Goal: Information Seeking & Learning: Learn about a topic

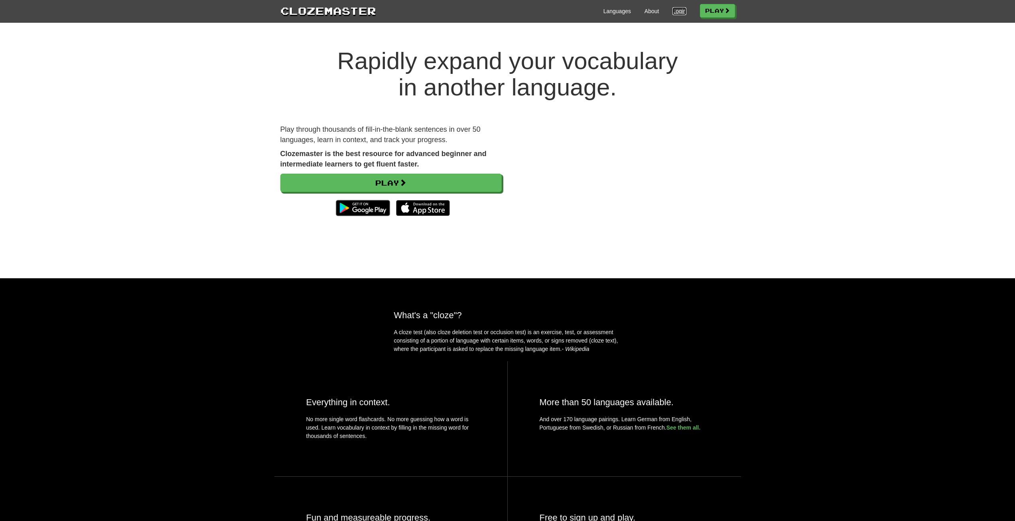
click at [673, 12] on link "Login" at bounding box center [680, 11] width 14 height 8
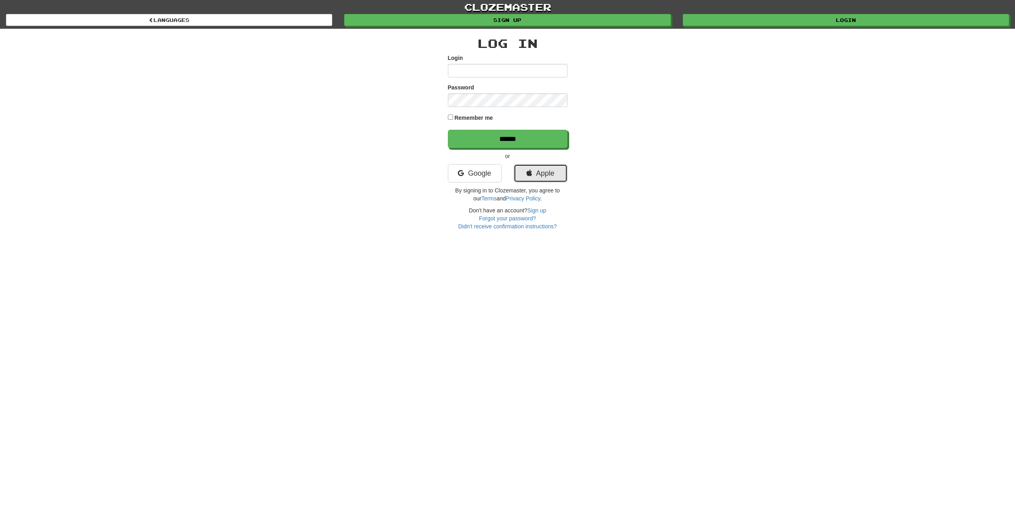
click at [533, 171] on link "Apple" at bounding box center [541, 173] width 54 height 18
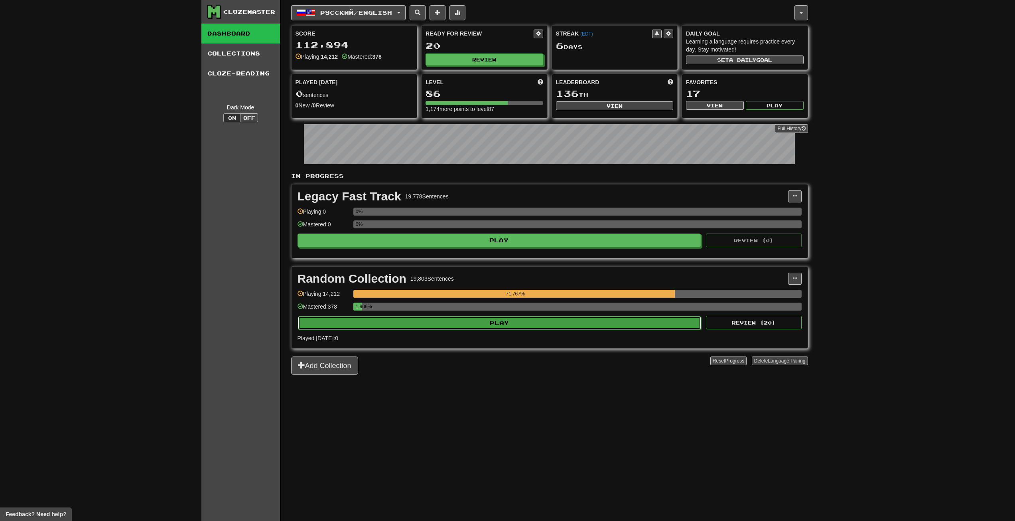
click at [348, 319] on button "Play" at bounding box center [500, 323] width 404 height 14
select select "**"
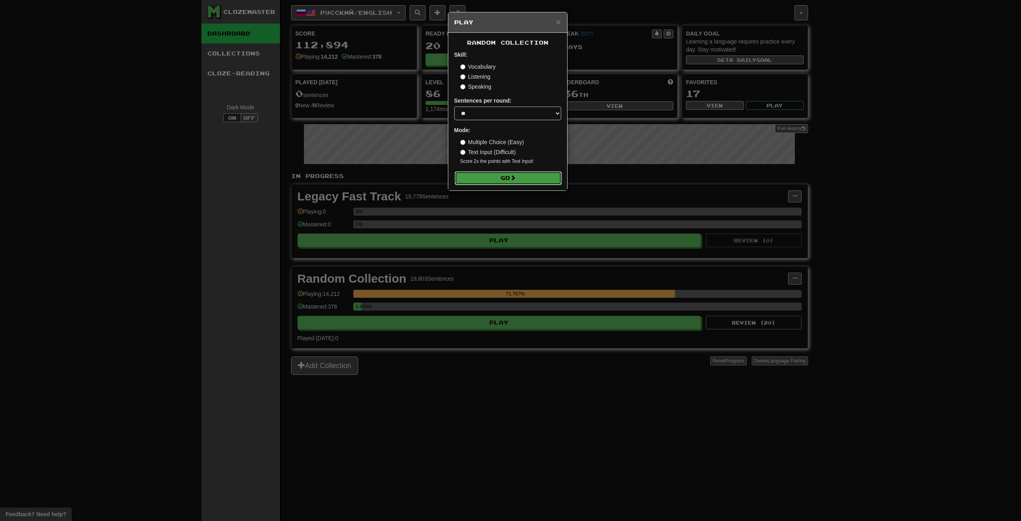
click at [503, 178] on button "Go" at bounding box center [508, 178] width 107 height 14
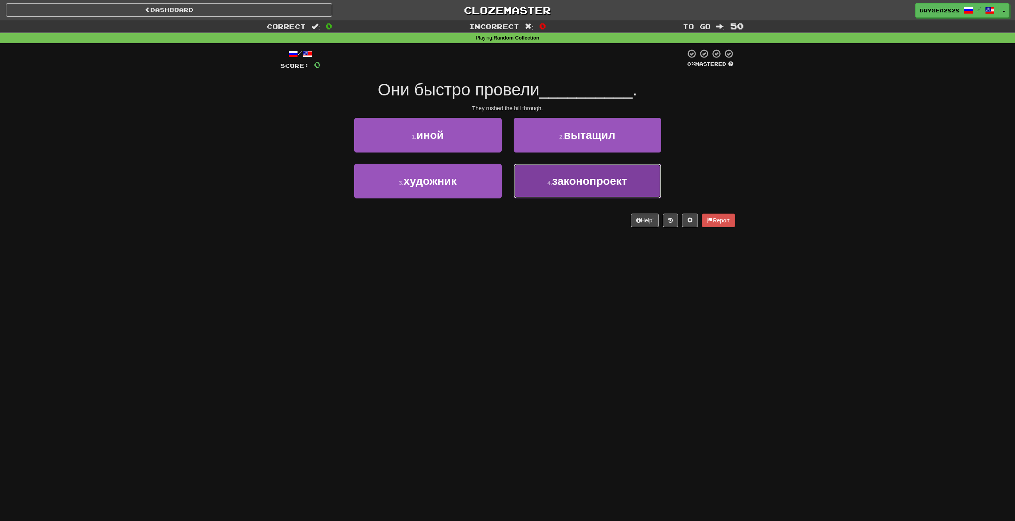
click at [546, 190] on button "4 . законопроект" at bounding box center [588, 181] width 148 height 35
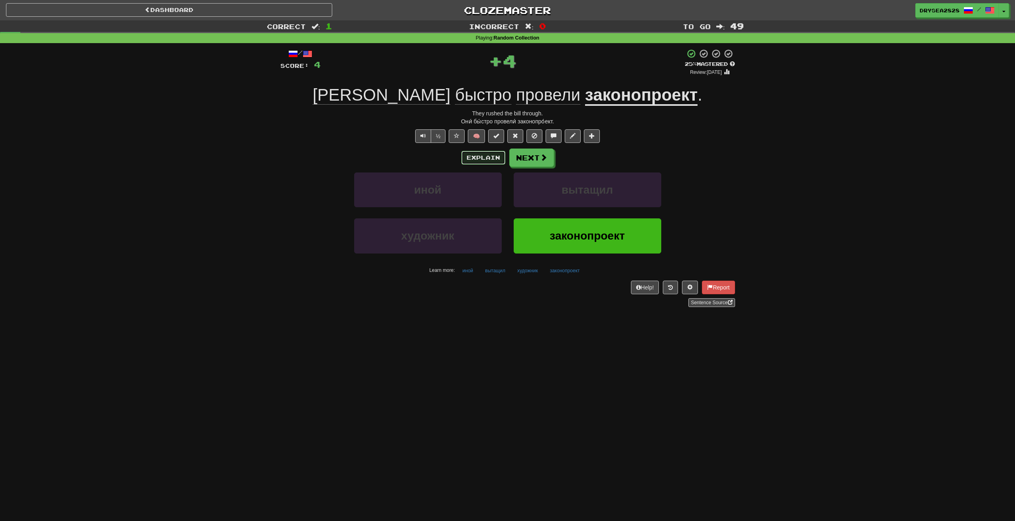
click at [468, 160] on button "Explain" at bounding box center [484, 158] width 44 height 14
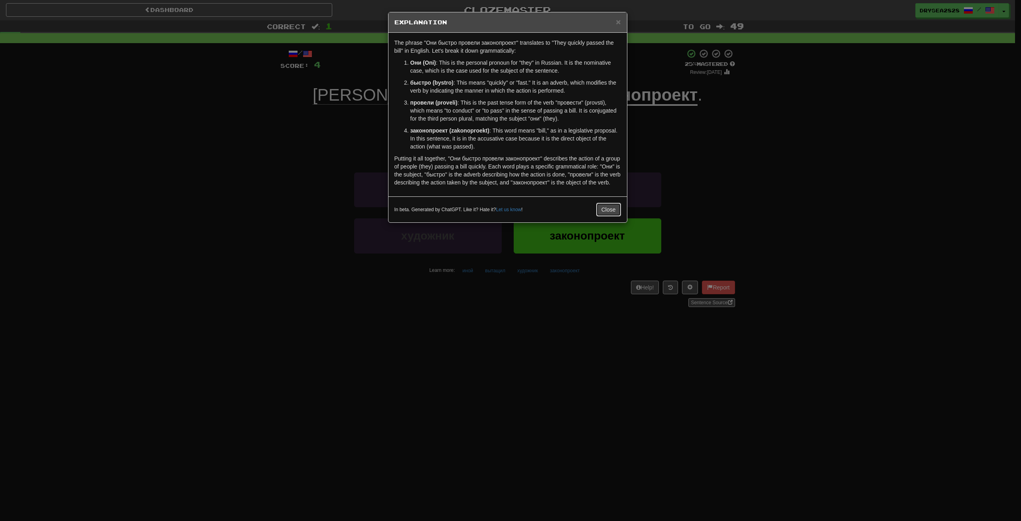
click at [604, 208] on button "Close" at bounding box center [609, 210] width 25 height 14
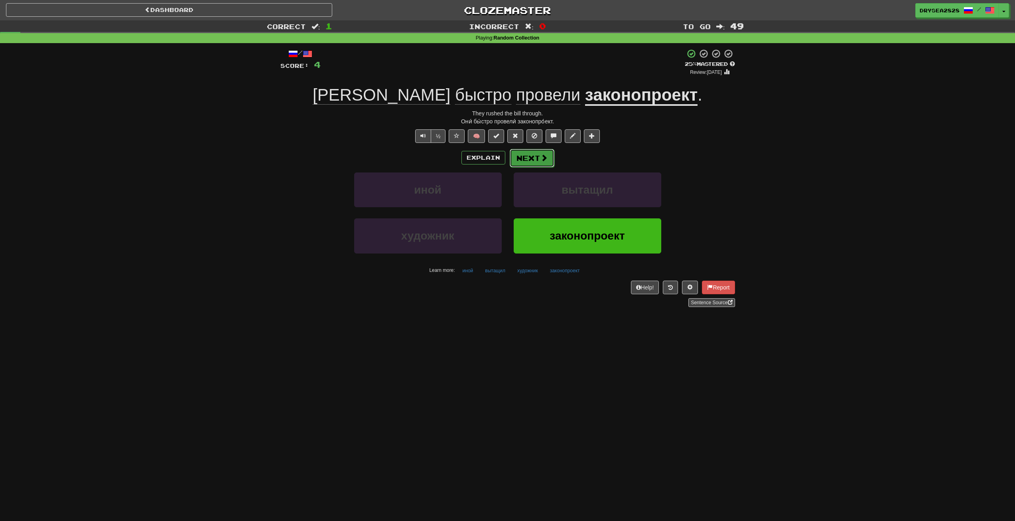
click at [541, 160] on span at bounding box center [544, 157] width 7 height 7
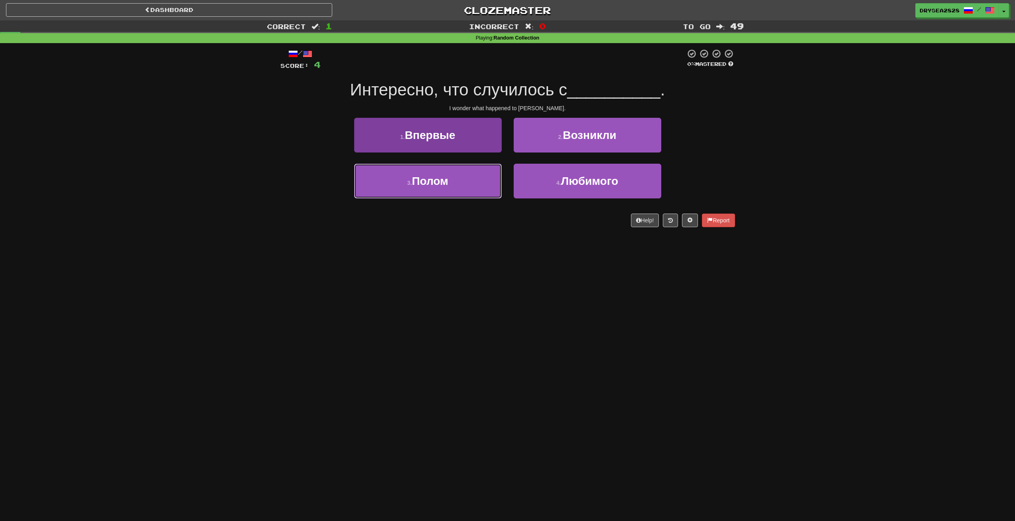
click at [480, 180] on button "3 . Полом" at bounding box center [428, 181] width 148 height 35
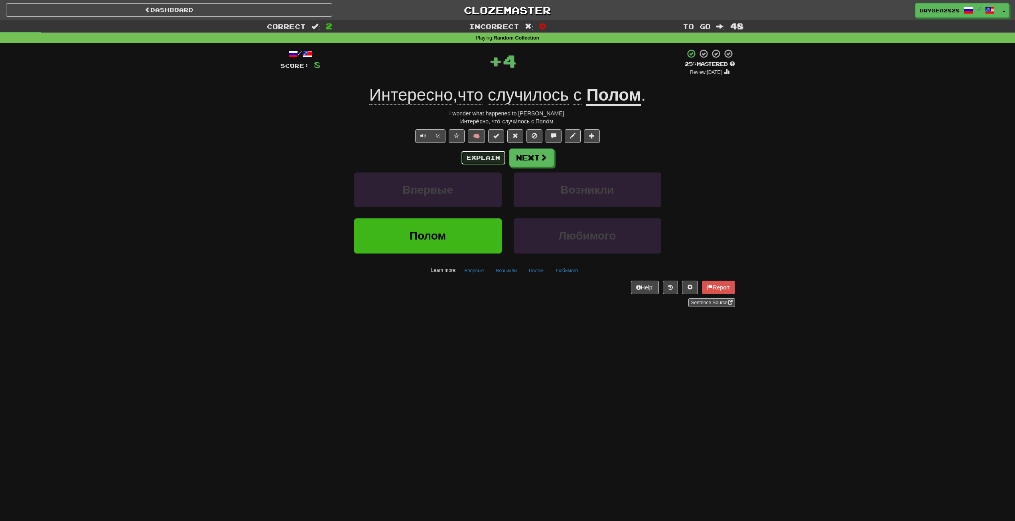
click at [477, 154] on button "Explain" at bounding box center [484, 158] width 44 height 14
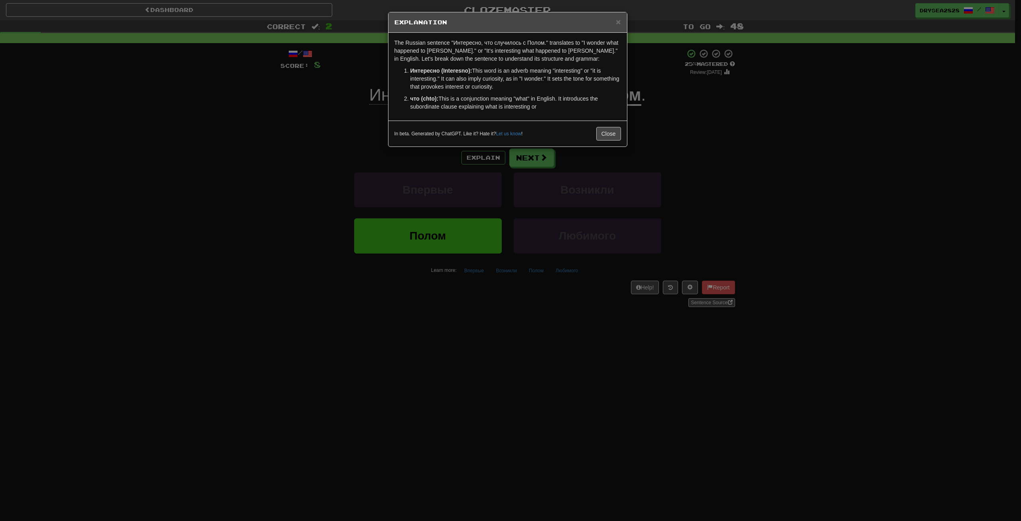
click at [593, 134] on div "In beta. Generated by ChatGPT. Like it? Hate it? Let us know ! Close" at bounding box center [508, 134] width 227 height 14
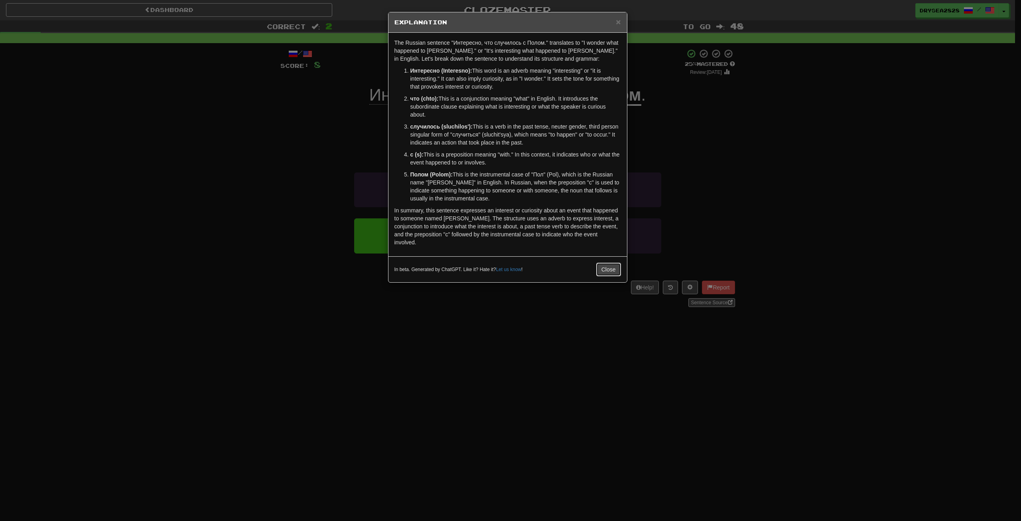
click at [606, 265] on button "Close" at bounding box center [609, 270] width 25 height 14
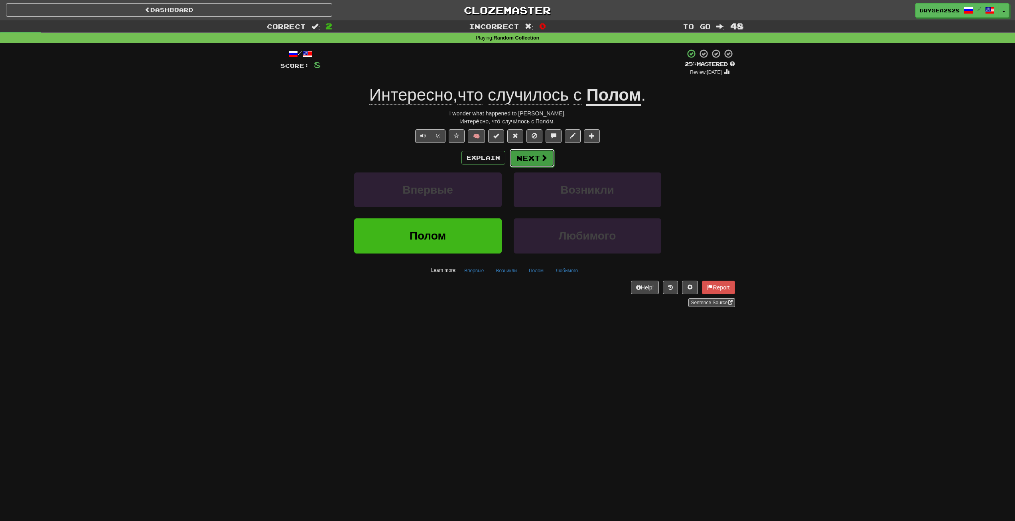
click at [541, 160] on span at bounding box center [544, 157] width 7 height 7
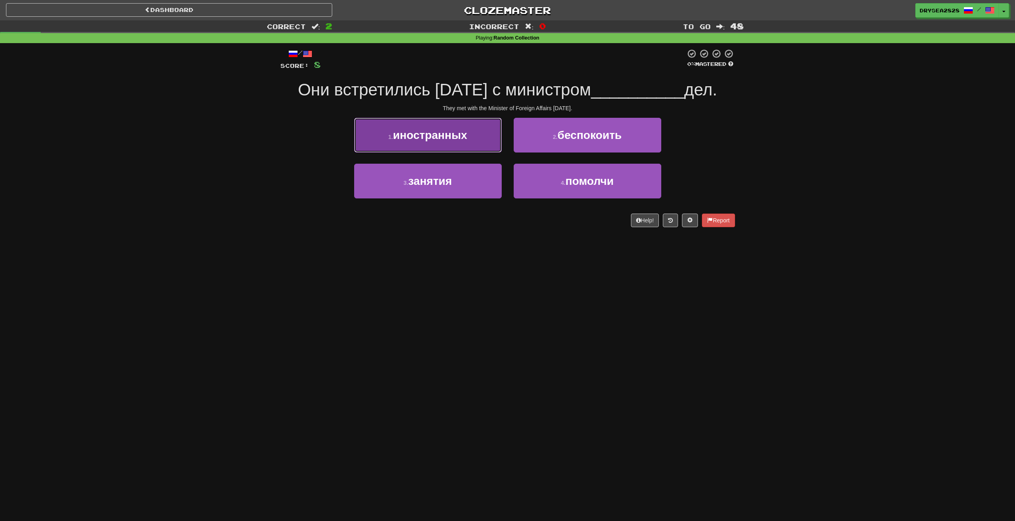
click at [454, 124] on button "1 . иностранных" at bounding box center [428, 135] width 148 height 35
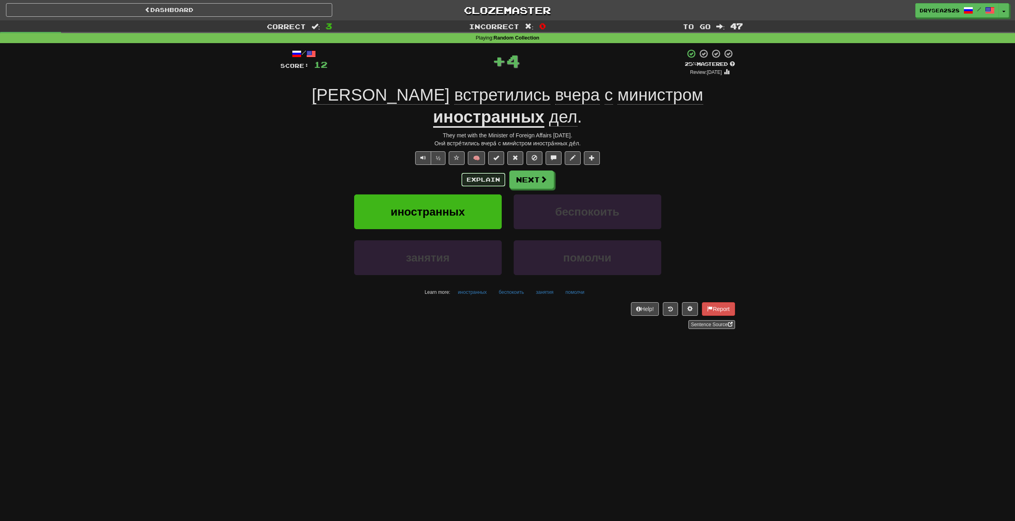
click at [473, 173] on button "Explain" at bounding box center [484, 180] width 44 height 14
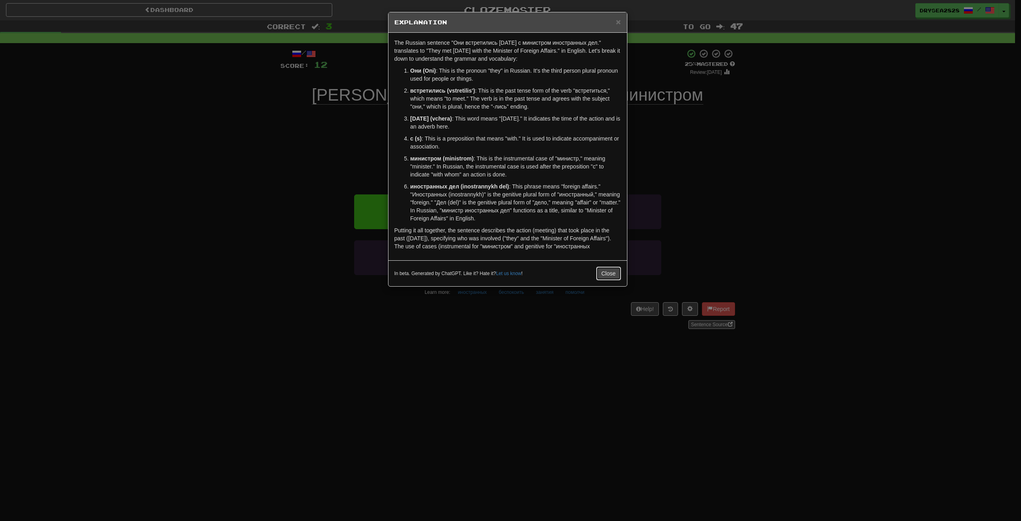
click at [599, 271] on button "Close" at bounding box center [609, 274] width 25 height 14
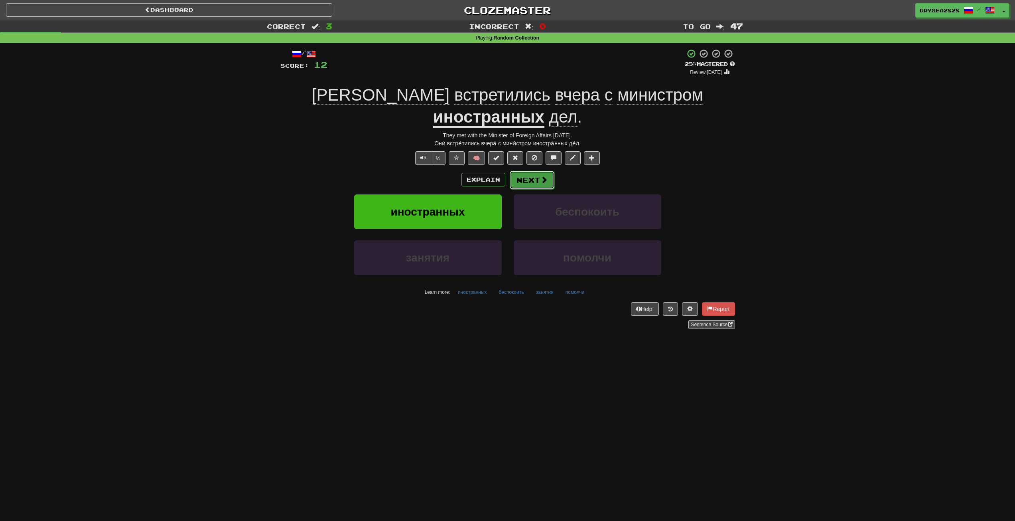
click at [529, 171] on button "Next" at bounding box center [532, 180] width 45 height 18
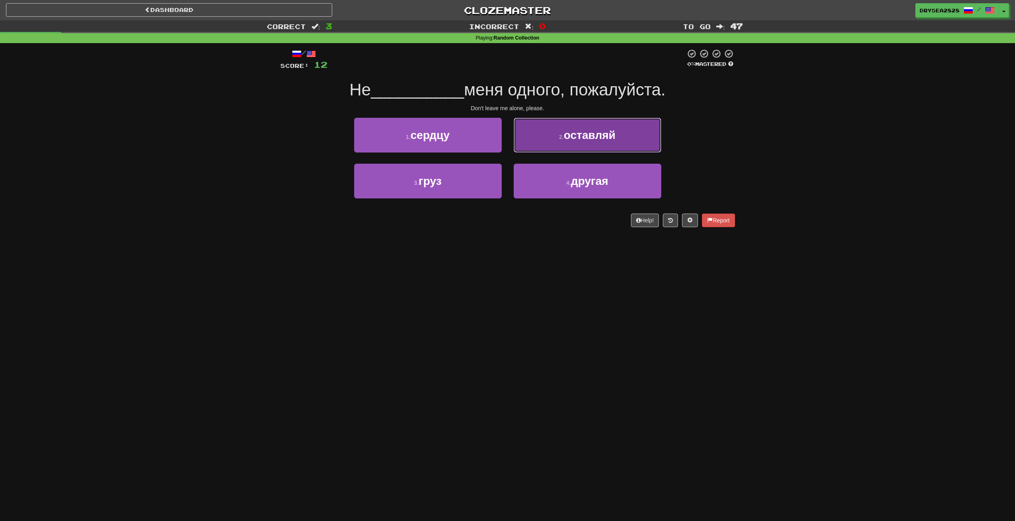
click at [571, 138] on span "оставляй" at bounding box center [590, 135] width 52 height 12
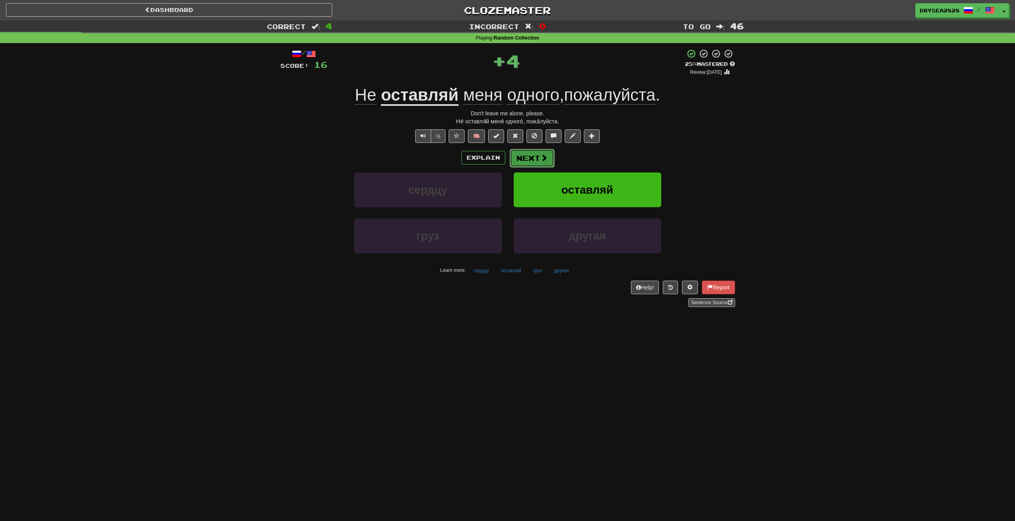
click at [541, 154] on span at bounding box center [544, 157] width 7 height 7
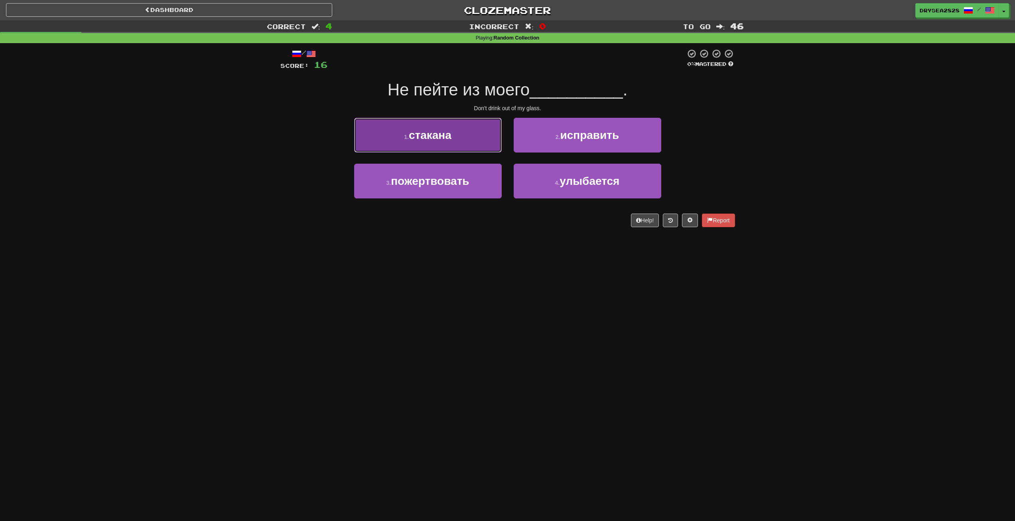
click at [467, 142] on button "1 . стакана" at bounding box center [428, 135] width 148 height 35
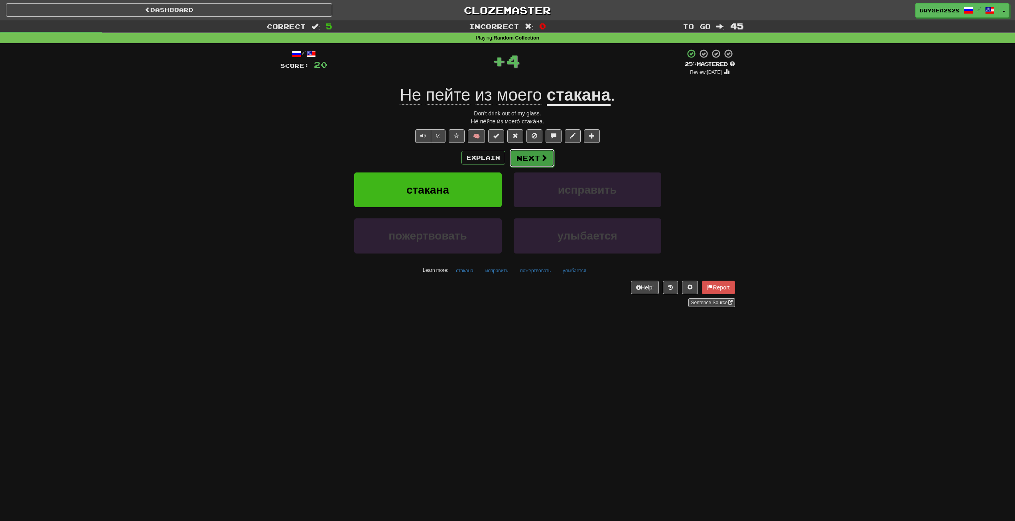
click at [520, 158] on button "Next" at bounding box center [532, 158] width 45 height 18
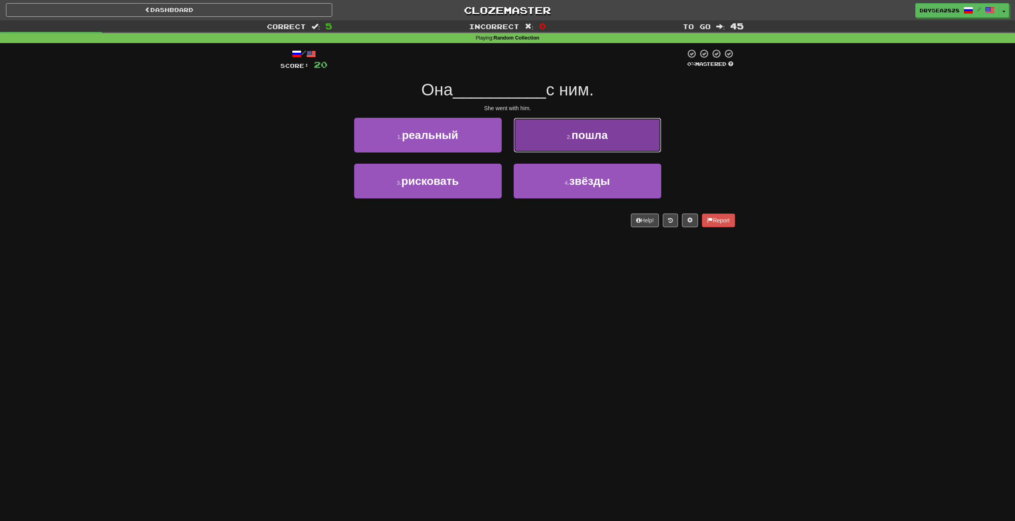
click at [553, 143] on button "2 . пошла" at bounding box center [588, 135] width 148 height 35
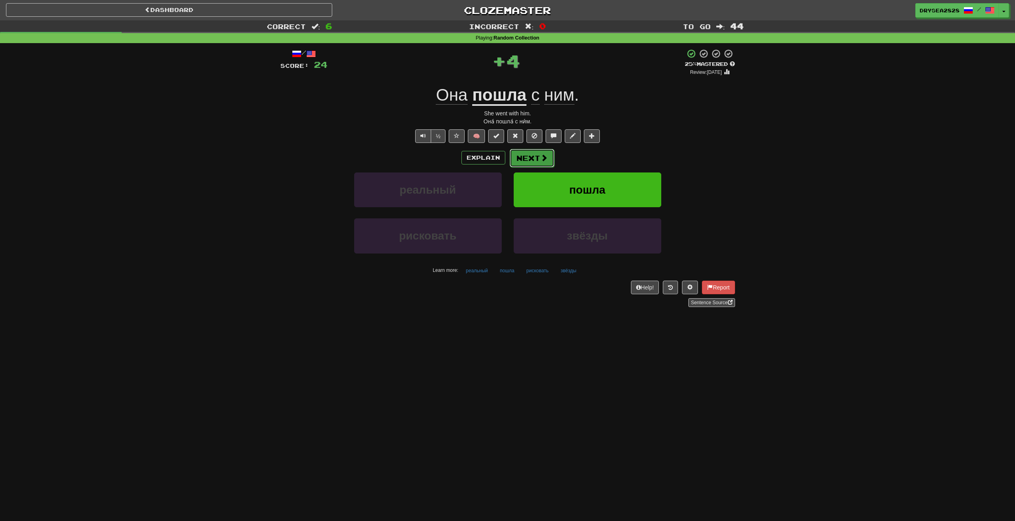
click at [535, 156] on button "Next" at bounding box center [532, 158] width 45 height 18
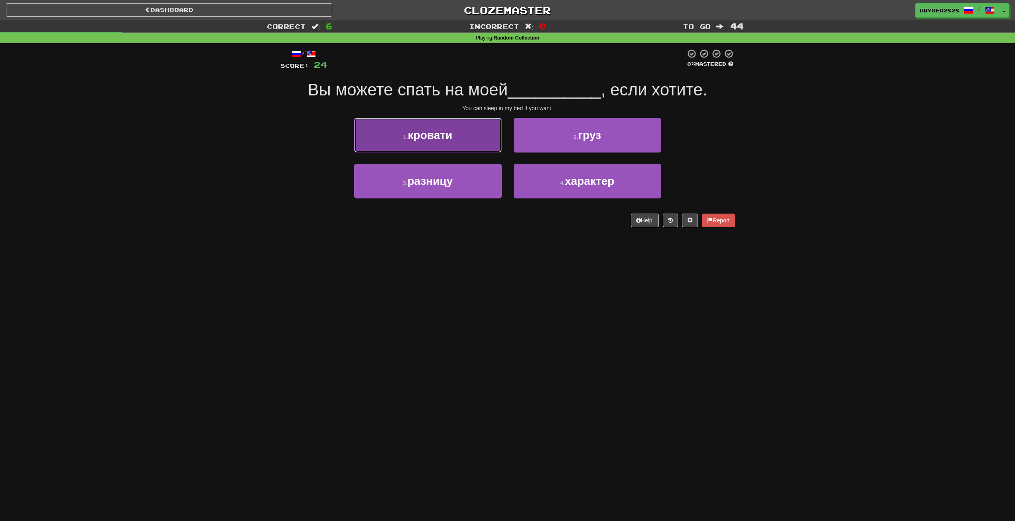
click at [476, 138] on button "1 . кровати" at bounding box center [428, 135] width 148 height 35
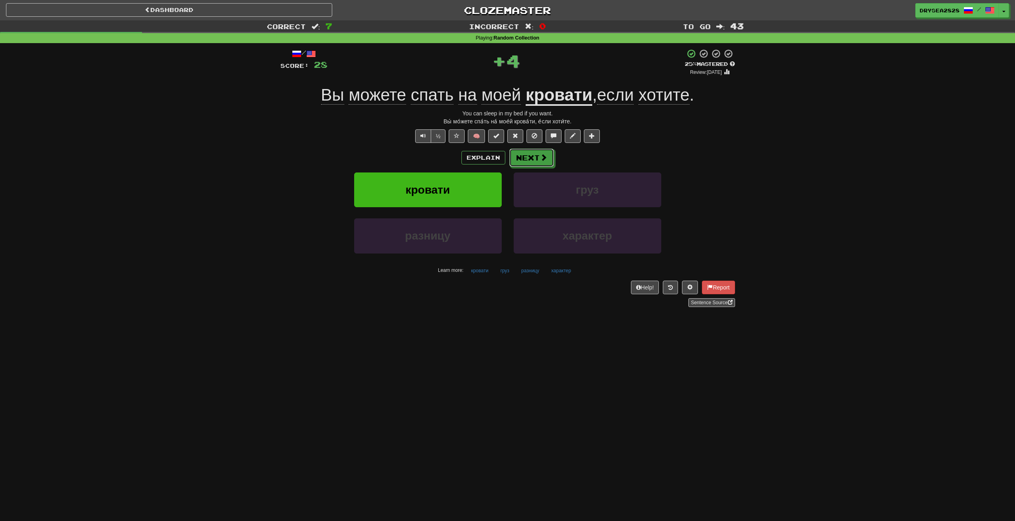
click at [541, 156] on span at bounding box center [543, 157] width 7 height 7
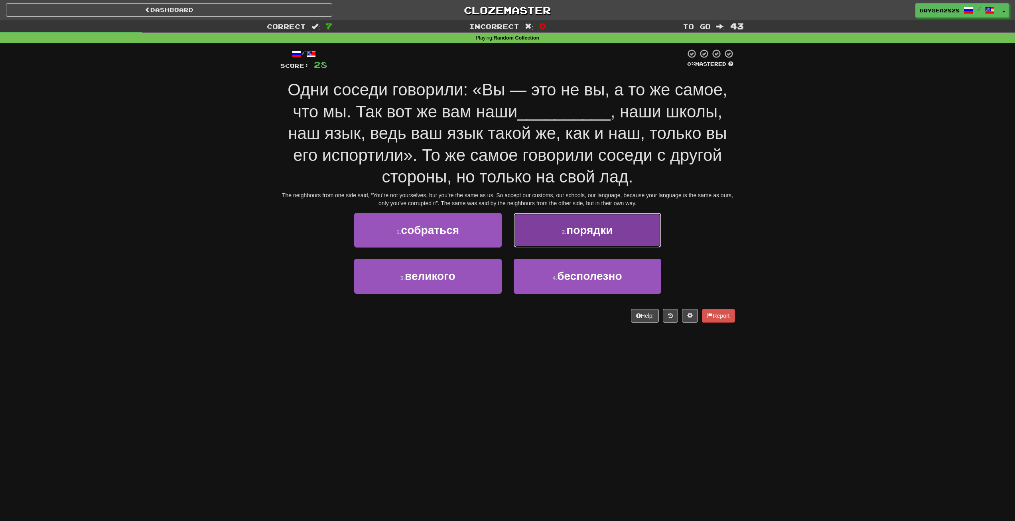
click at [550, 243] on button "2 . порядки" at bounding box center [588, 230] width 148 height 35
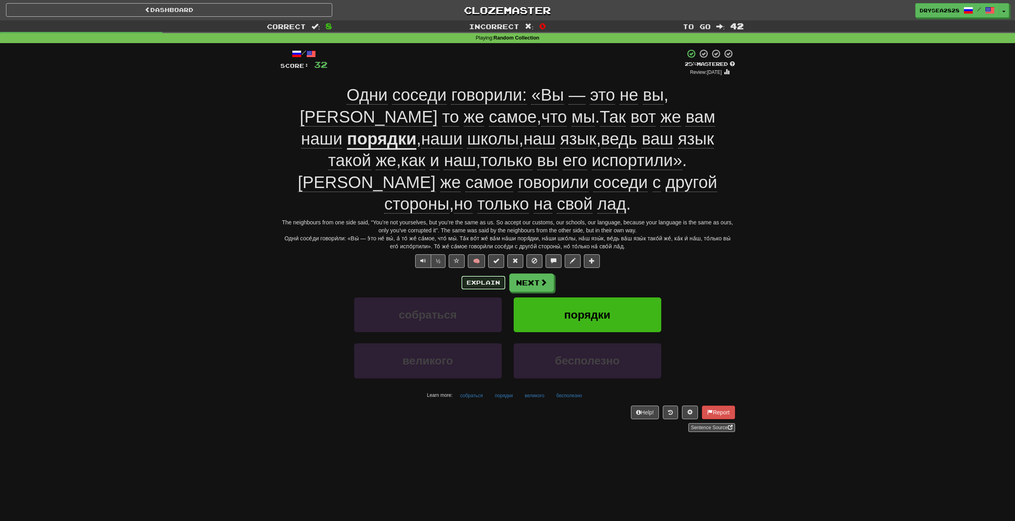
click at [475, 276] on button "Explain" at bounding box center [484, 283] width 44 height 14
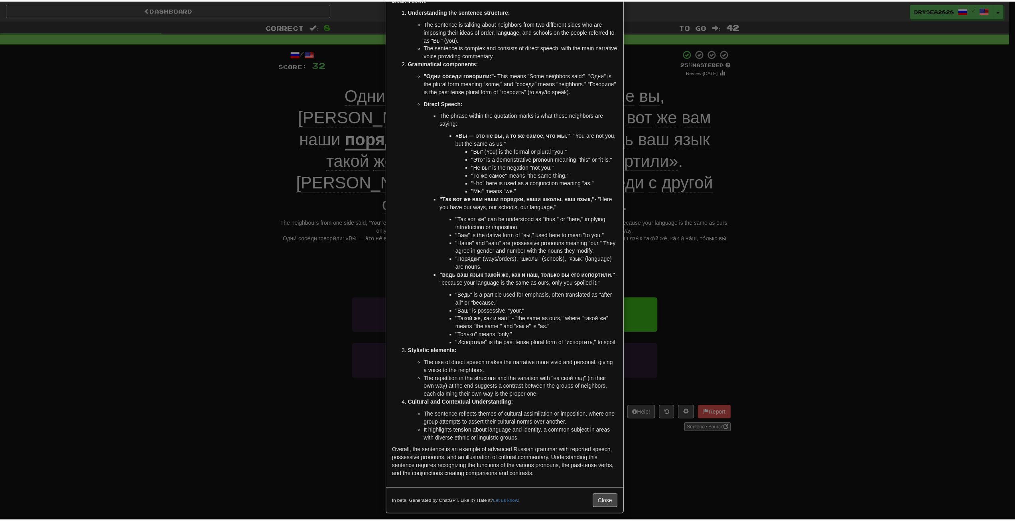
scroll to position [65, 0]
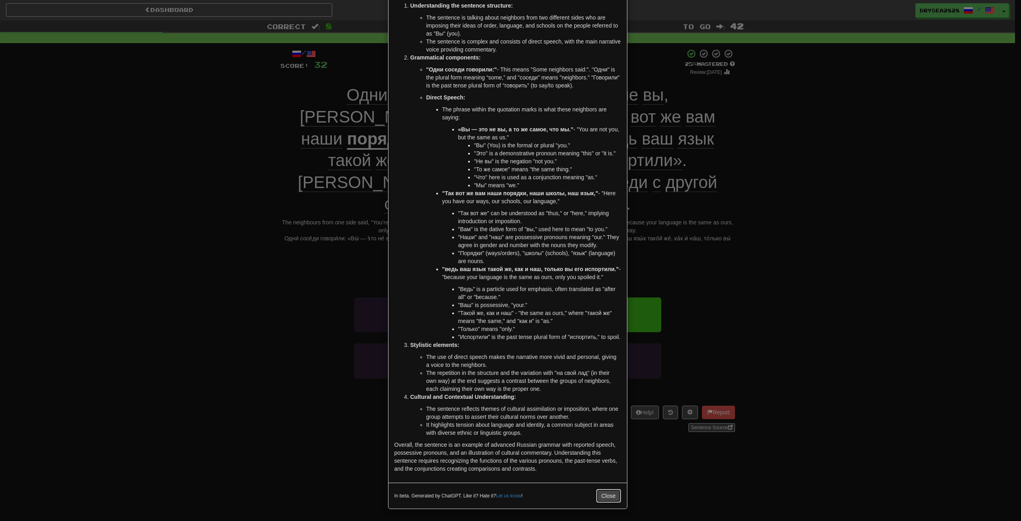
drag, startPoint x: 616, startPoint y: 499, endPoint x: 613, endPoint y: 493, distance: 6.2
click at [615, 498] on button "Close" at bounding box center [609, 496] width 25 height 14
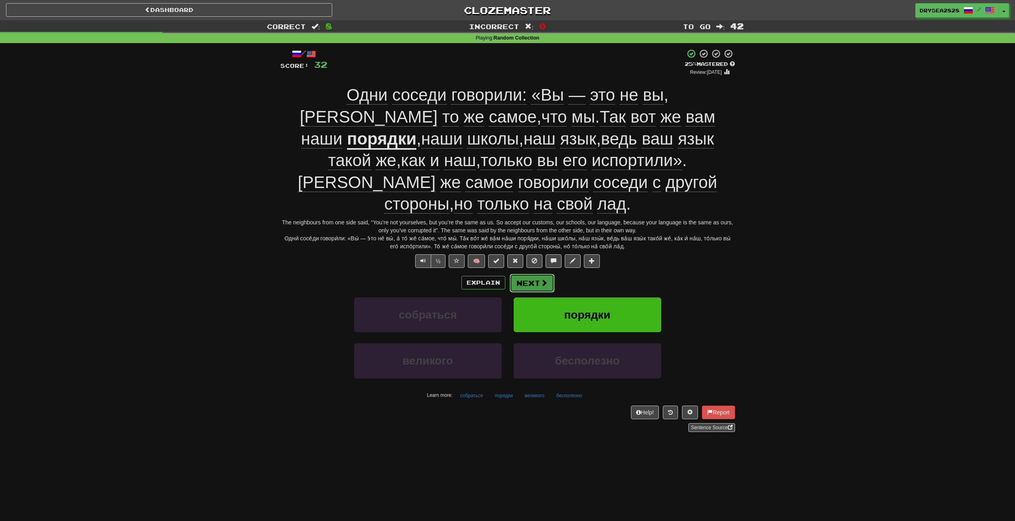
click at [550, 274] on button "Next" at bounding box center [532, 283] width 45 height 18
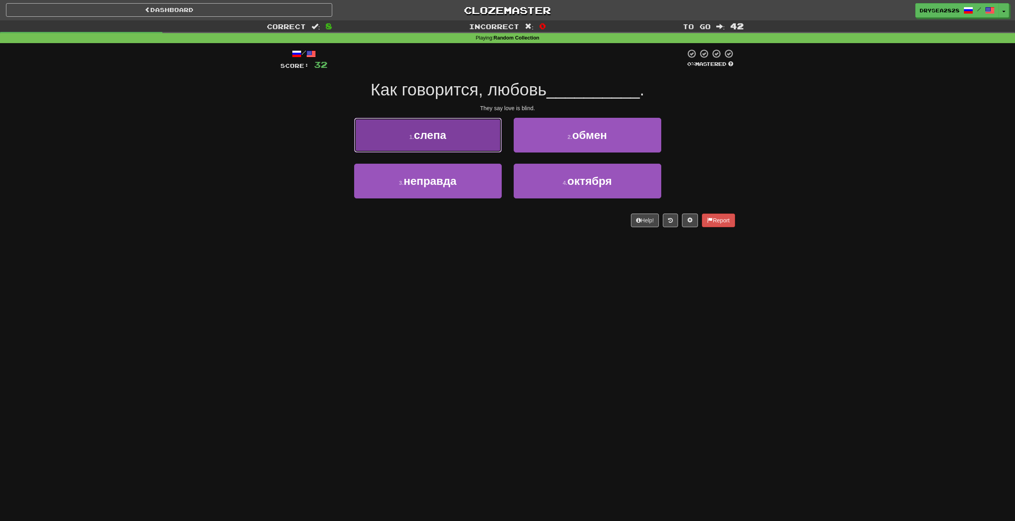
click at [452, 140] on button "1 . слепа" at bounding box center [428, 135] width 148 height 35
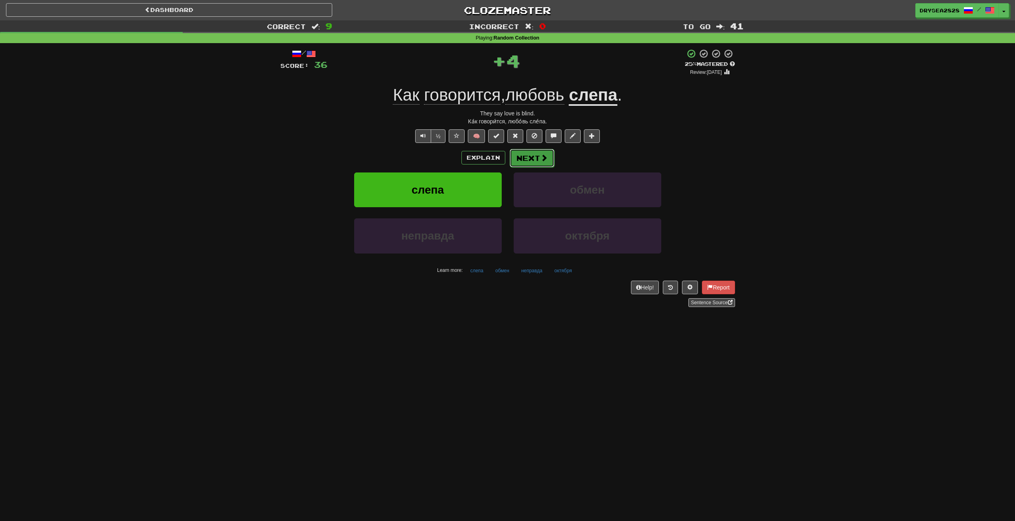
click at [539, 166] on button "Next" at bounding box center [532, 158] width 45 height 18
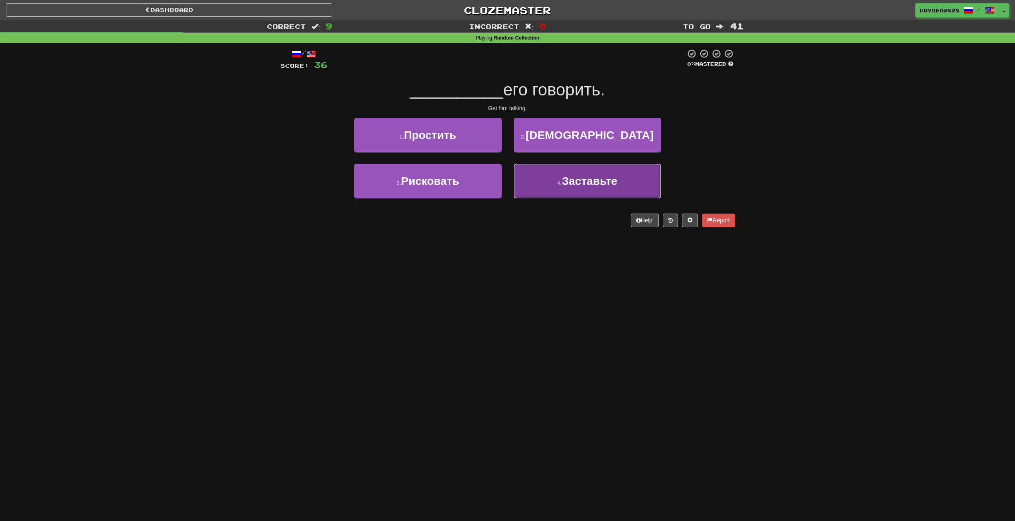
click at [594, 190] on button "4 . Заставьте" at bounding box center [588, 181] width 148 height 35
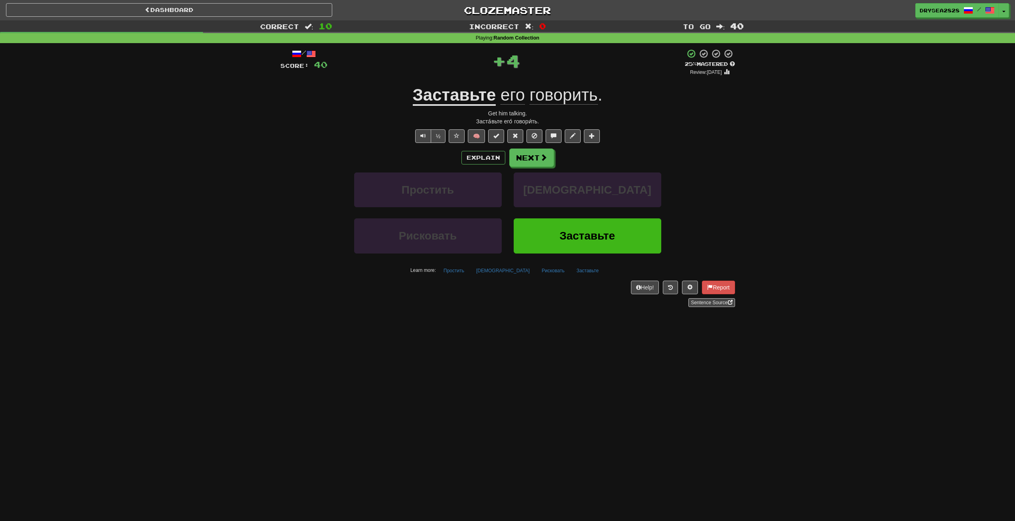
click at [486, 164] on div "Explain Next" at bounding box center [508, 157] width 455 height 18
click at [492, 160] on button "Explain" at bounding box center [484, 158] width 44 height 14
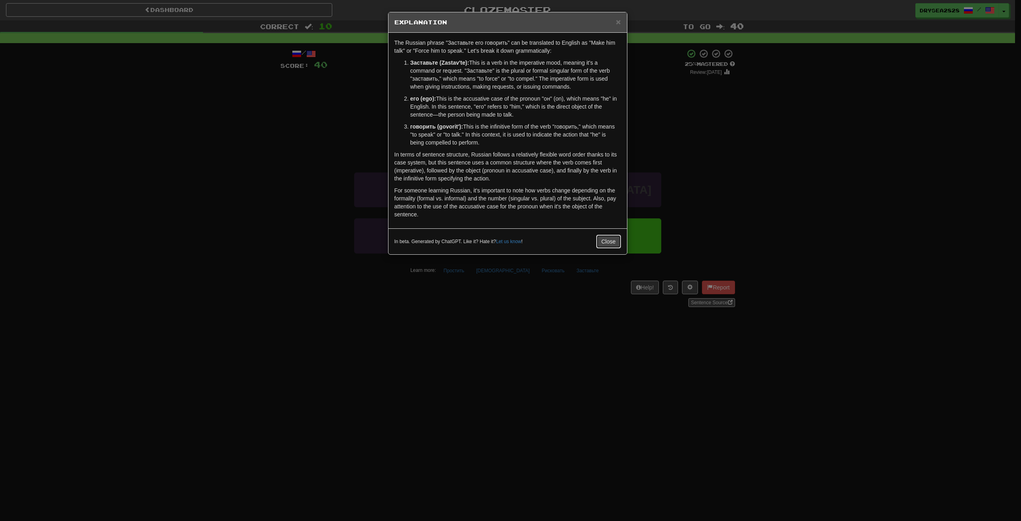
click at [608, 243] on button "Close" at bounding box center [609, 242] width 25 height 14
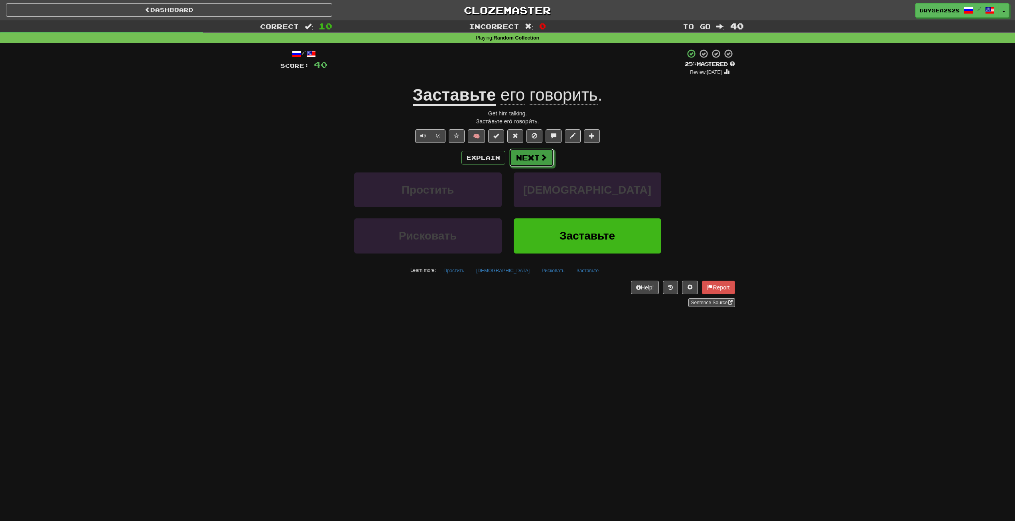
drag, startPoint x: 530, startPoint y: 157, endPoint x: 910, endPoint y: 215, distance: 384.3
click at [531, 157] on button "Next" at bounding box center [532, 157] width 45 height 18
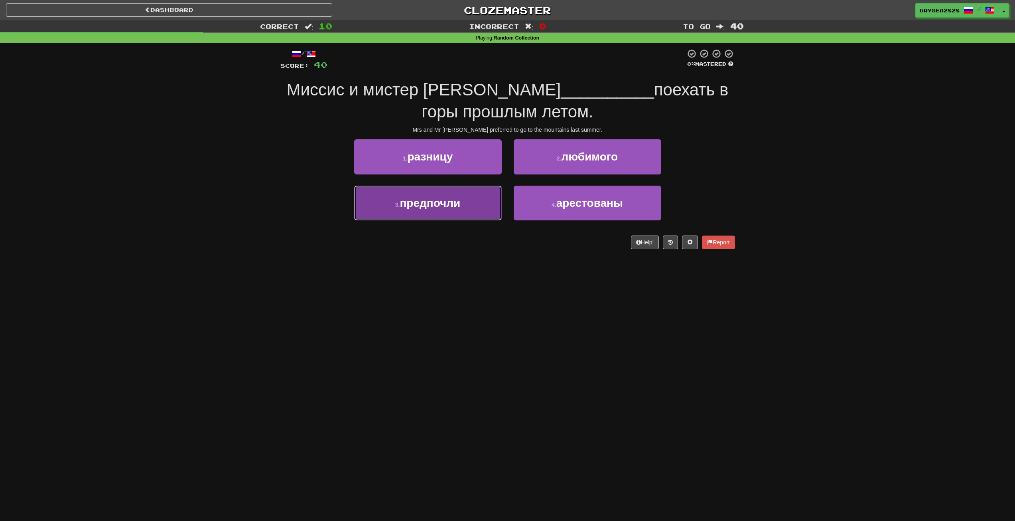
click at [452, 214] on button "3 . предпочли" at bounding box center [428, 203] width 148 height 35
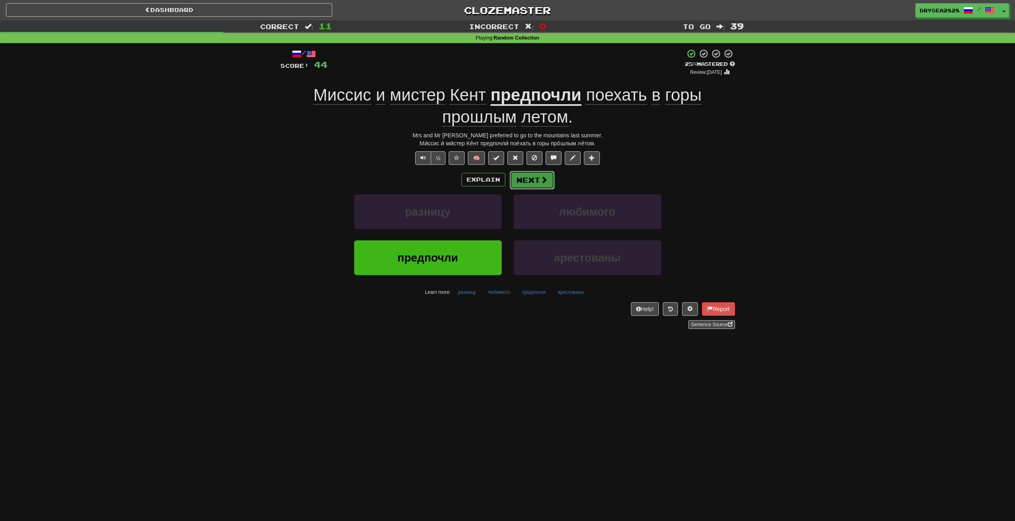
click at [541, 181] on span at bounding box center [544, 179] width 7 height 7
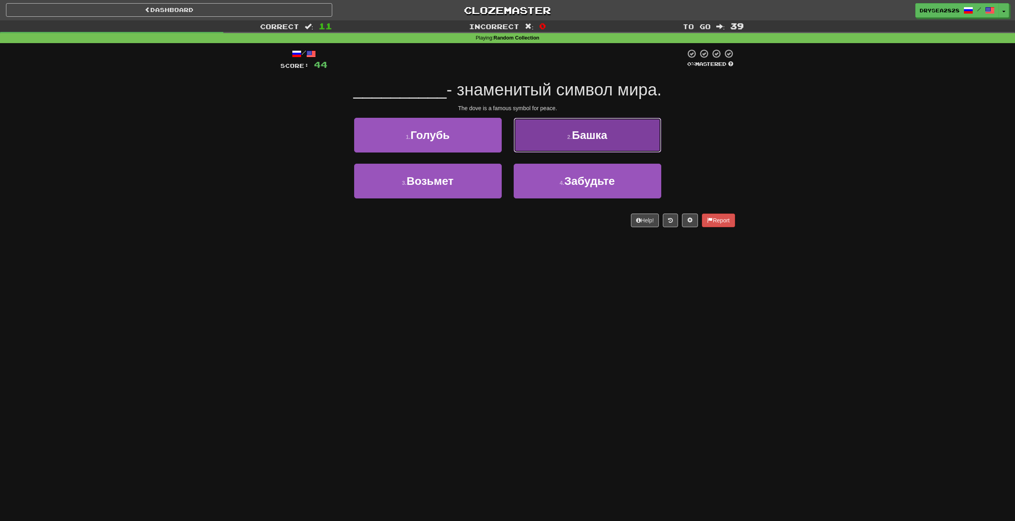
click at [582, 141] on button "2 . Башка" at bounding box center [588, 135] width 148 height 35
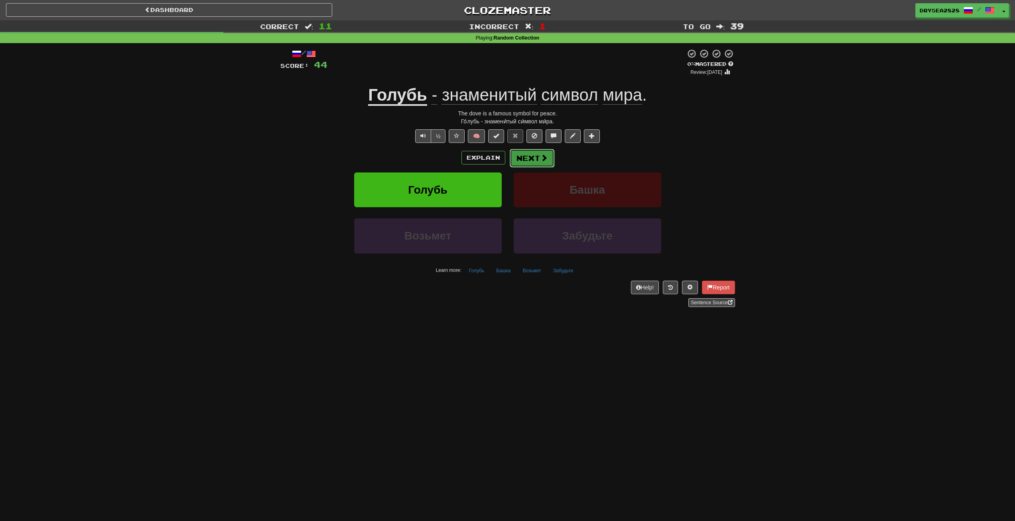
click at [536, 159] on button "Next" at bounding box center [532, 158] width 45 height 18
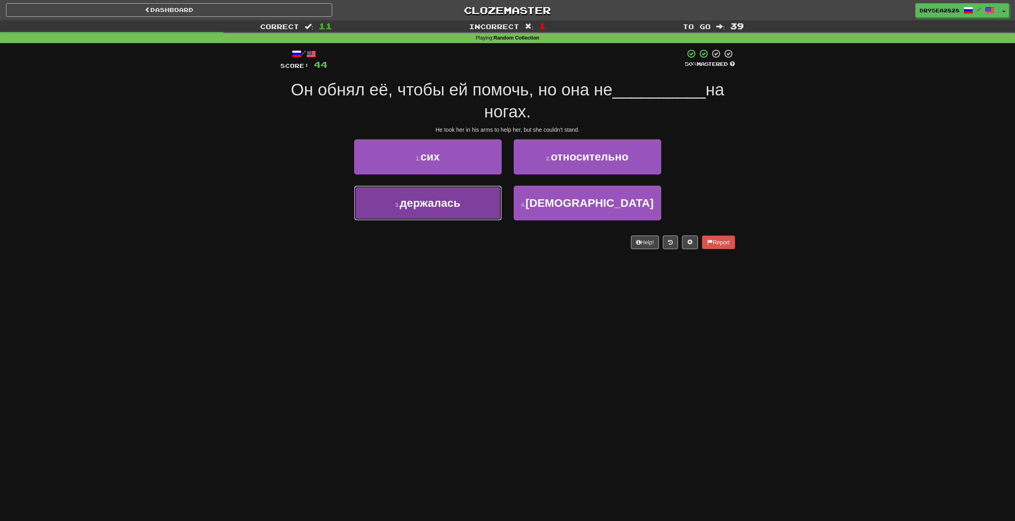
click at [450, 207] on span "держалась" at bounding box center [430, 203] width 61 height 12
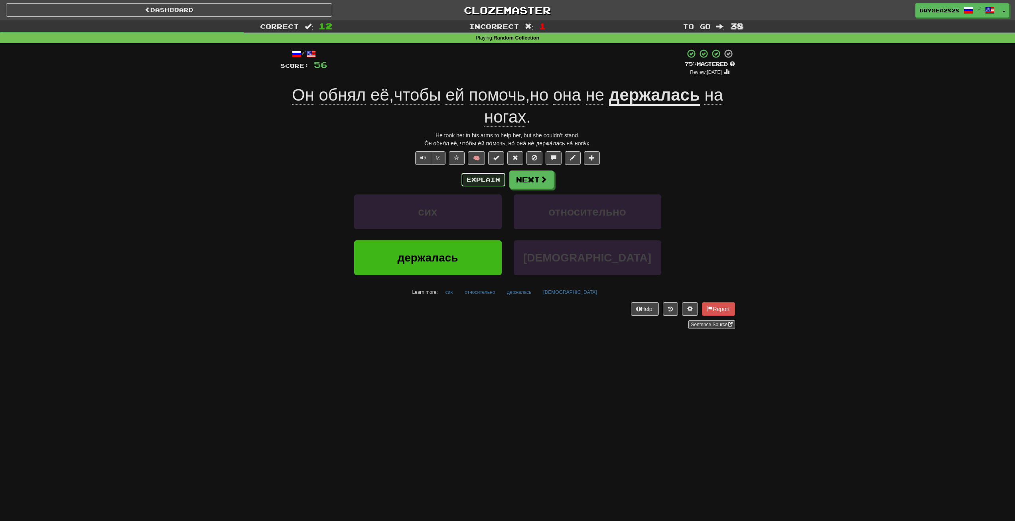
click at [483, 174] on button "Explain" at bounding box center [484, 180] width 44 height 14
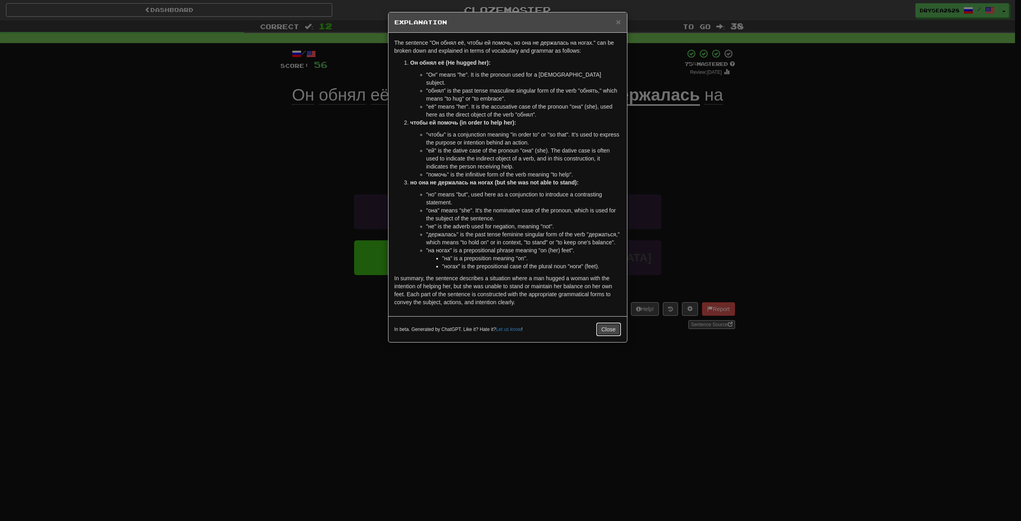
click at [605, 322] on button "Close" at bounding box center [609, 329] width 25 height 14
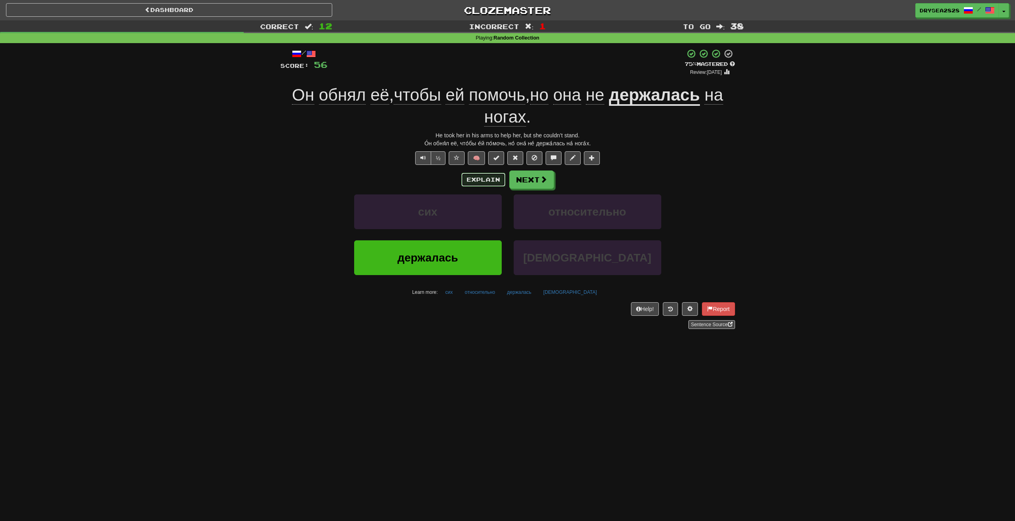
click at [473, 185] on button "Explain" at bounding box center [484, 180] width 44 height 14
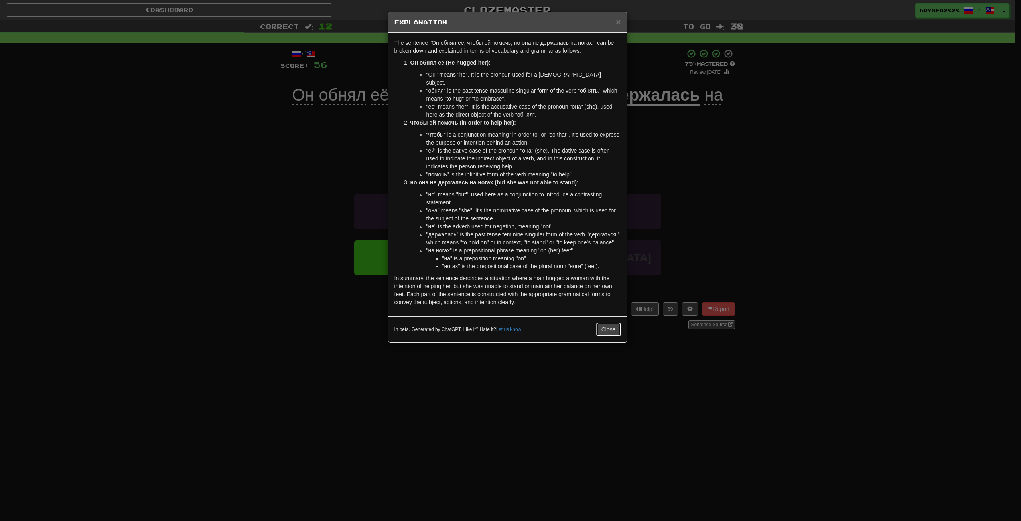
click at [608, 322] on button "Close" at bounding box center [609, 329] width 25 height 14
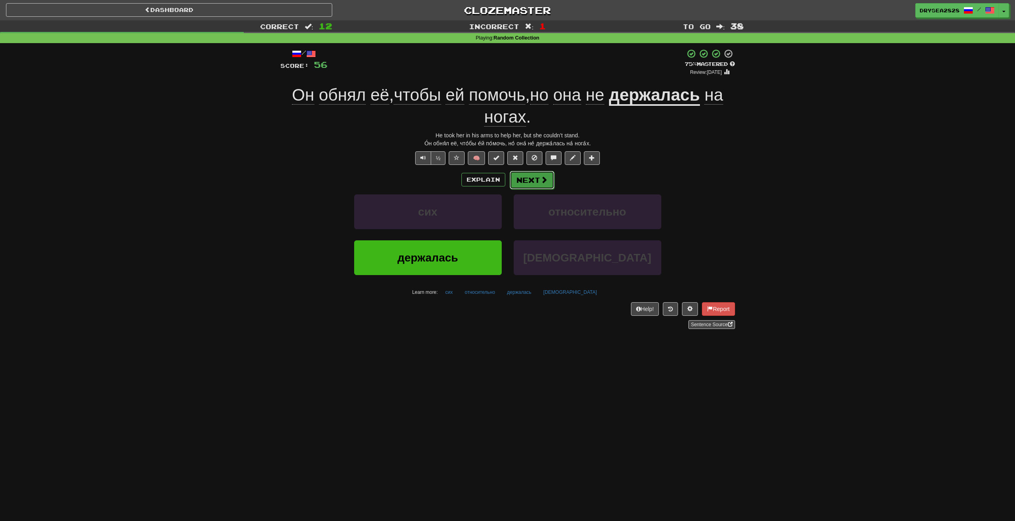
click at [541, 174] on button "Next" at bounding box center [532, 180] width 45 height 18
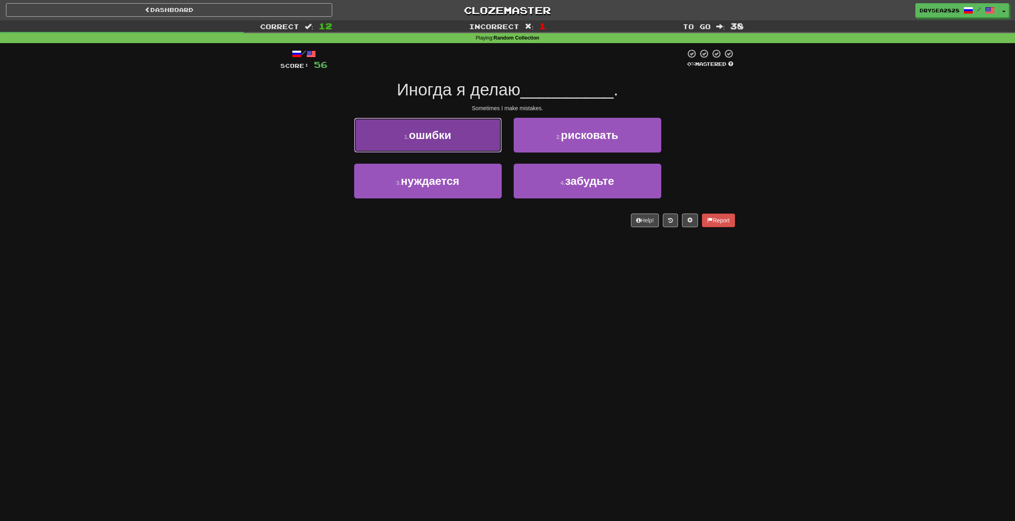
click at [482, 138] on button "1 . ошибки" at bounding box center [428, 135] width 148 height 35
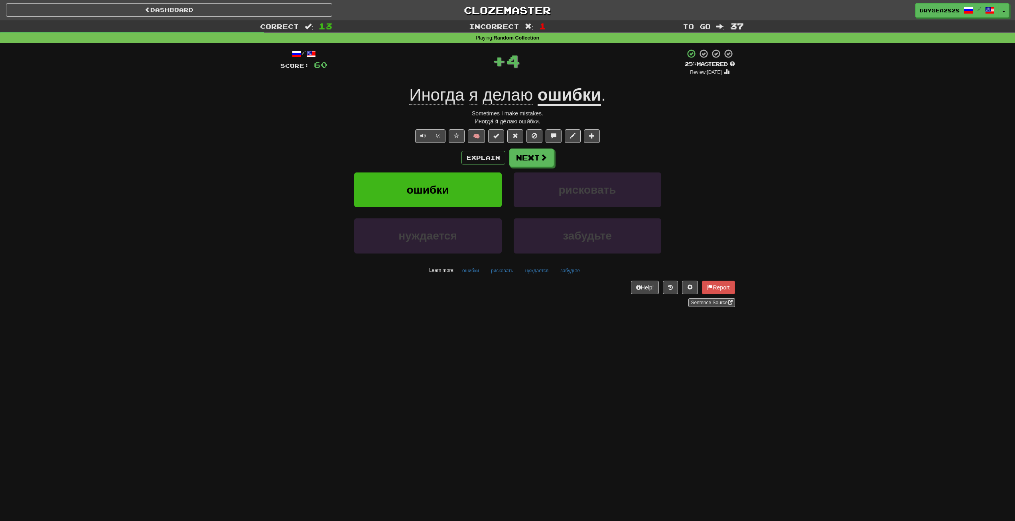
click at [555, 160] on div "Explain Next" at bounding box center [508, 157] width 455 height 18
click at [534, 164] on button "Next" at bounding box center [532, 158] width 45 height 18
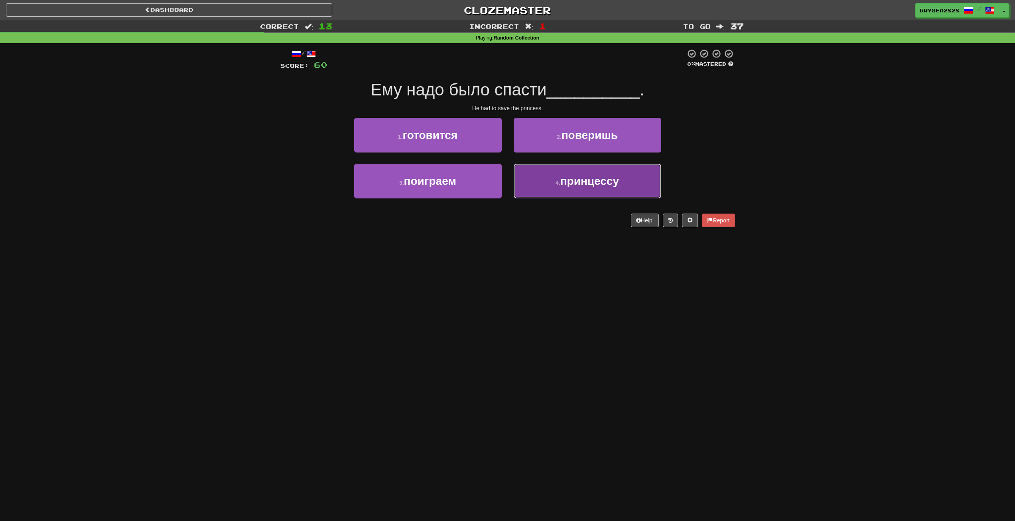
click at [606, 184] on span "принцессу" at bounding box center [590, 181] width 59 height 12
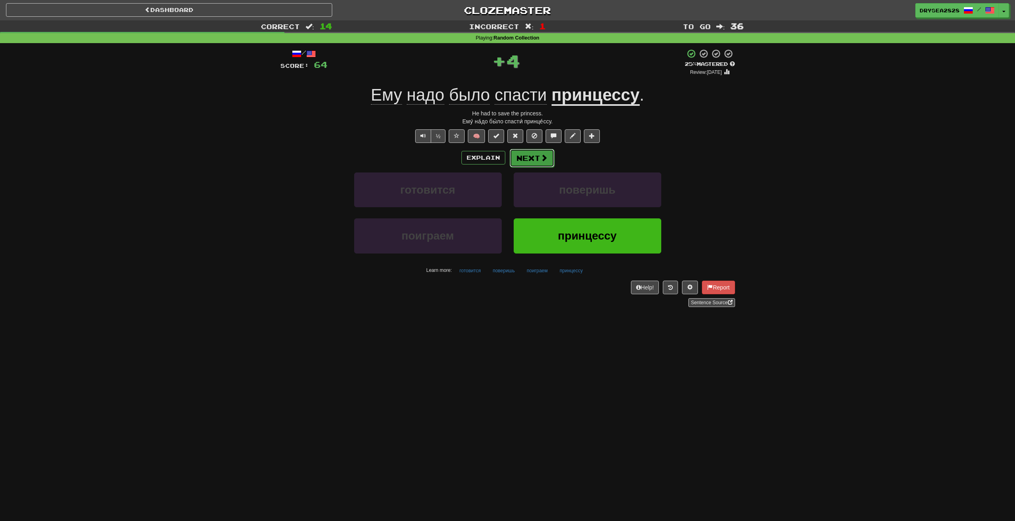
click at [514, 152] on button "Next" at bounding box center [532, 158] width 45 height 18
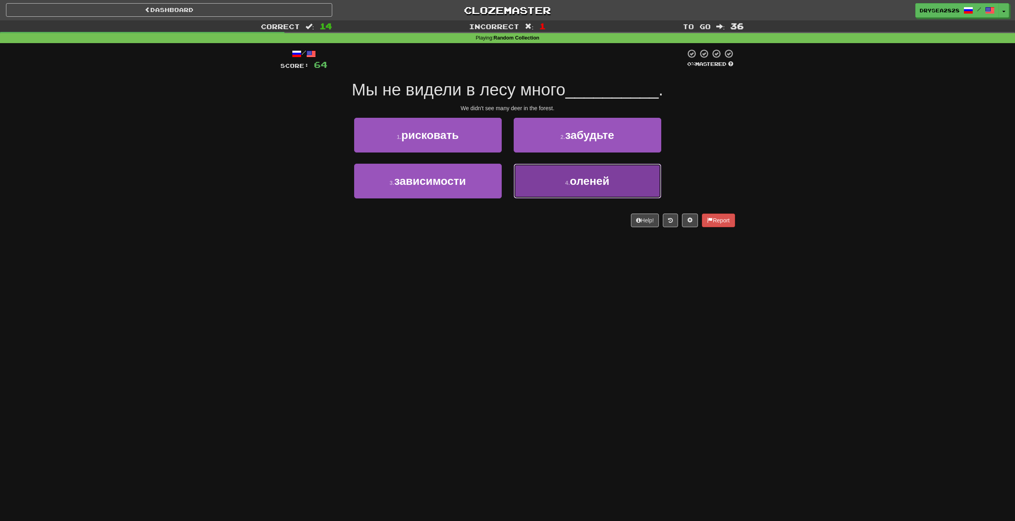
click at [553, 188] on button "4 . оленей" at bounding box center [588, 181] width 148 height 35
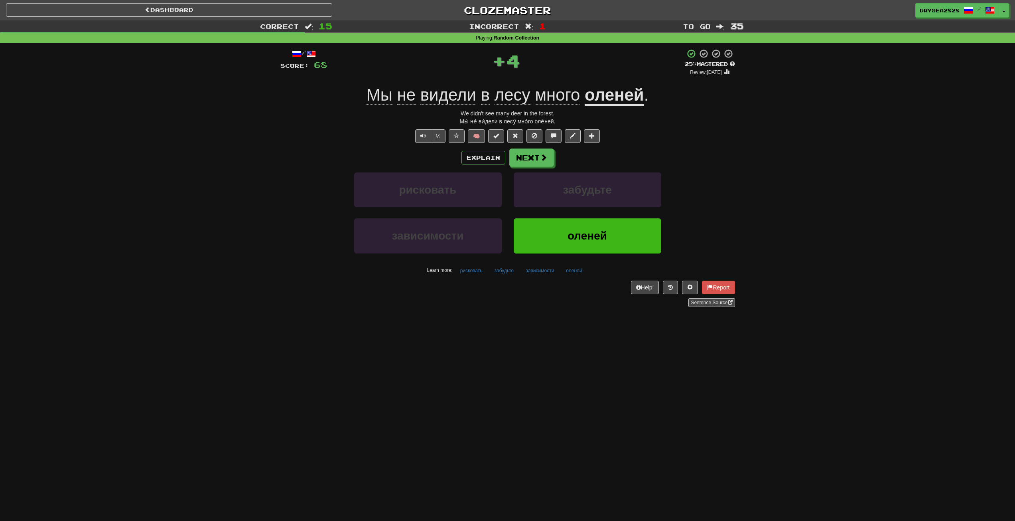
click at [559, 160] on div "Explain Next" at bounding box center [508, 157] width 455 height 18
click at [527, 162] on button "Next" at bounding box center [532, 158] width 45 height 18
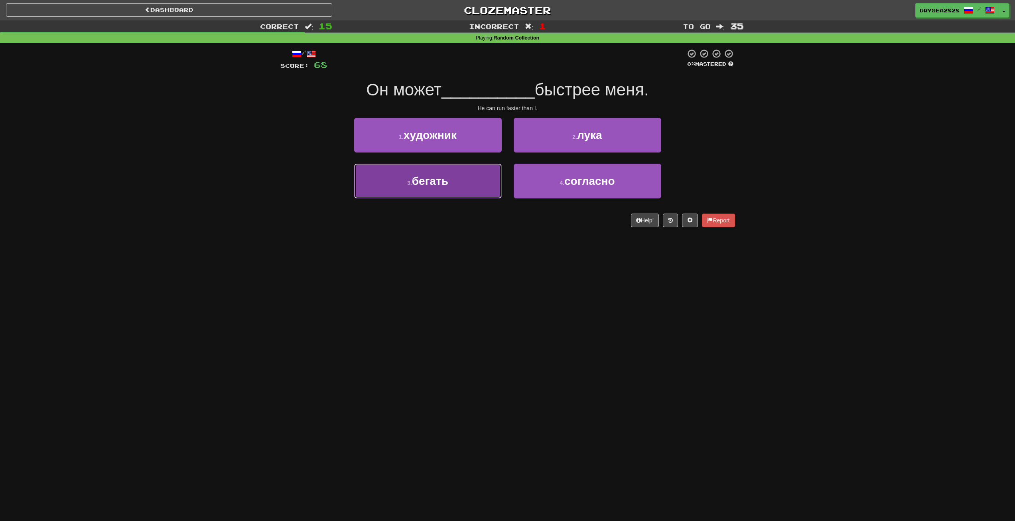
click at [405, 178] on button "3 . бегать" at bounding box center [428, 181] width 148 height 35
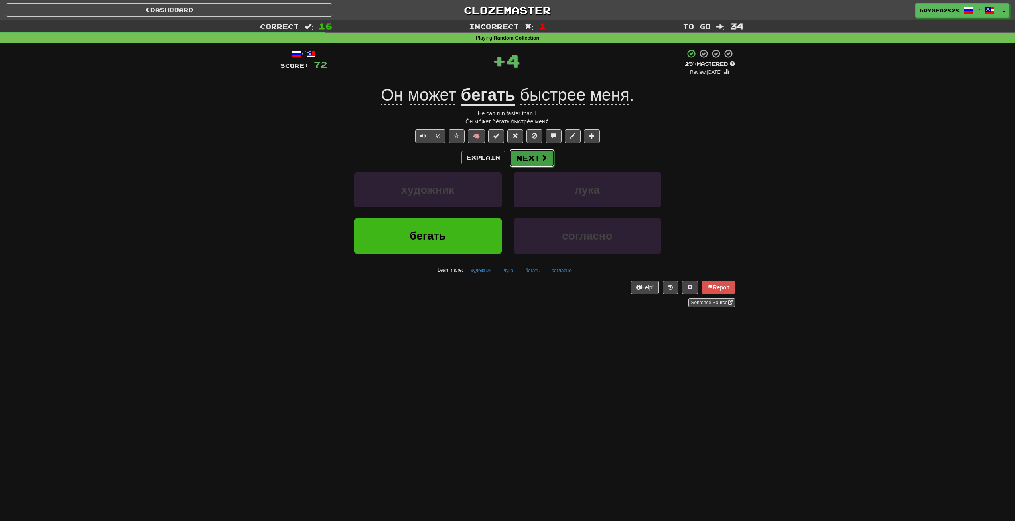
click at [525, 160] on button "Next" at bounding box center [532, 158] width 45 height 18
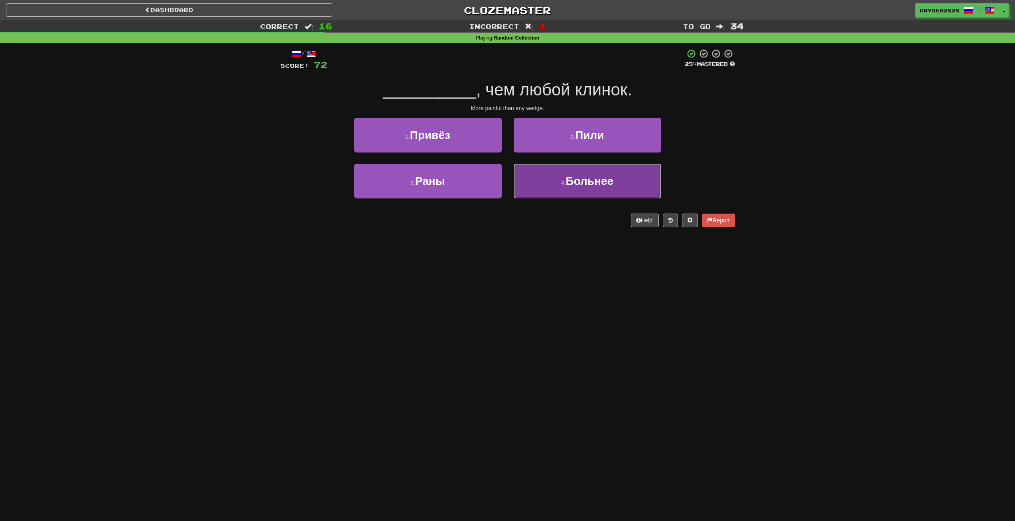
click at [545, 176] on button "4 . Больнее" at bounding box center [588, 181] width 148 height 35
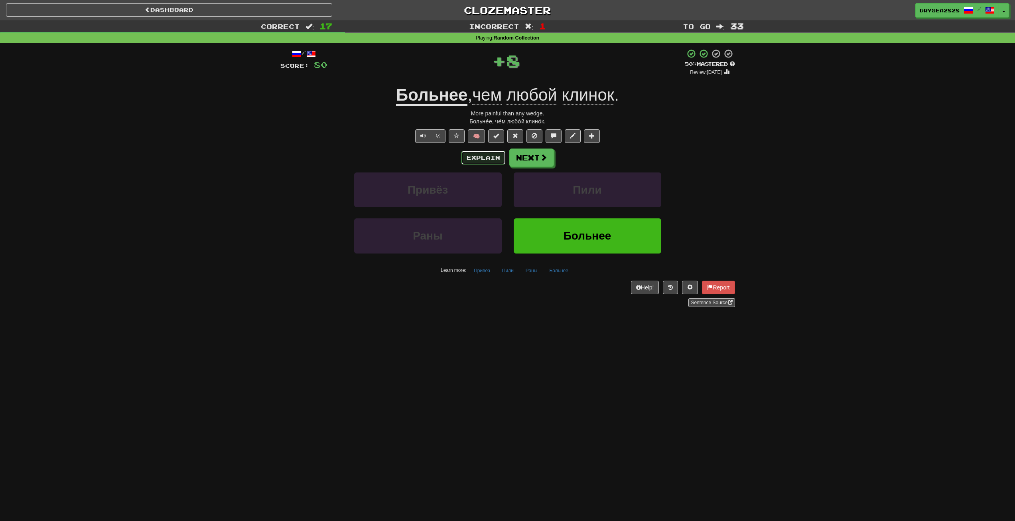
click at [467, 156] on button "Explain" at bounding box center [484, 158] width 44 height 14
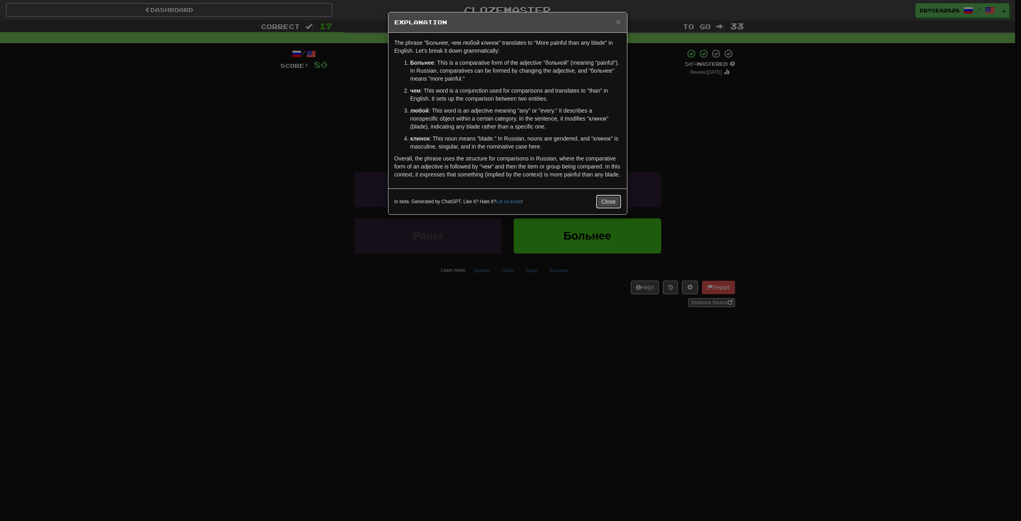
click at [609, 204] on button "Close" at bounding box center [609, 202] width 25 height 14
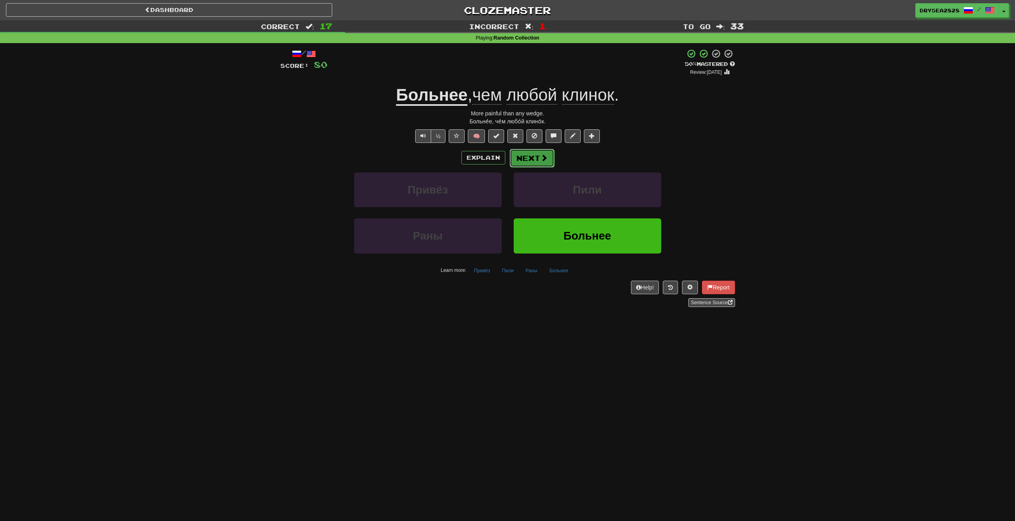
click at [536, 165] on button "Next" at bounding box center [532, 158] width 45 height 18
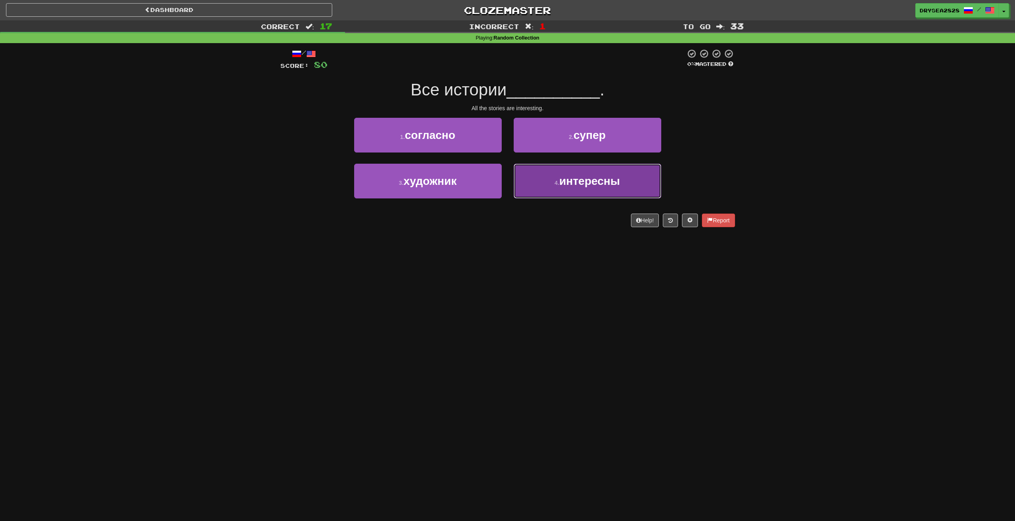
click at [543, 183] on button "4 . интересны" at bounding box center [588, 181] width 148 height 35
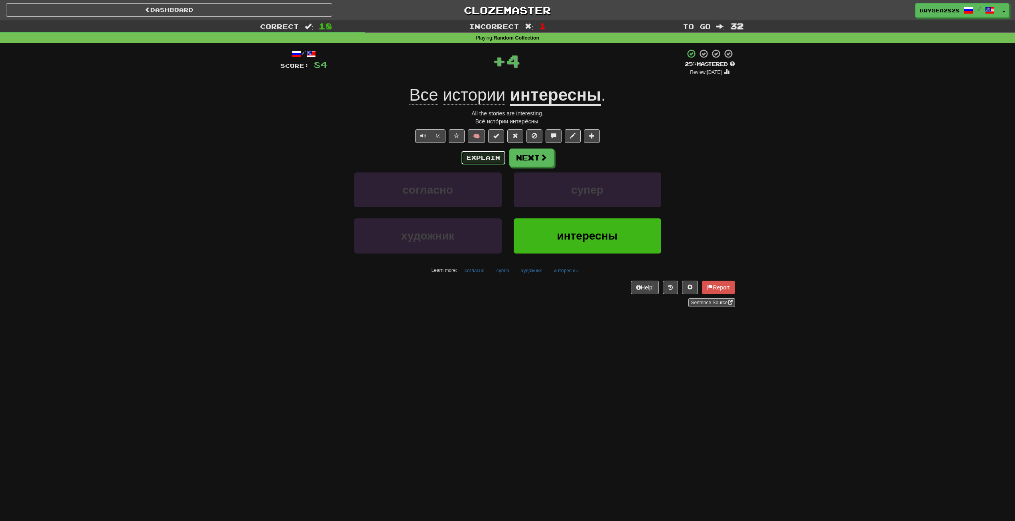
click at [476, 157] on button "Explain" at bounding box center [484, 158] width 44 height 14
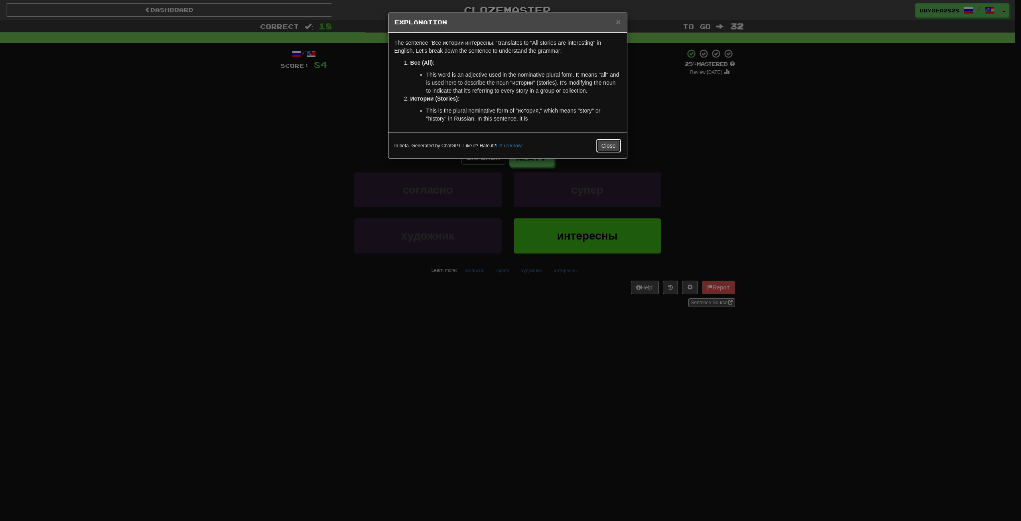
click at [609, 152] on button "Close" at bounding box center [609, 146] width 25 height 14
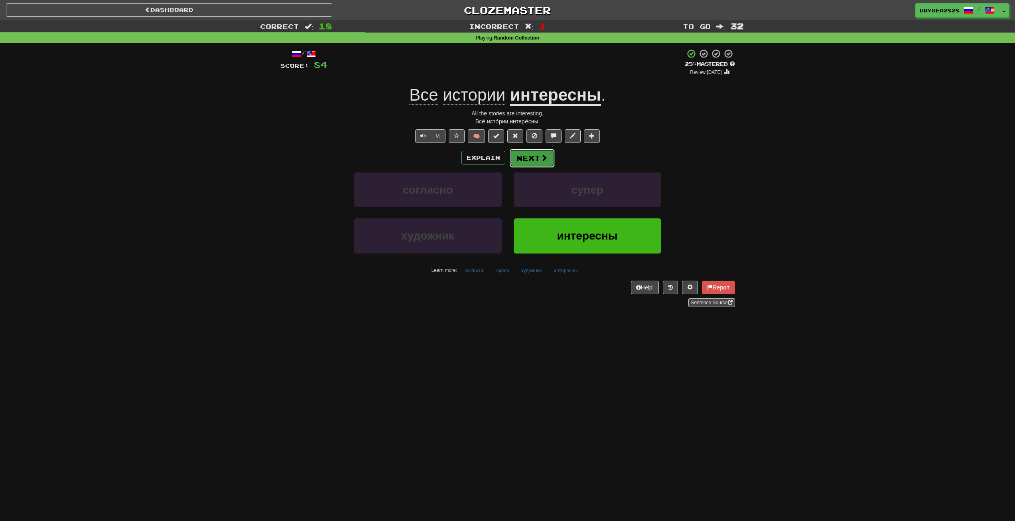
click at [530, 158] on button "Next" at bounding box center [532, 158] width 45 height 18
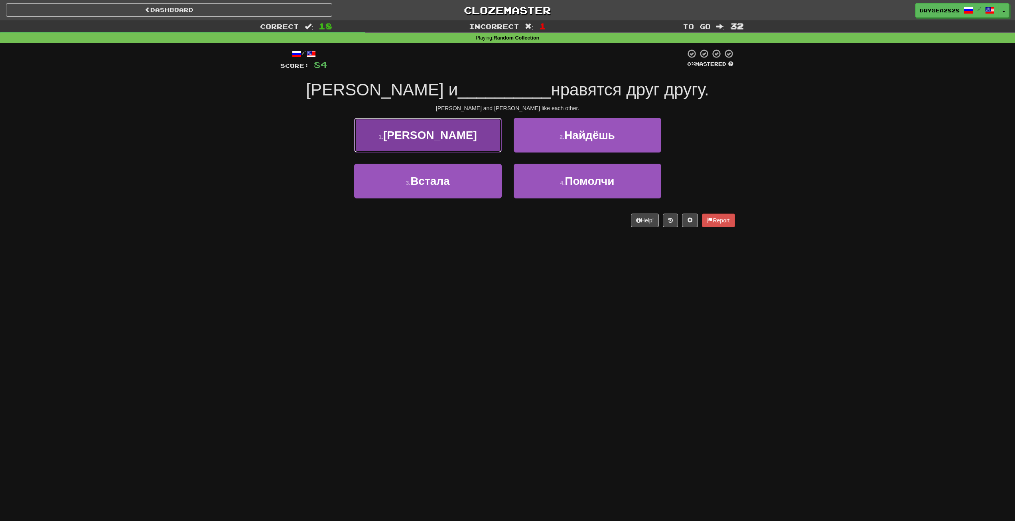
click at [464, 134] on button "1 . Энн" at bounding box center [428, 135] width 148 height 35
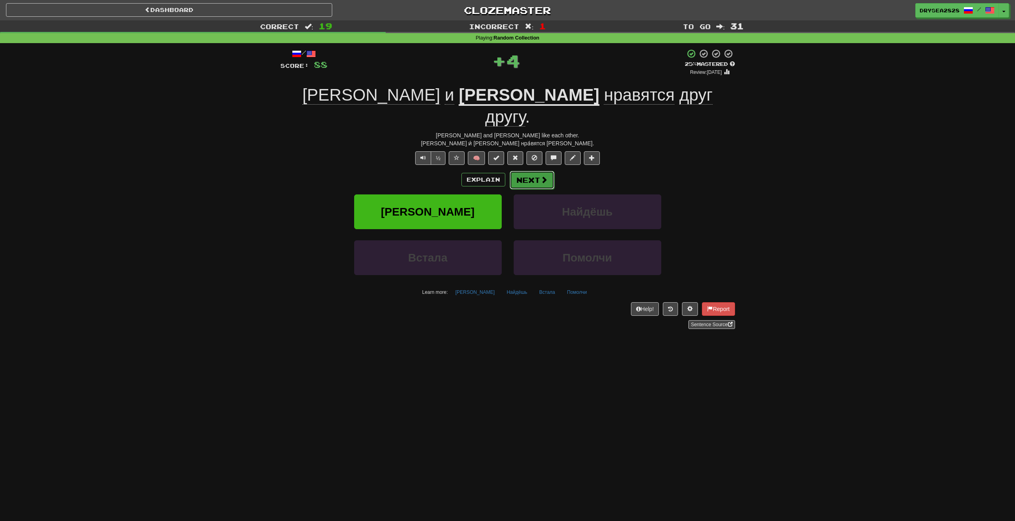
click at [552, 171] on button "Next" at bounding box center [532, 180] width 45 height 18
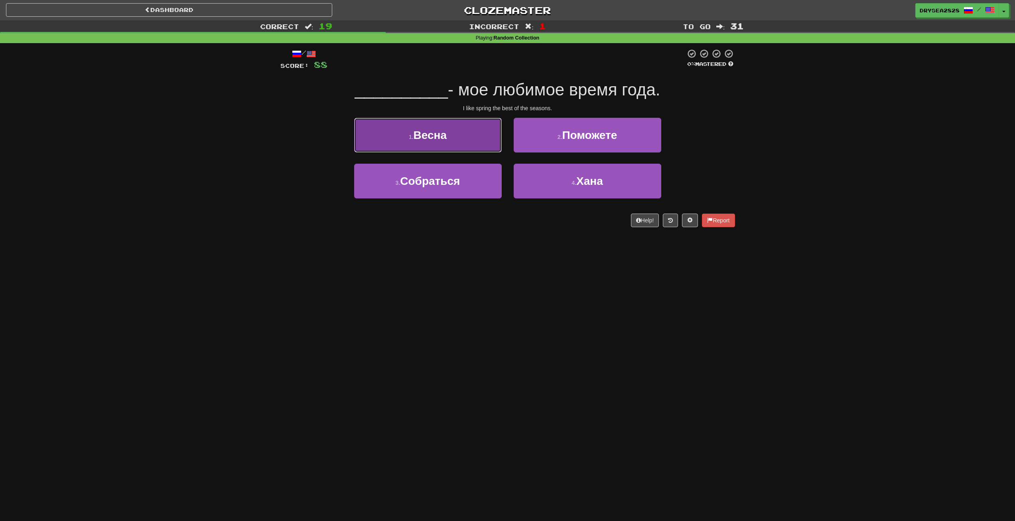
click at [460, 138] on button "1 . Весна" at bounding box center [428, 135] width 148 height 35
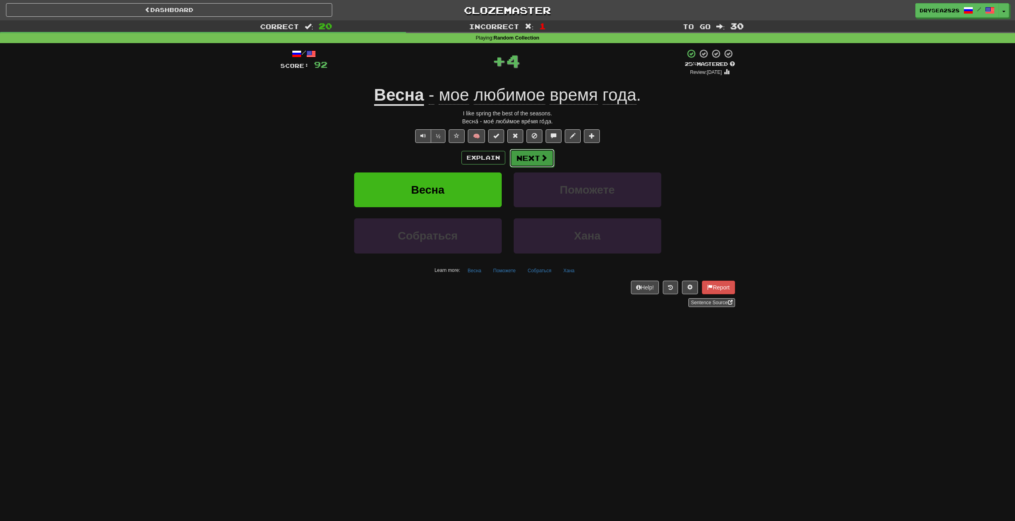
click at [534, 162] on button "Next" at bounding box center [532, 158] width 45 height 18
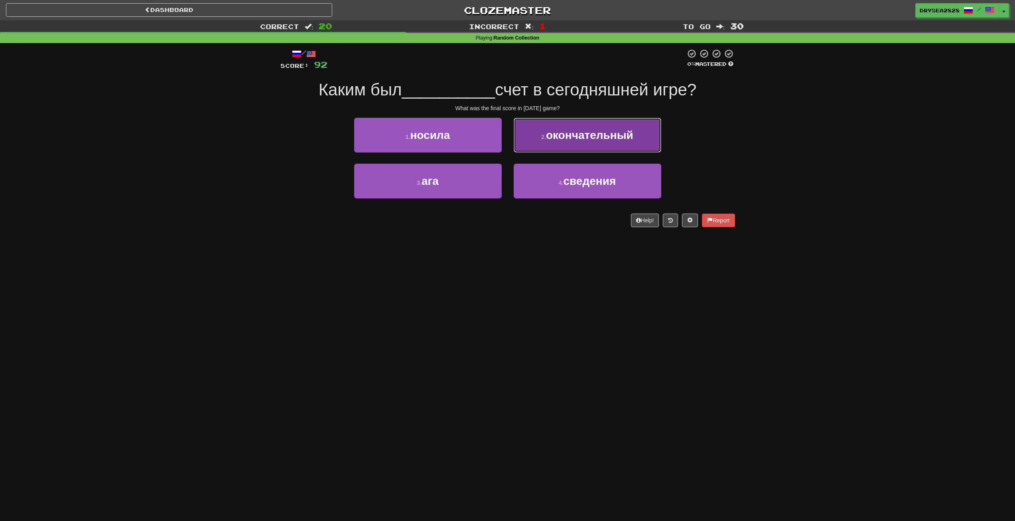
click at [603, 144] on button "2 . окончательный" at bounding box center [588, 135] width 148 height 35
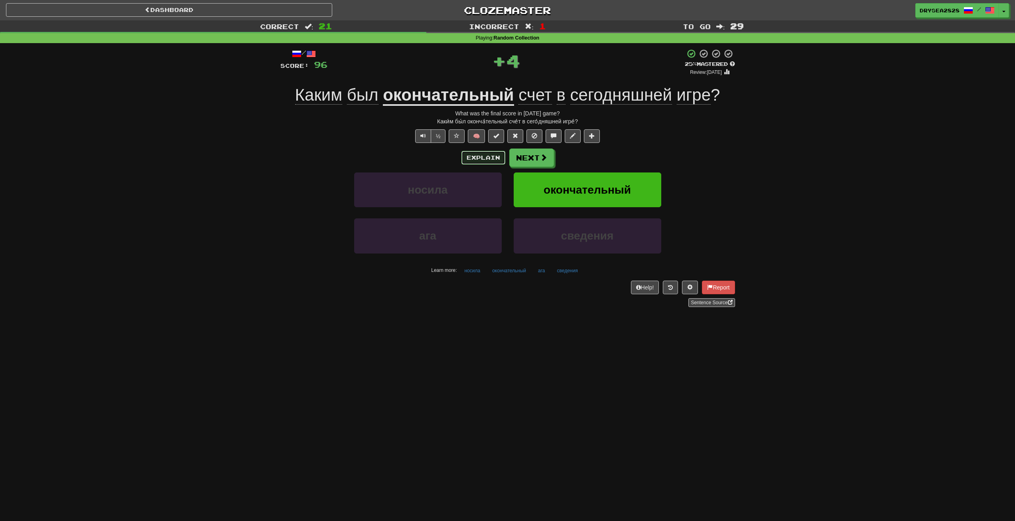
click at [476, 155] on button "Explain" at bounding box center [484, 158] width 44 height 14
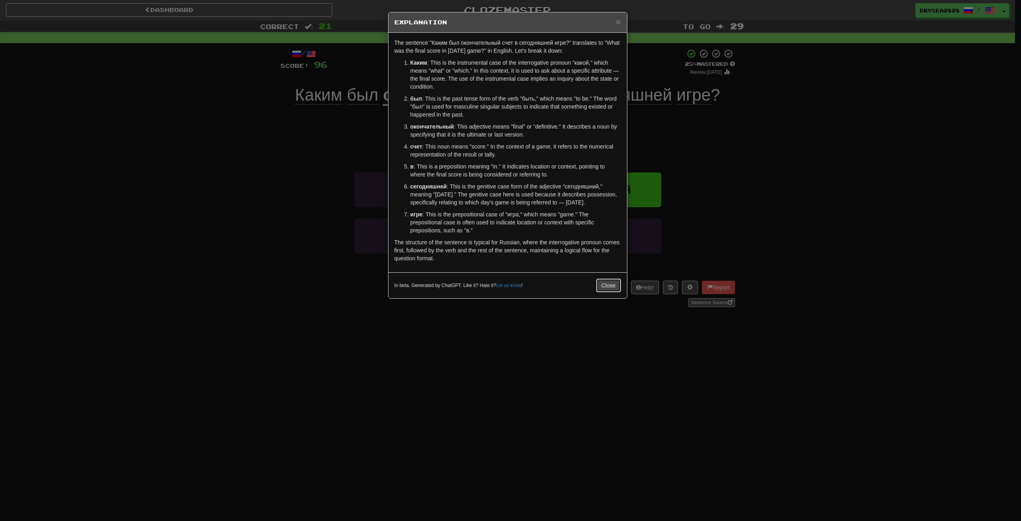
click at [602, 283] on button "Close" at bounding box center [609, 286] width 25 height 14
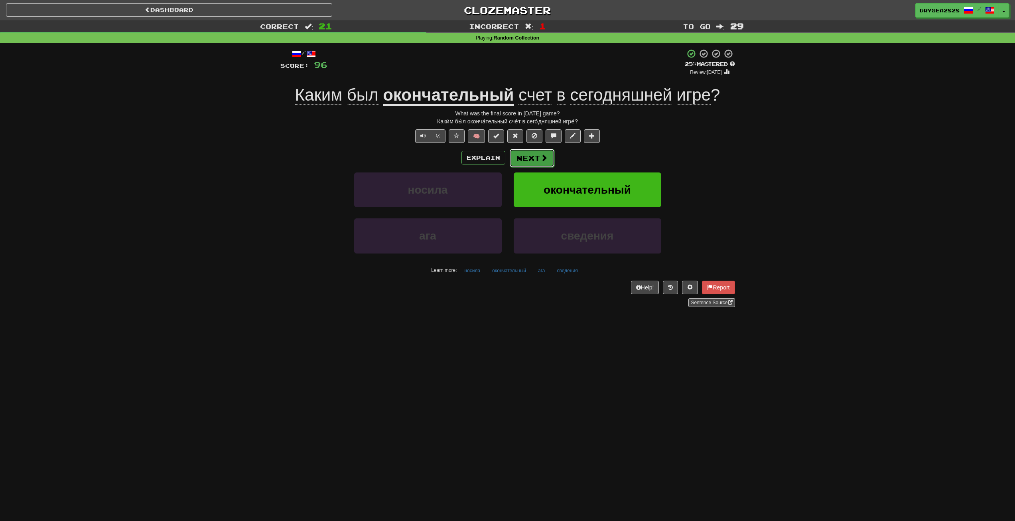
click at [541, 156] on span at bounding box center [544, 157] width 7 height 7
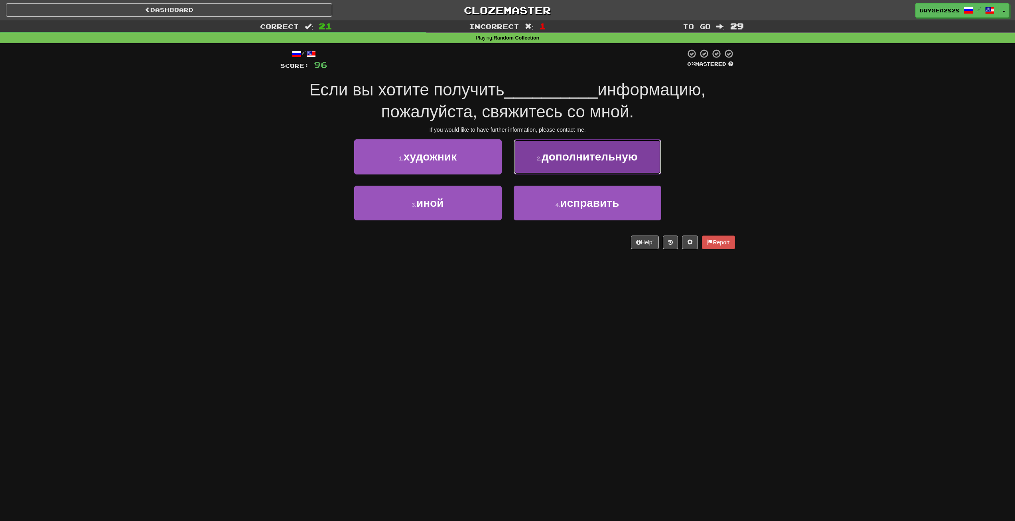
click at [579, 164] on button "2 . дополнительную" at bounding box center [588, 156] width 148 height 35
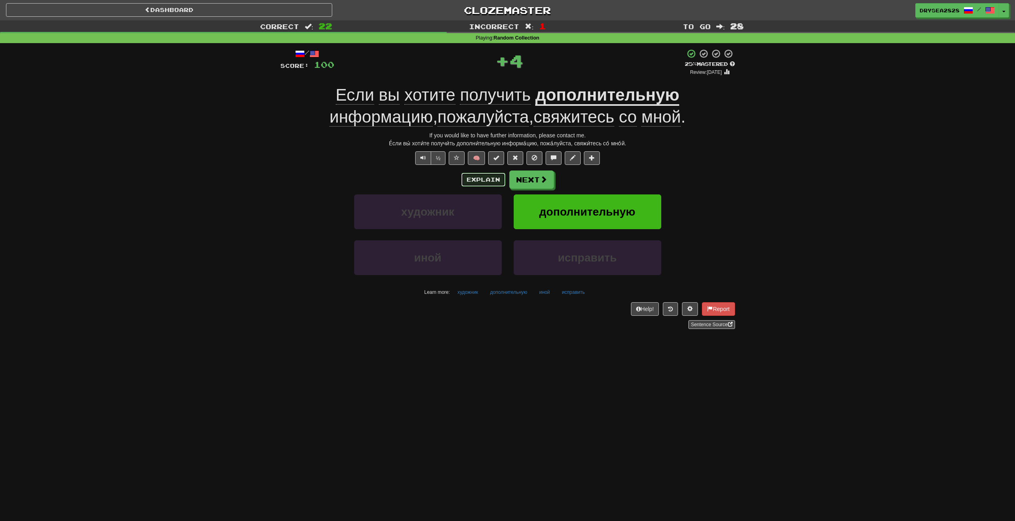
click at [476, 180] on button "Explain" at bounding box center [484, 180] width 44 height 14
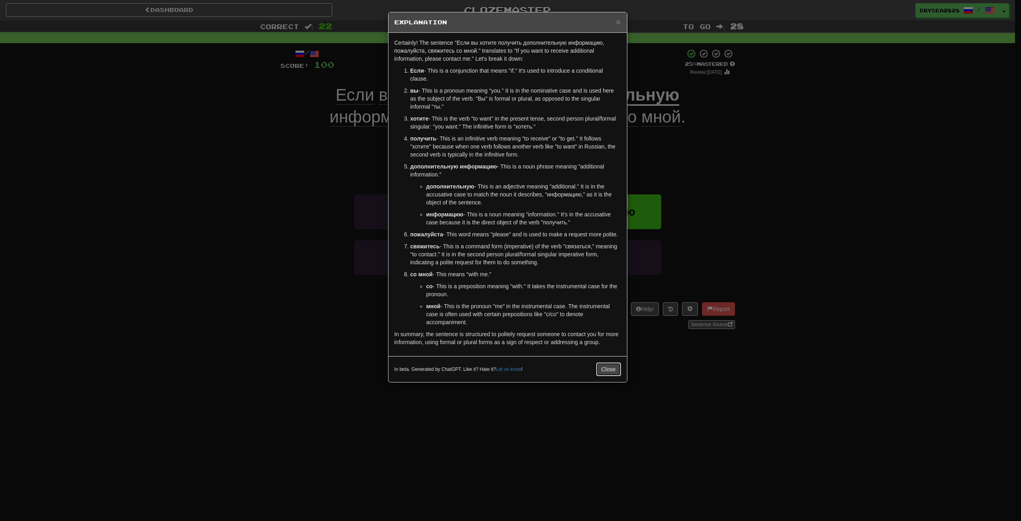
click at [611, 370] on button "Close" at bounding box center [609, 369] width 25 height 14
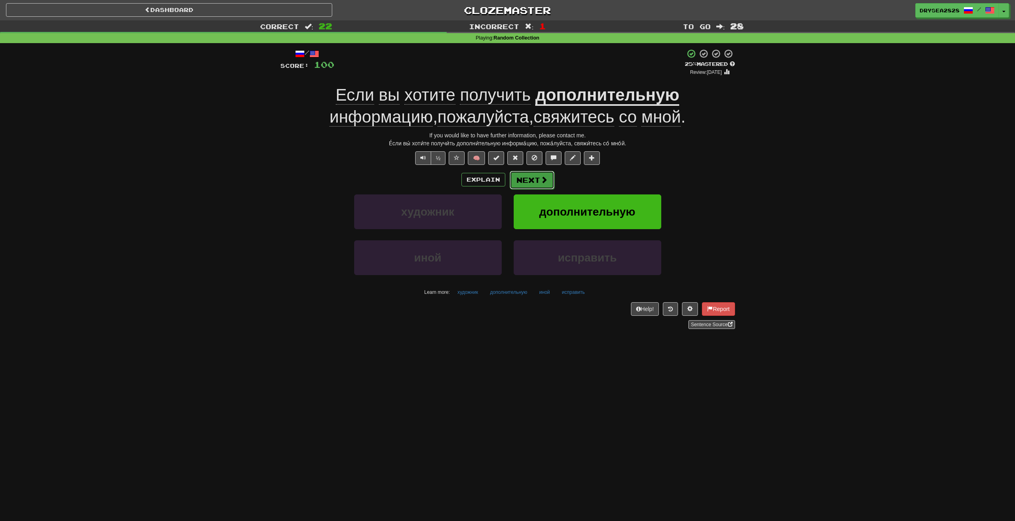
click at [544, 179] on span at bounding box center [544, 179] width 7 height 7
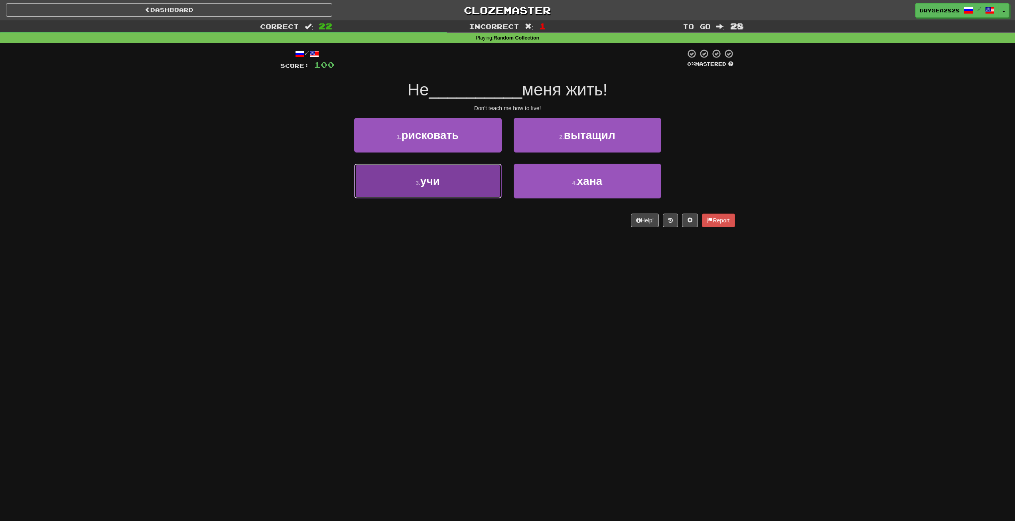
click at [441, 180] on button "3 . учи" at bounding box center [428, 181] width 148 height 35
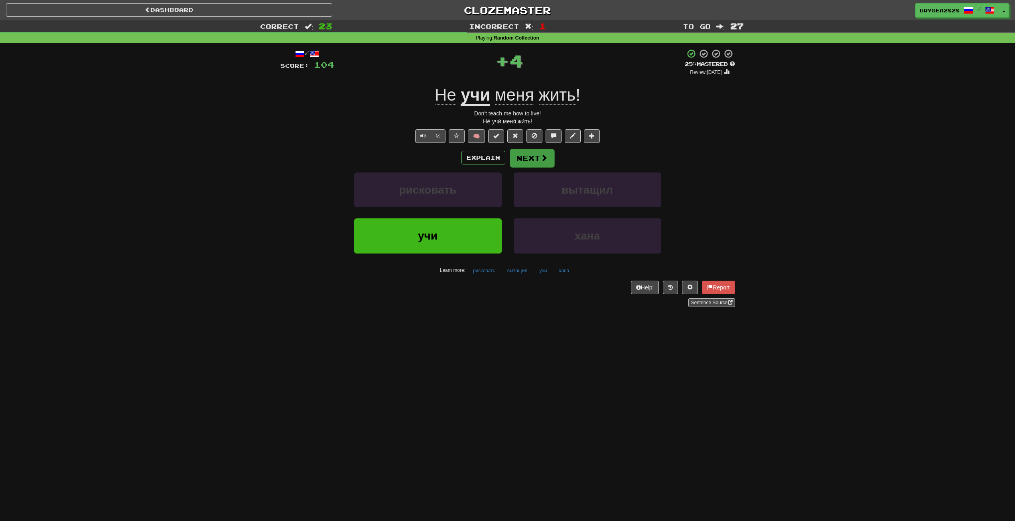
click at [539, 148] on div "/ Score: 104 + 4 25 % Mastered Review: 2025-08-18 Не учи меня жить ! Don't teac…" at bounding box center [508, 178] width 455 height 258
click at [543, 156] on span at bounding box center [544, 157] width 7 height 7
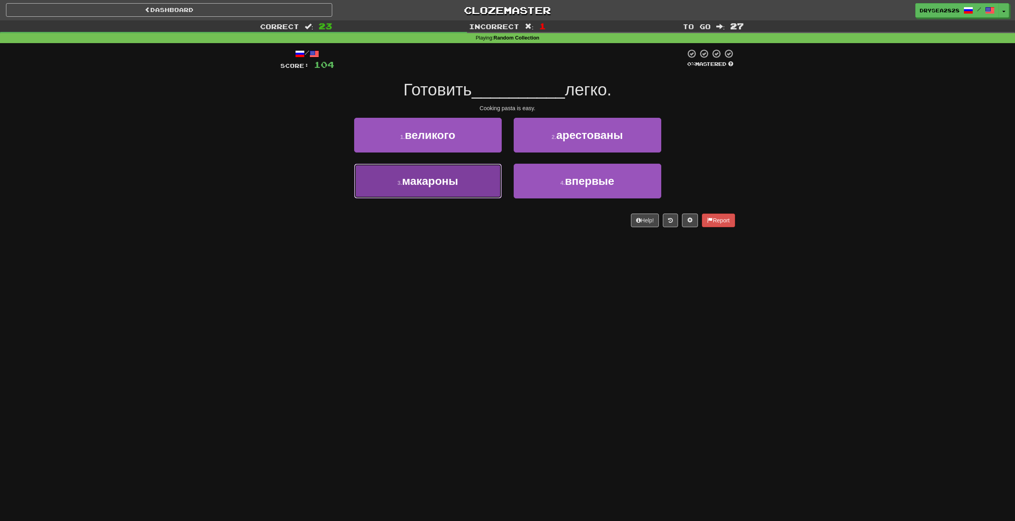
click at [468, 179] on button "3 . макароны" at bounding box center [428, 181] width 148 height 35
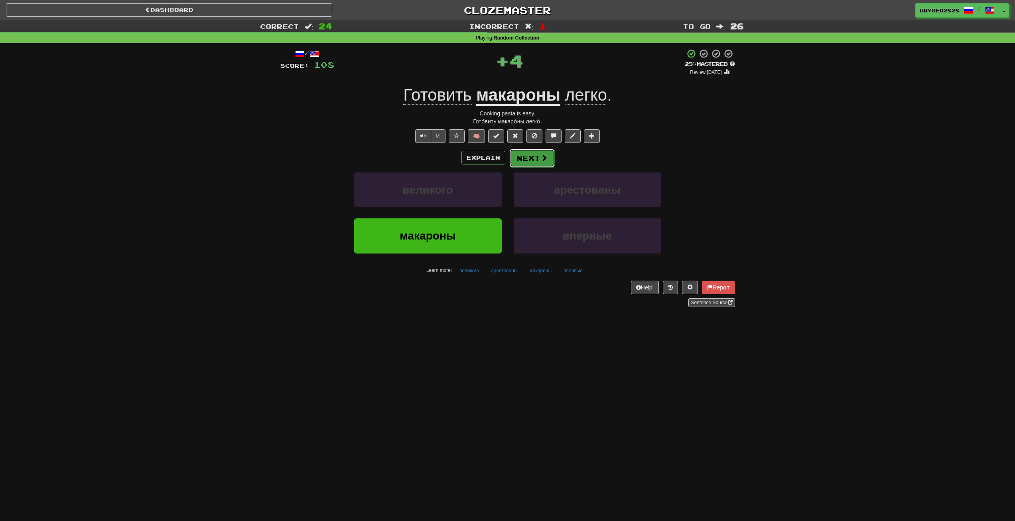
click at [510, 158] on button "Next" at bounding box center [532, 158] width 45 height 18
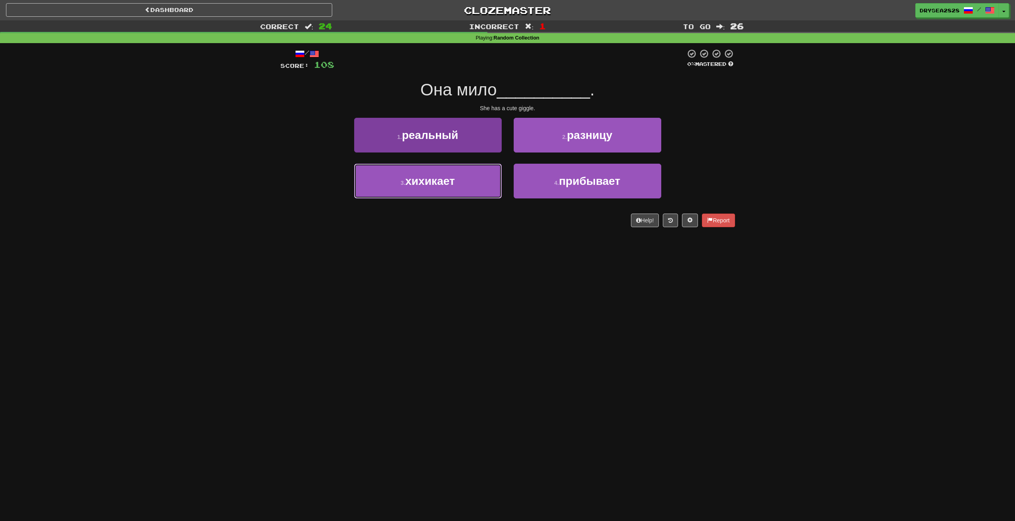
drag, startPoint x: 483, startPoint y: 186, endPoint x: 496, endPoint y: 199, distance: 18.3
click at [483, 187] on button "3 . хихикает" at bounding box center [428, 181] width 148 height 35
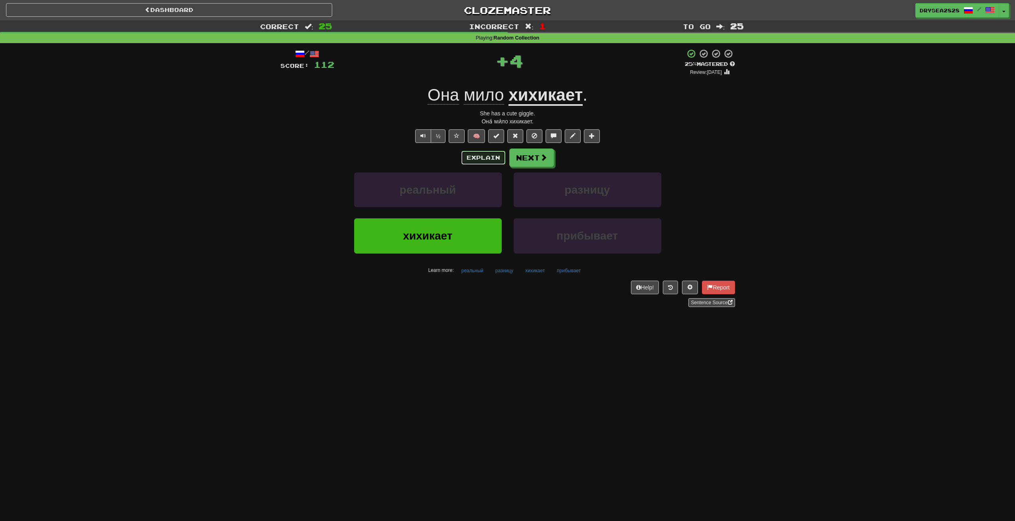
click at [486, 160] on button "Explain" at bounding box center [484, 158] width 44 height 14
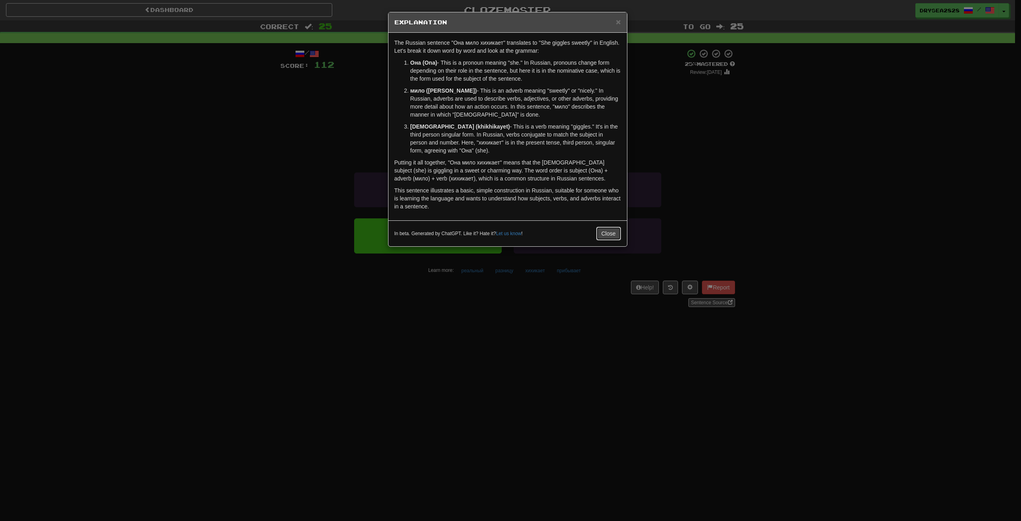
click at [610, 226] on div "In beta. Generated by ChatGPT. Like it? Hate it? Let us know ! Close" at bounding box center [508, 233] width 239 height 26
click at [606, 231] on button "Close" at bounding box center [609, 234] width 25 height 14
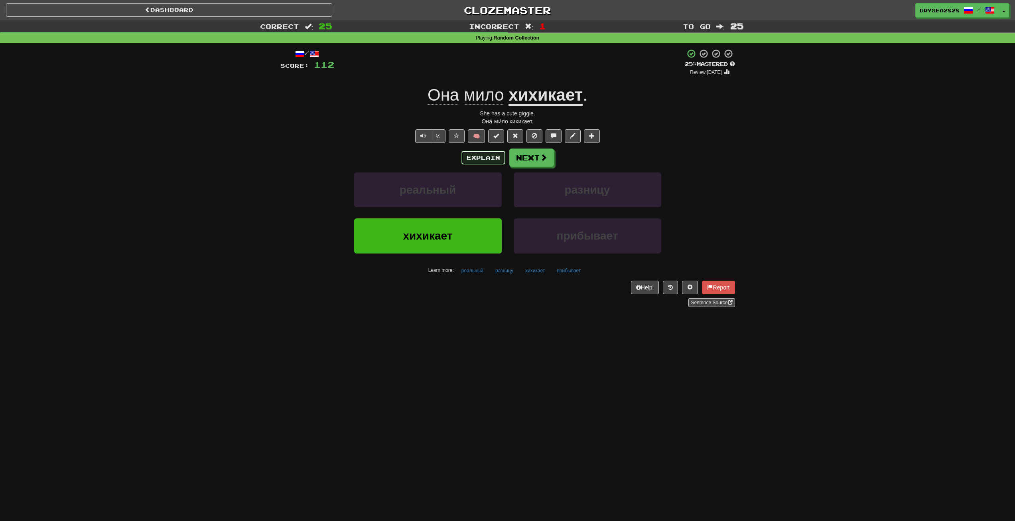
click at [472, 151] on button "Explain" at bounding box center [484, 158] width 44 height 14
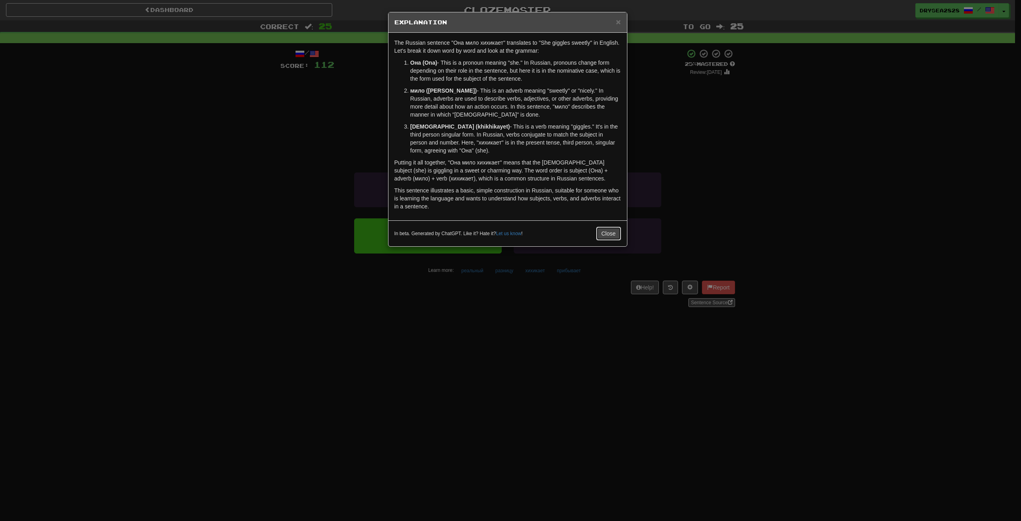
click at [617, 230] on button "Close" at bounding box center [609, 234] width 25 height 14
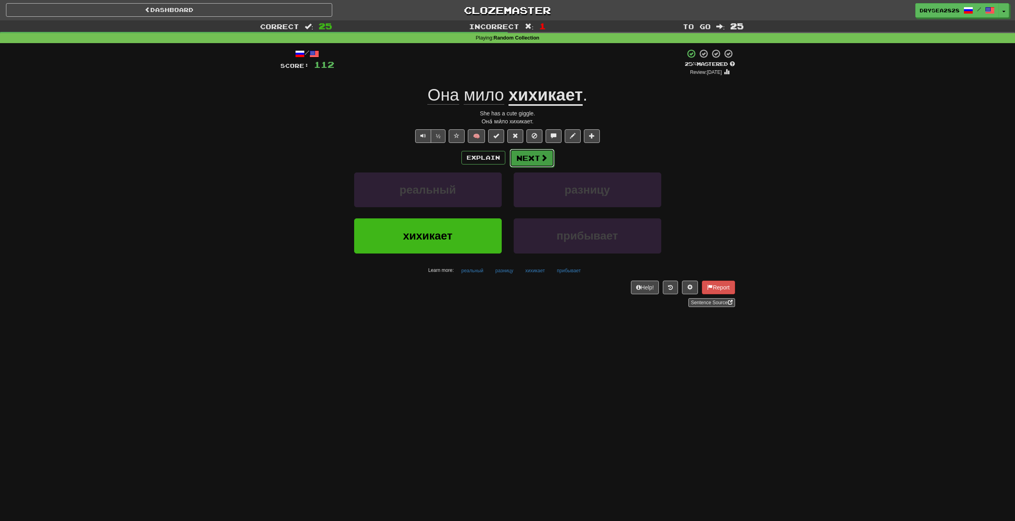
click at [520, 156] on button "Next" at bounding box center [532, 158] width 45 height 18
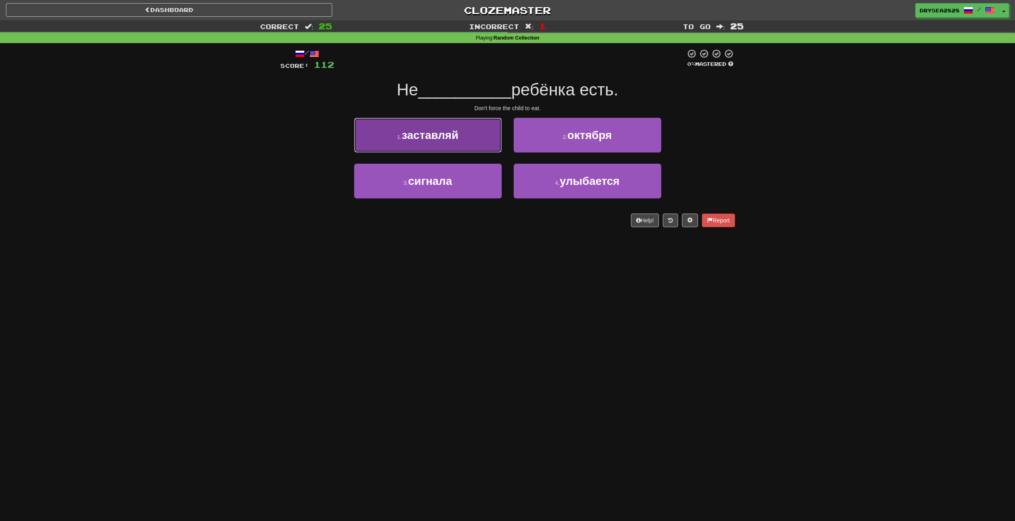
click at [473, 144] on button "1 . заставляй" at bounding box center [428, 135] width 148 height 35
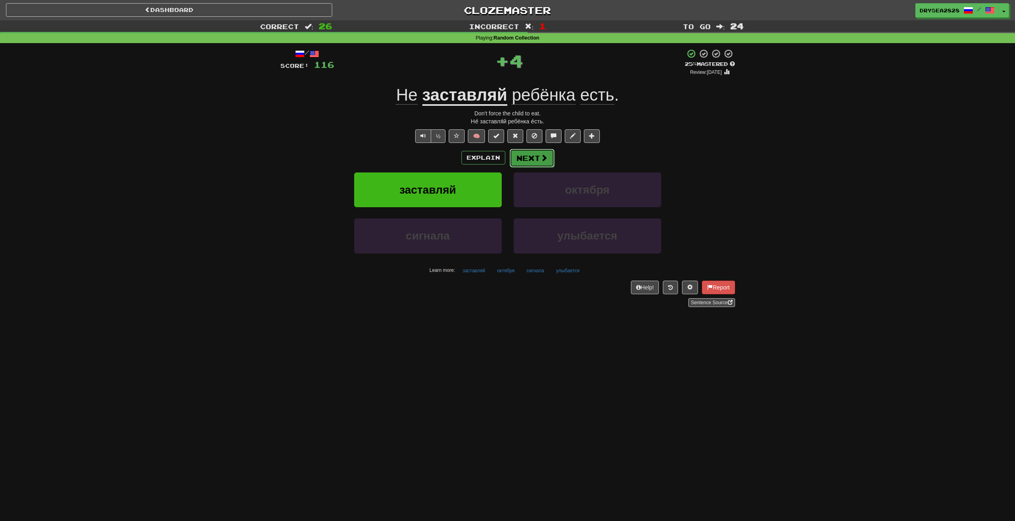
click at [538, 158] on button "Next" at bounding box center [532, 158] width 45 height 18
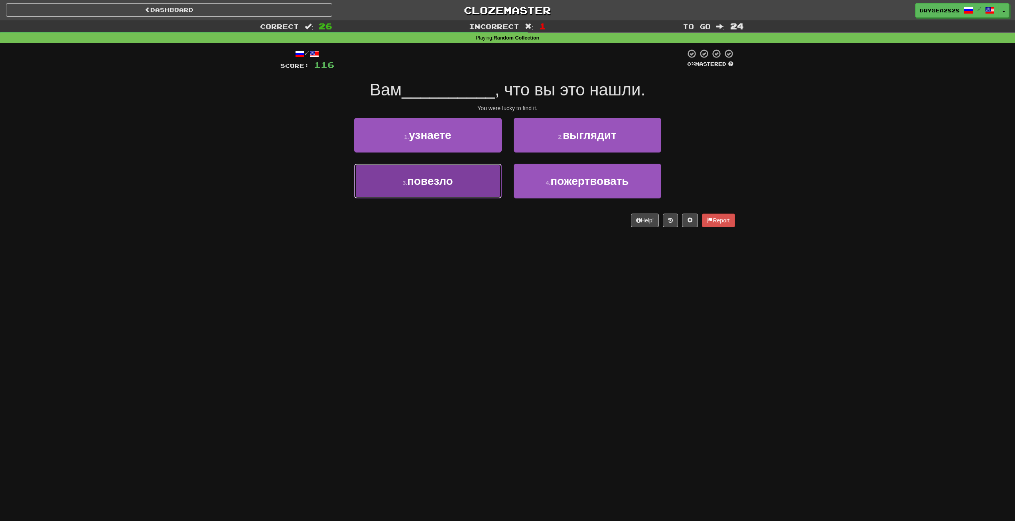
click at [469, 180] on button "3 . повезло" at bounding box center [428, 181] width 148 height 35
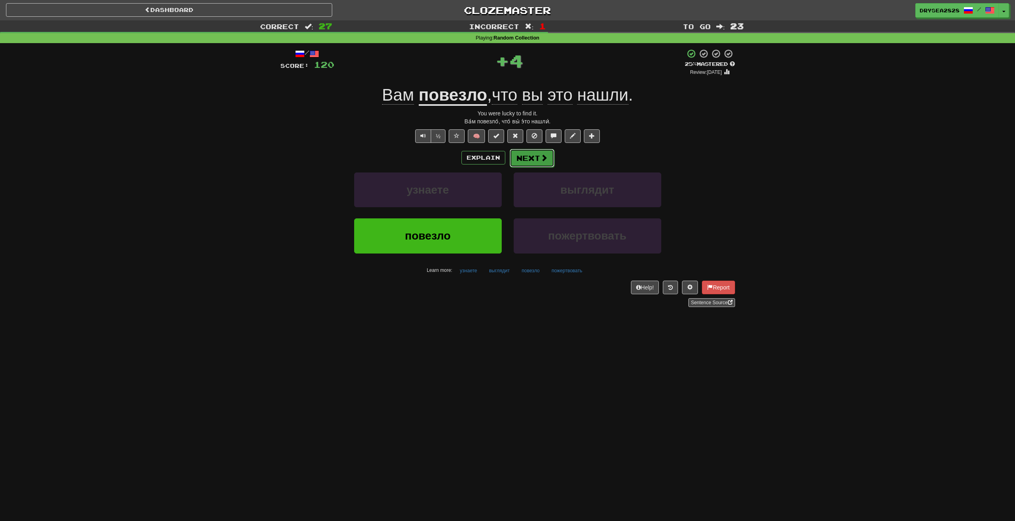
click at [527, 160] on button "Next" at bounding box center [532, 158] width 45 height 18
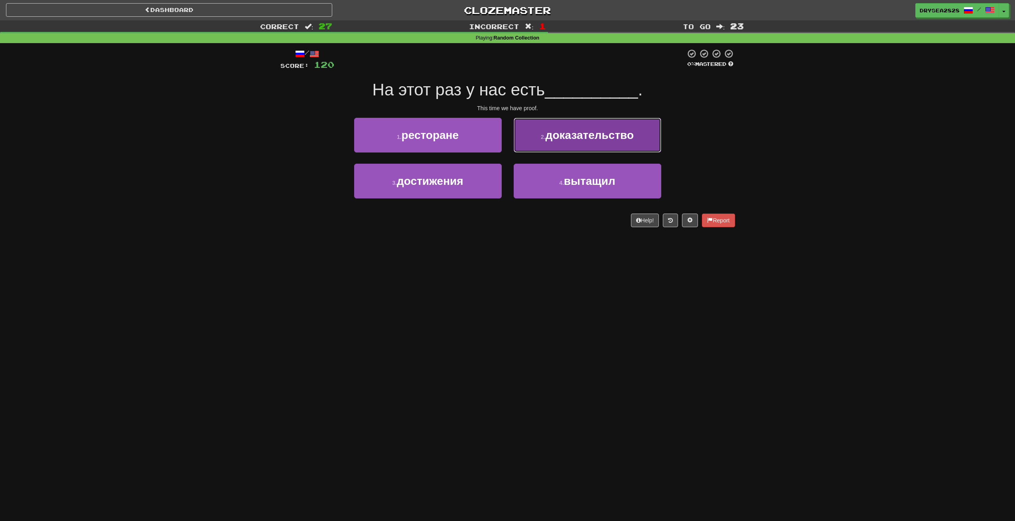
click at [559, 138] on span "доказательство" at bounding box center [590, 135] width 88 height 12
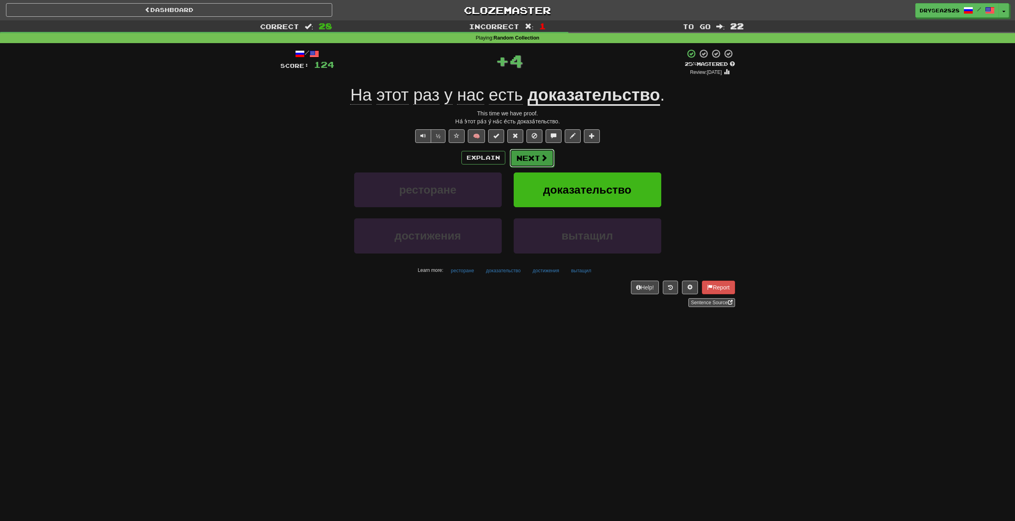
click at [546, 156] on span at bounding box center [544, 157] width 7 height 7
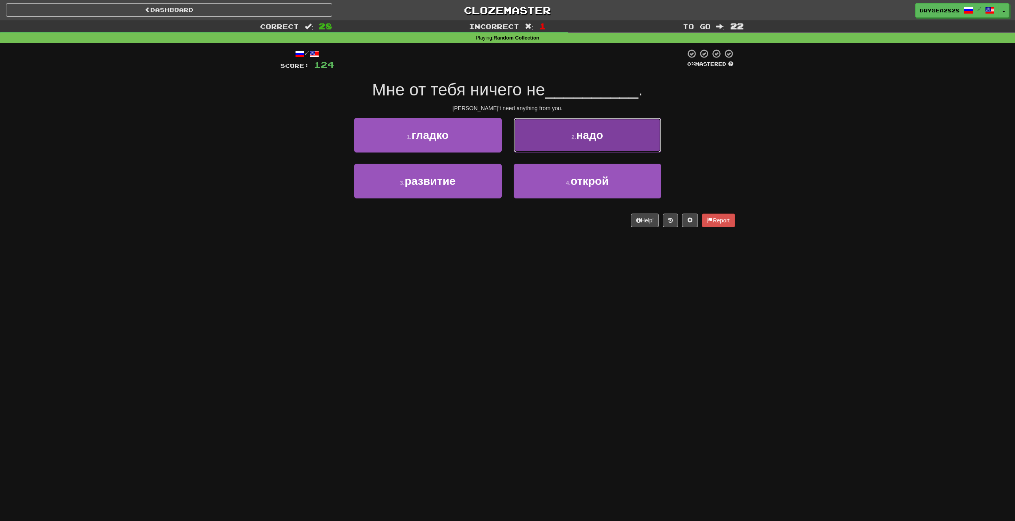
click at [535, 148] on button "2 . надо" at bounding box center [588, 135] width 148 height 35
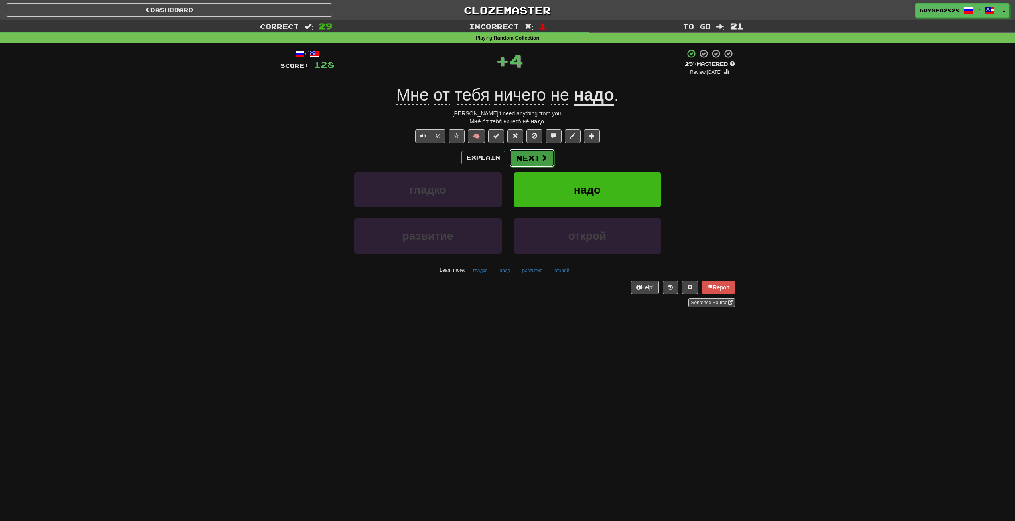
click at [537, 166] on button "Next" at bounding box center [532, 158] width 45 height 18
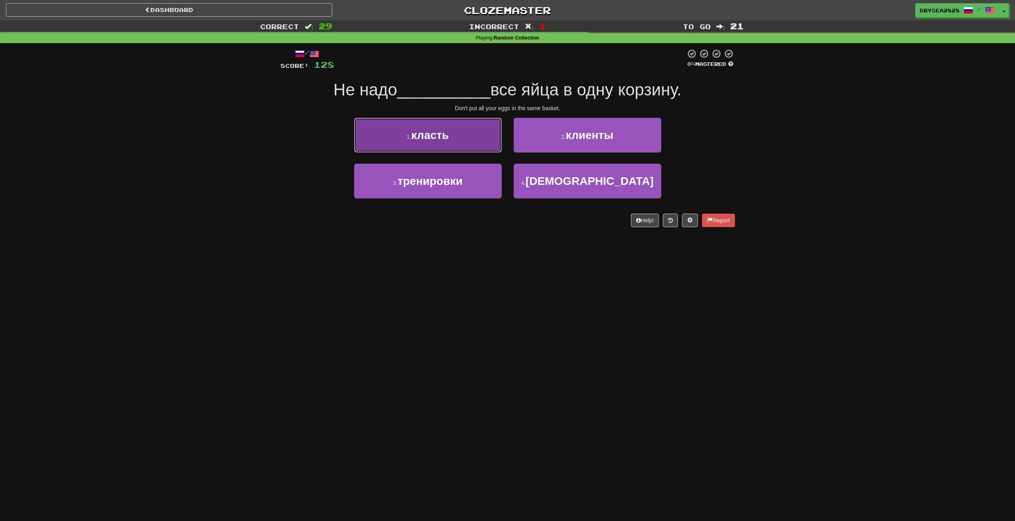
click at [474, 138] on button "1 . класть" at bounding box center [428, 135] width 148 height 35
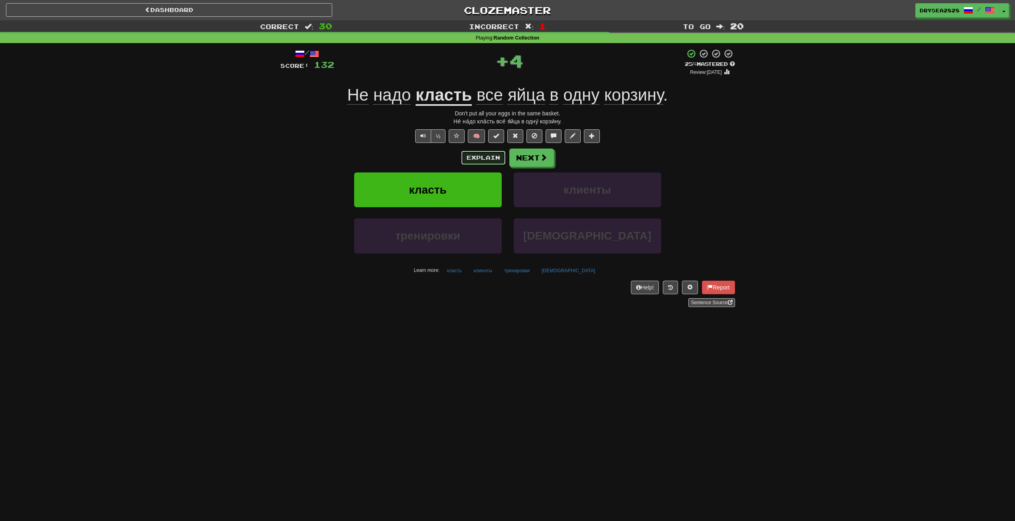
click at [468, 157] on button "Explain" at bounding box center [484, 158] width 44 height 14
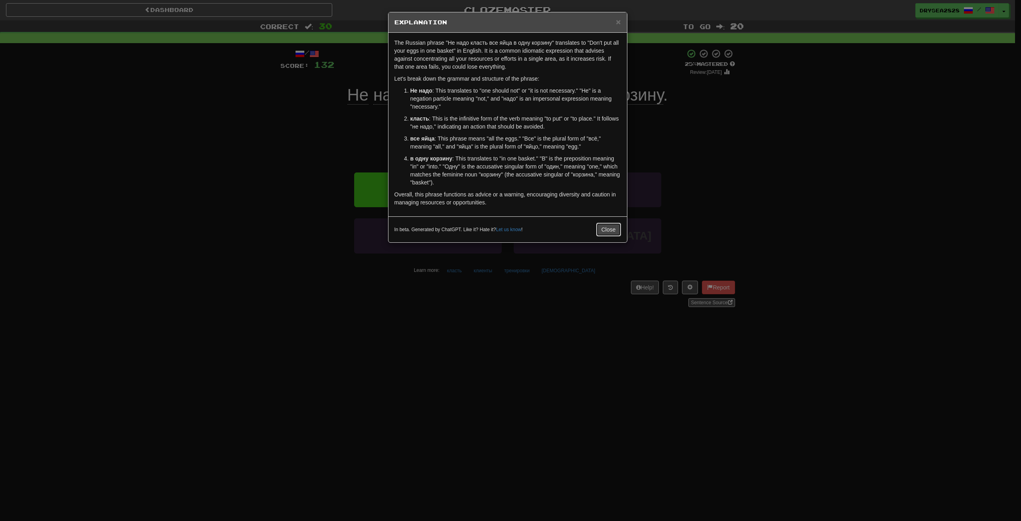
click at [600, 229] on button "Close" at bounding box center [609, 230] width 25 height 14
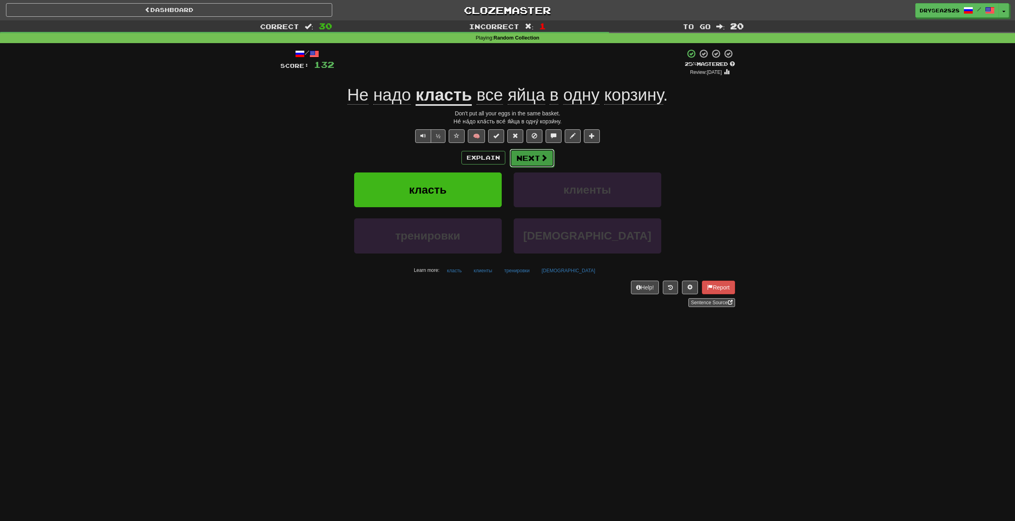
click at [533, 156] on button "Next" at bounding box center [532, 158] width 45 height 18
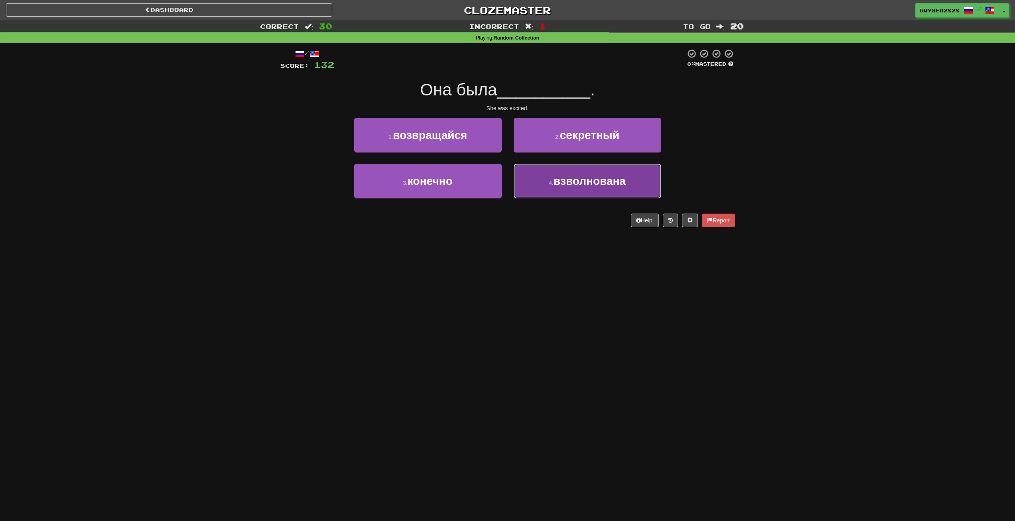
click at [575, 187] on button "4 . взволнована" at bounding box center [588, 181] width 148 height 35
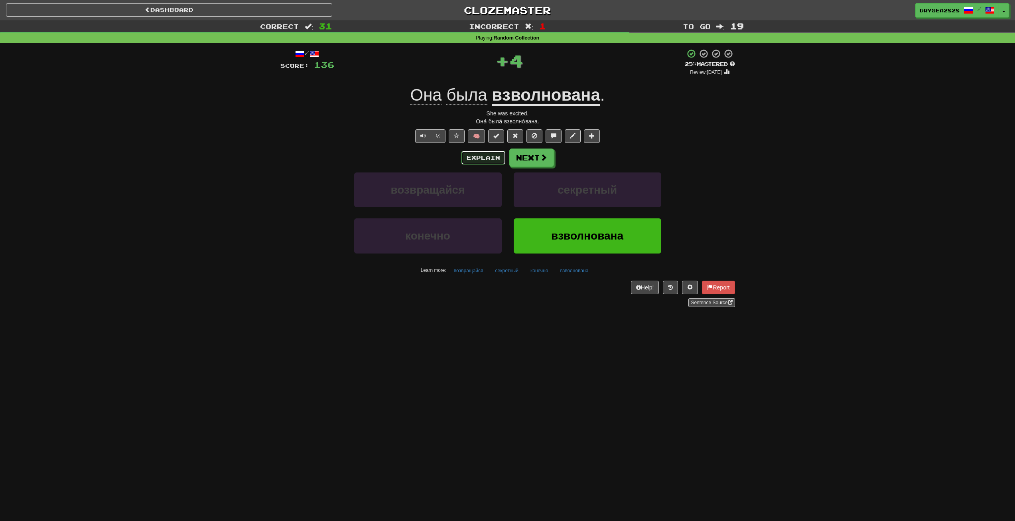
click at [479, 155] on button "Explain" at bounding box center [484, 158] width 44 height 14
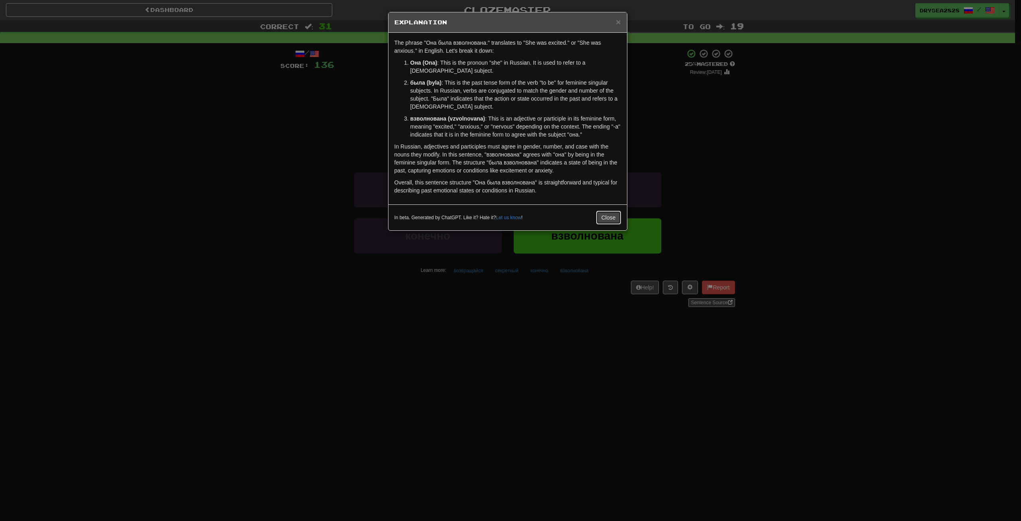
click at [610, 217] on button "Close" at bounding box center [609, 218] width 25 height 14
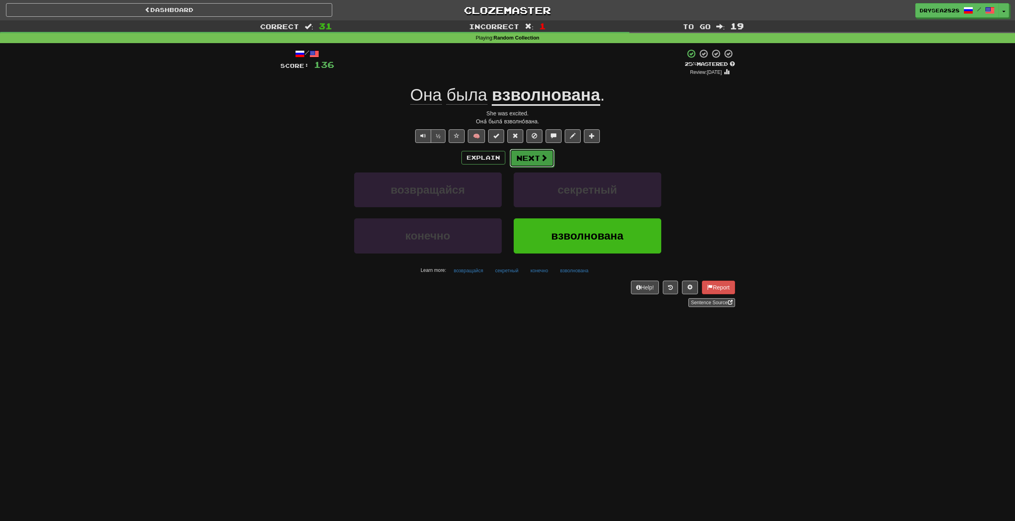
click at [541, 161] on span at bounding box center [544, 157] width 7 height 7
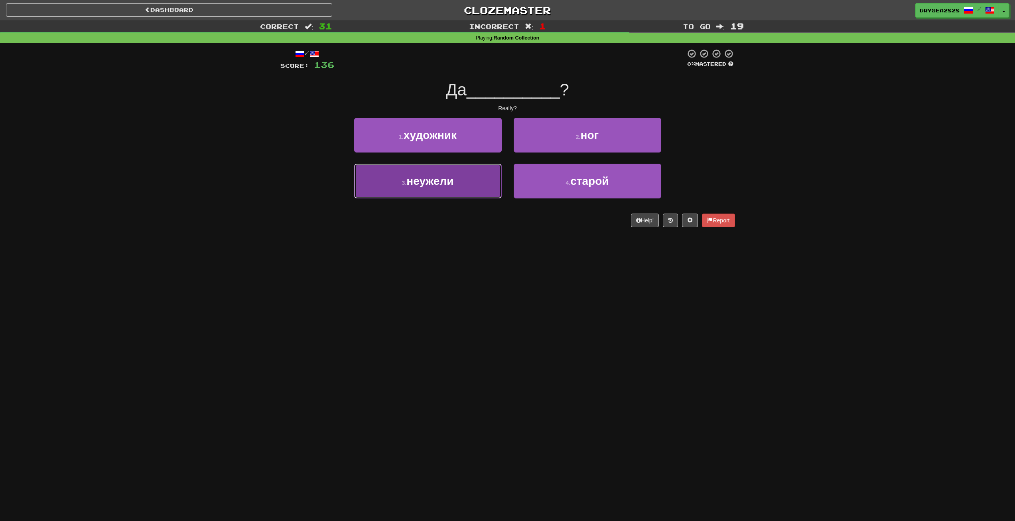
click at [435, 188] on button "3 . неужели" at bounding box center [428, 181] width 148 height 35
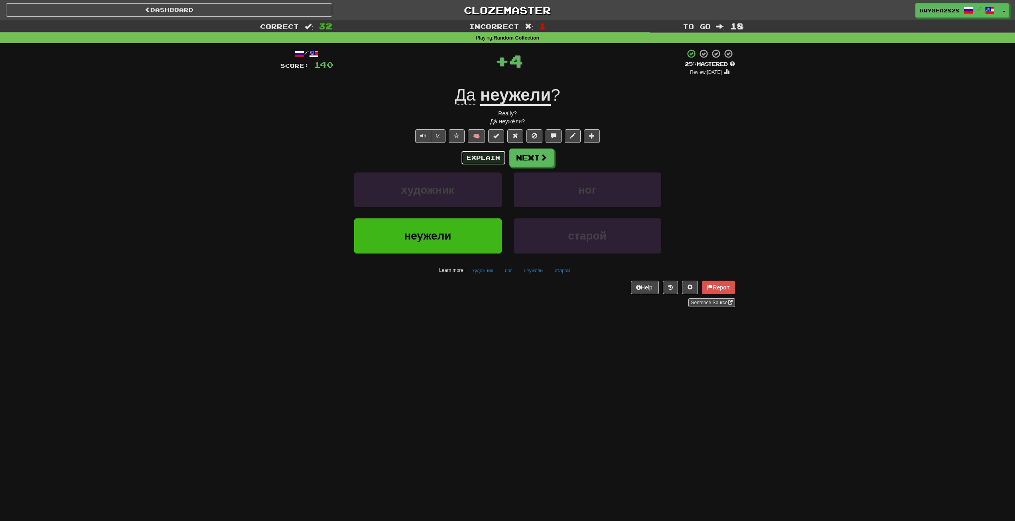
click at [497, 163] on button "Explain" at bounding box center [484, 158] width 44 height 14
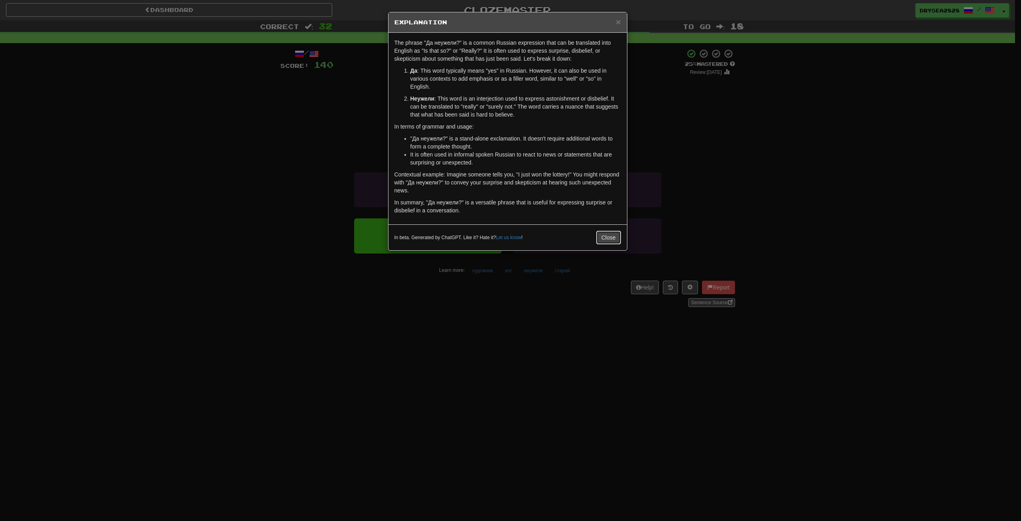
click at [602, 233] on button "Close" at bounding box center [609, 238] width 25 height 14
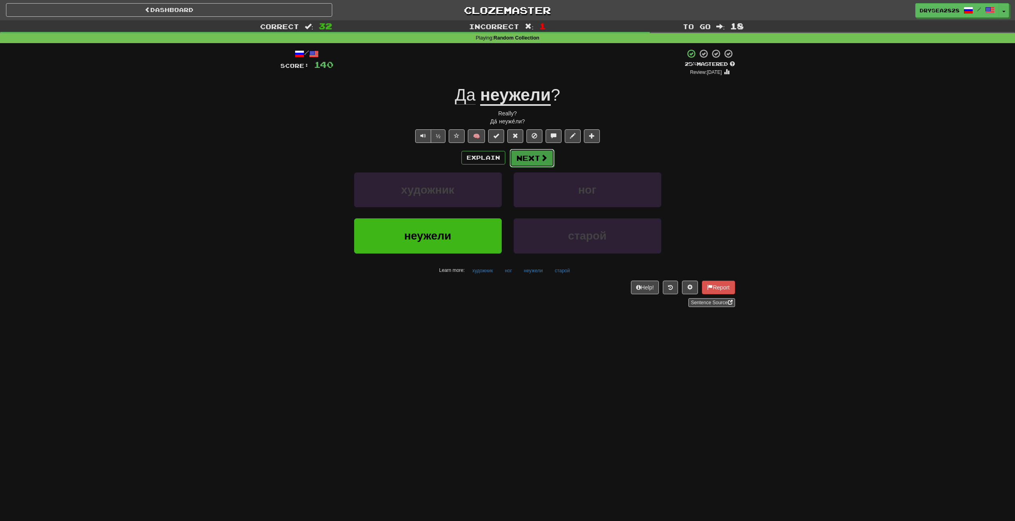
click at [546, 156] on span at bounding box center [544, 157] width 7 height 7
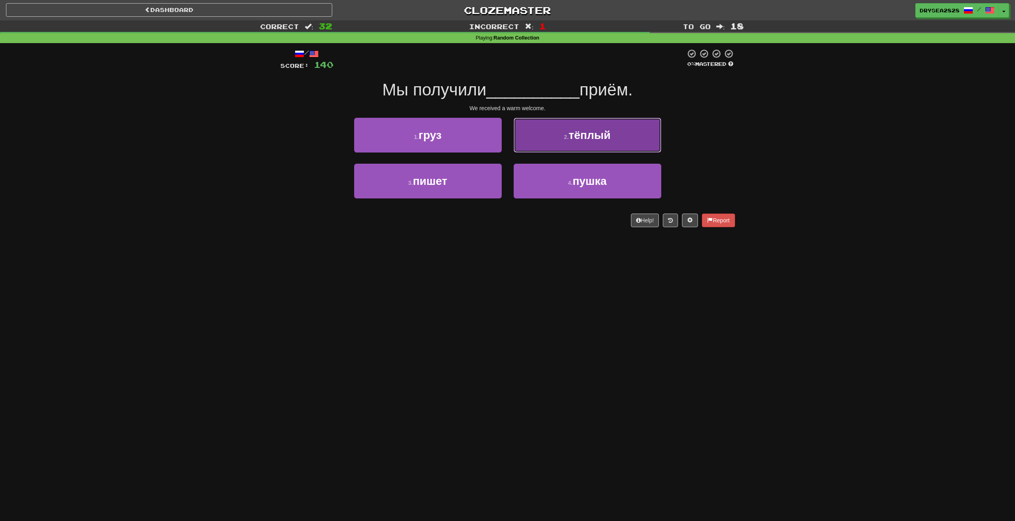
click at [581, 145] on button "2 . тёплый" at bounding box center [588, 135] width 148 height 35
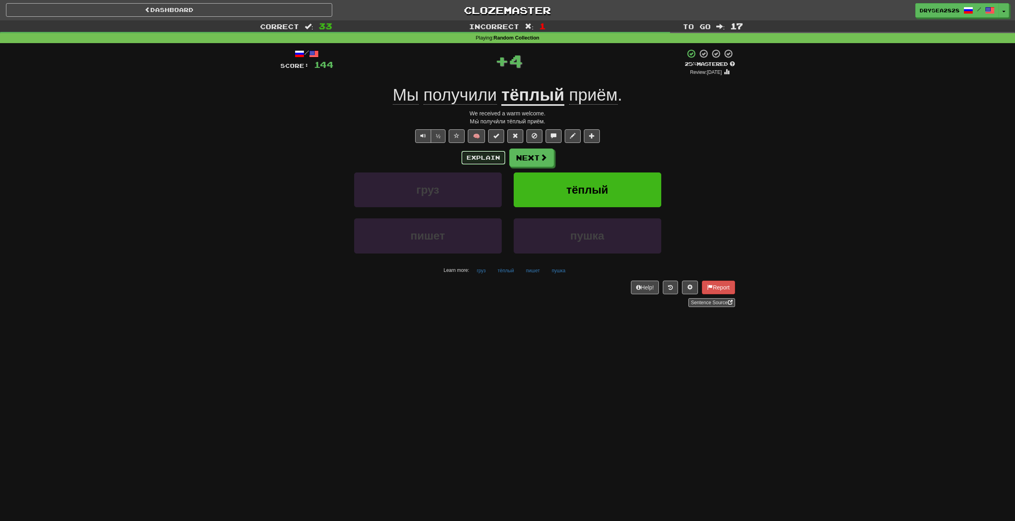
click at [490, 160] on button "Explain" at bounding box center [484, 158] width 44 height 14
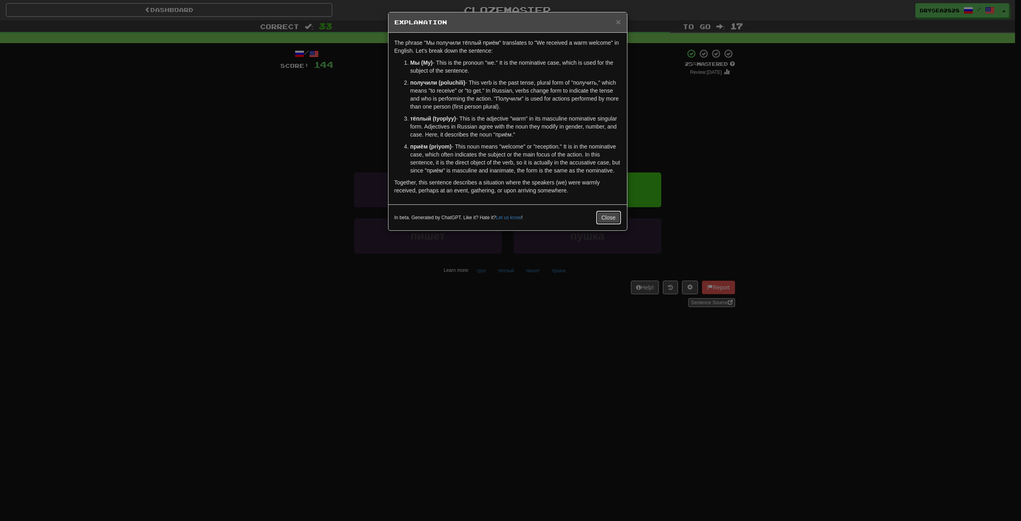
click at [597, 213] on button "Close" at bounding box center [609, 218] width 25 height 14
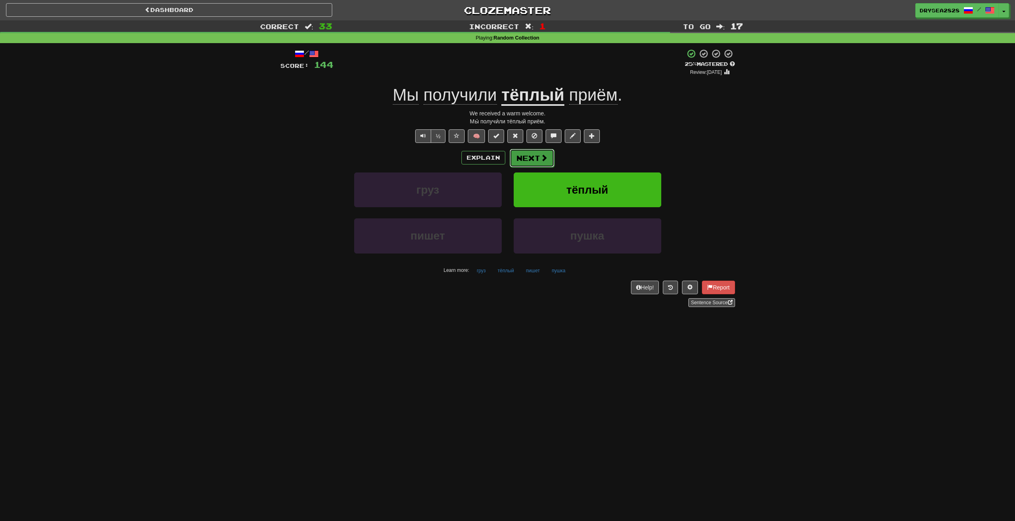
click at [534, 158] on button "Next" at bounding box center [532, 158] width 45 height 18
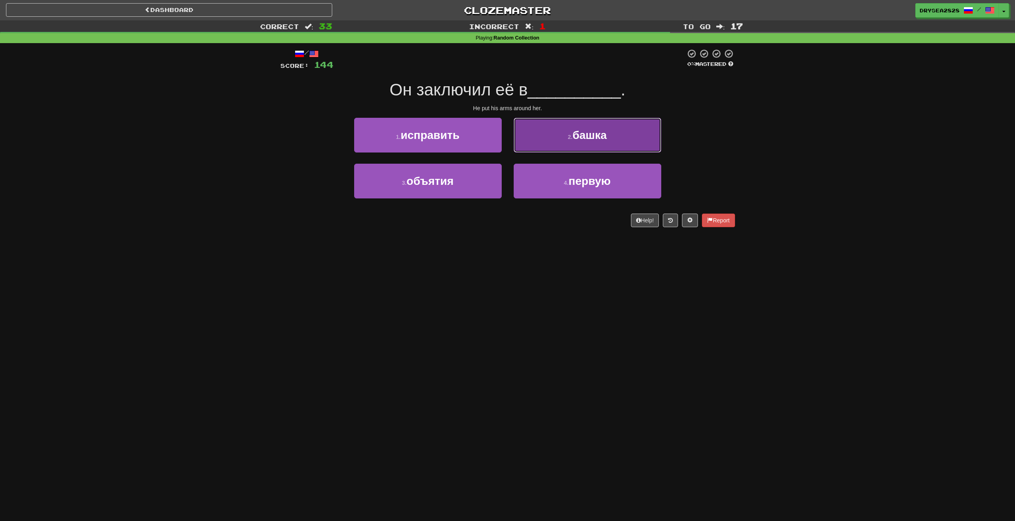
click at [595, 134] on span "башка" at bounding box center [590, 135] width 34 height 12
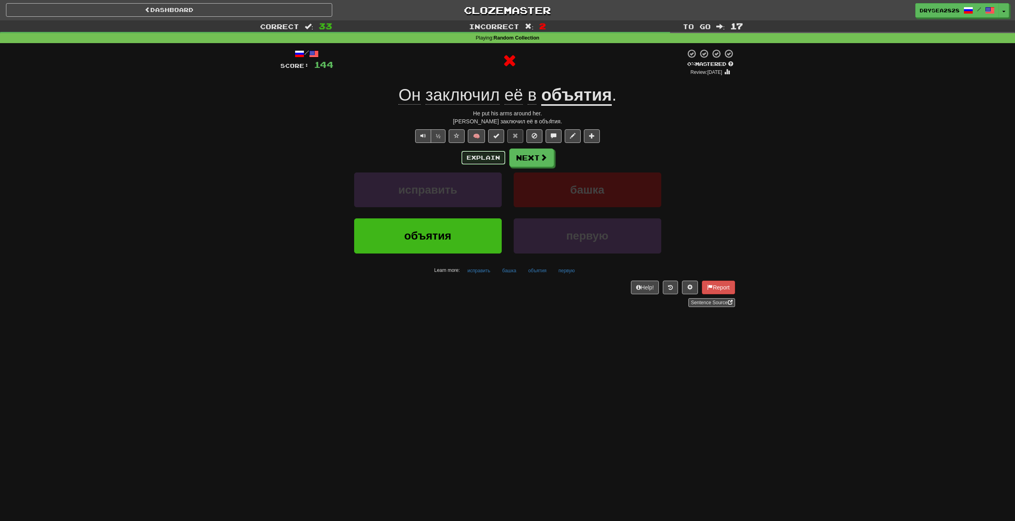
click at [474, 159] on button "Explain" at bounding box center [484, 158] width 44 height 14
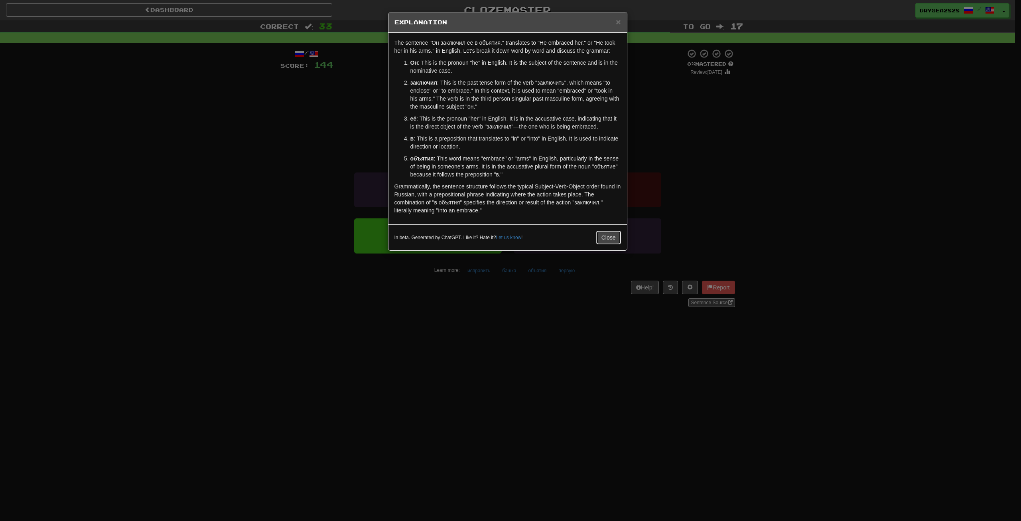
click at [605, 238] on button "Close" at bounding box center [609, 238] width 25 height 14
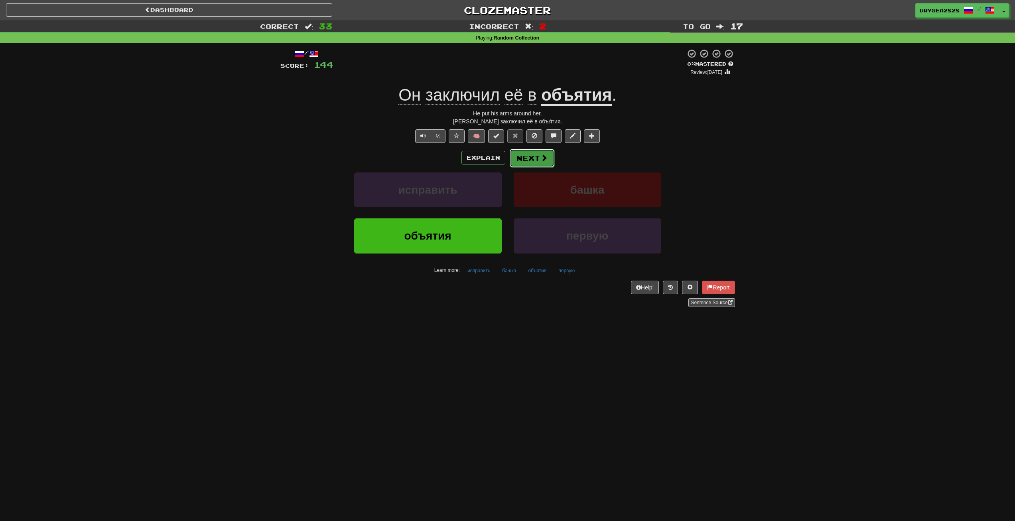
click at [535, 163] on button "Next" at bounding box center [532, 158] width 45 height 18
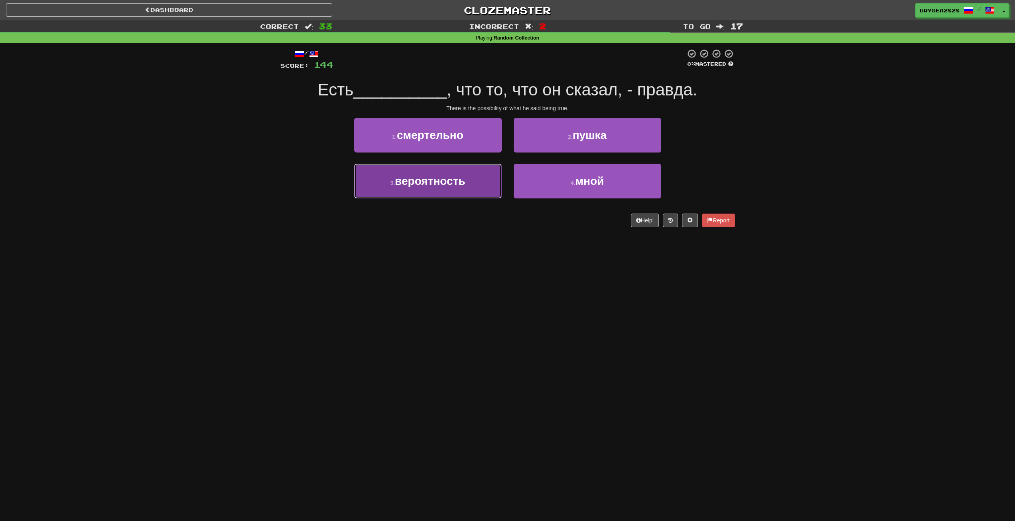
click at [469, 185] on button "3 . вероятность" at bounding box center [428, 181] width 148 height 35
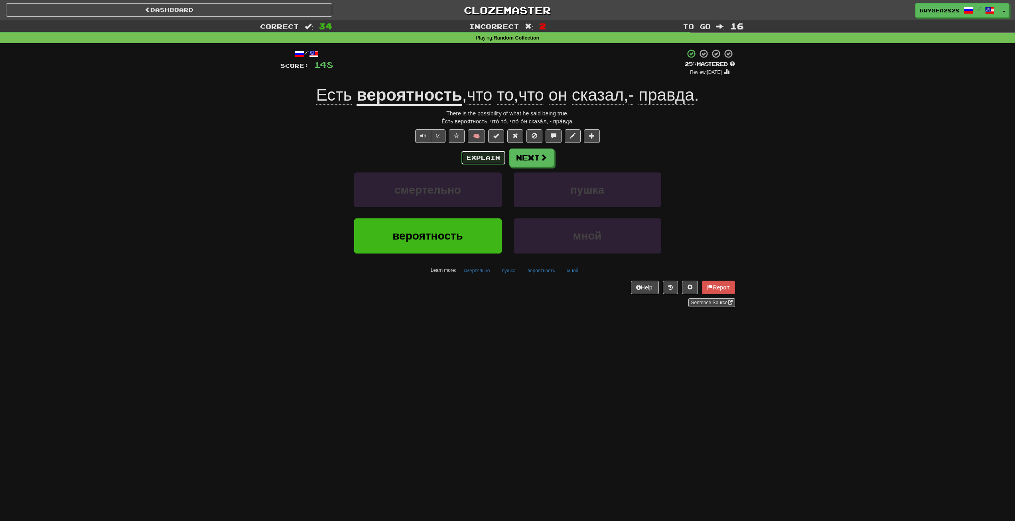
click at [469, 155] on button "Explain" at bounding box center [484, 158] width 44 height 14
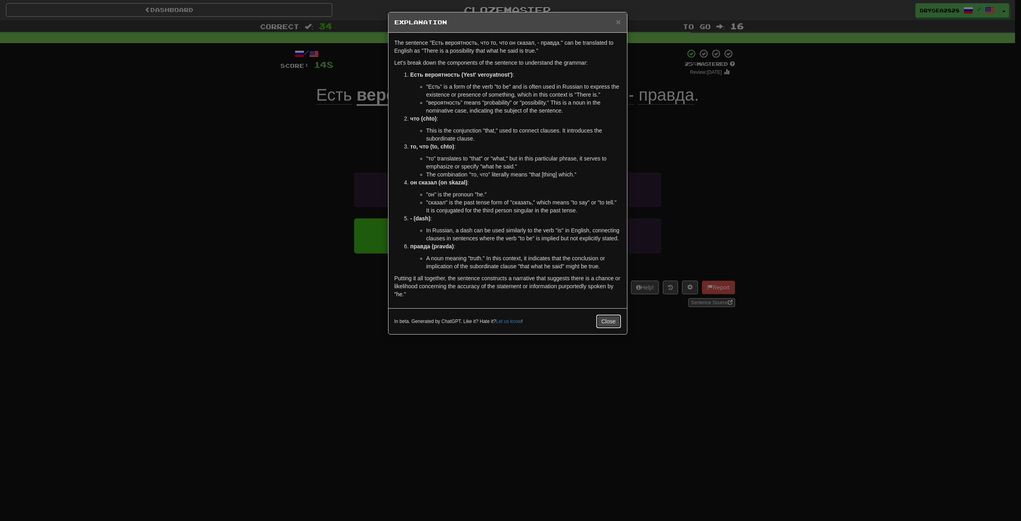
click at [612, 325] on button "Close" at bounding box center [609, 321] width 25 height 14
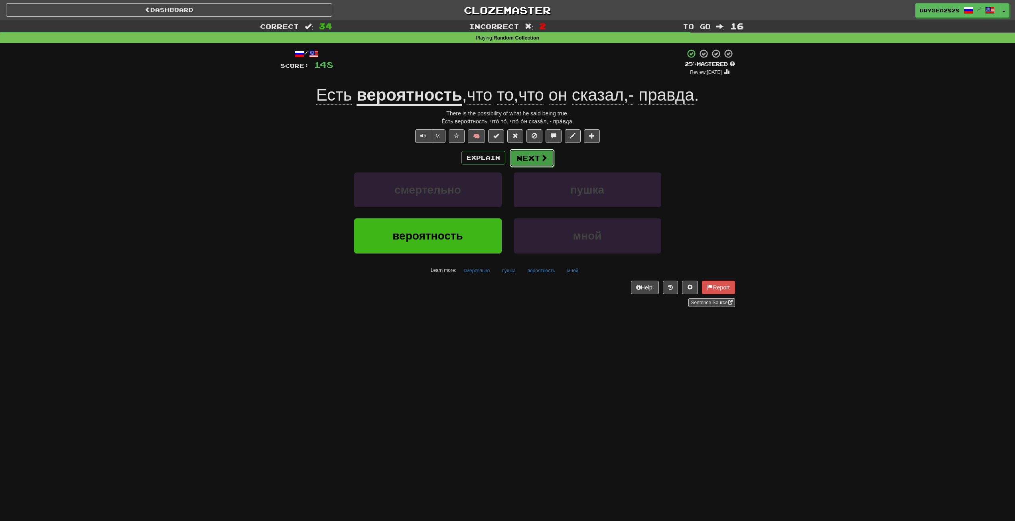
click at [525, 162] on button "Next" at bounding box center [532, 158] width 45 height 18
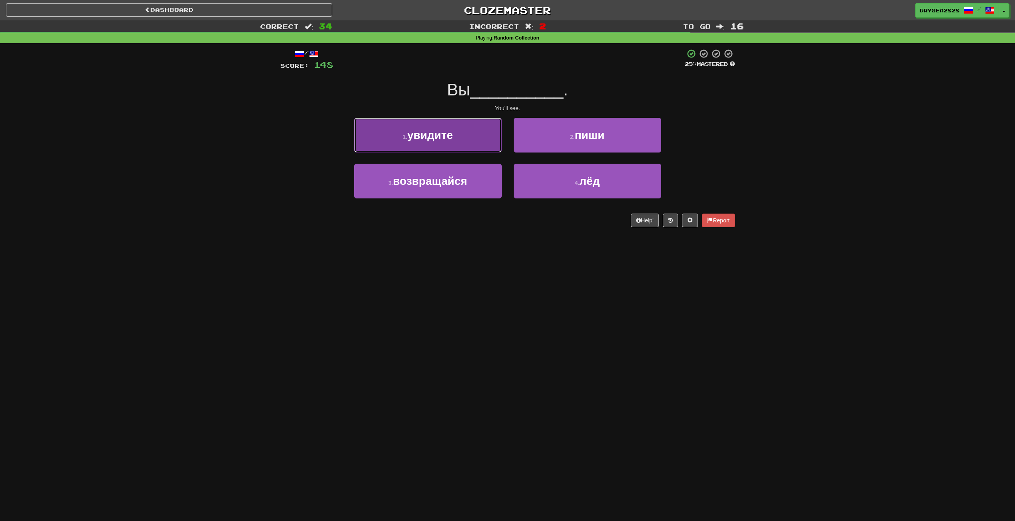
click at [446, 134] on span "увидите" at bounding box center [429, 135] width 45 height 12
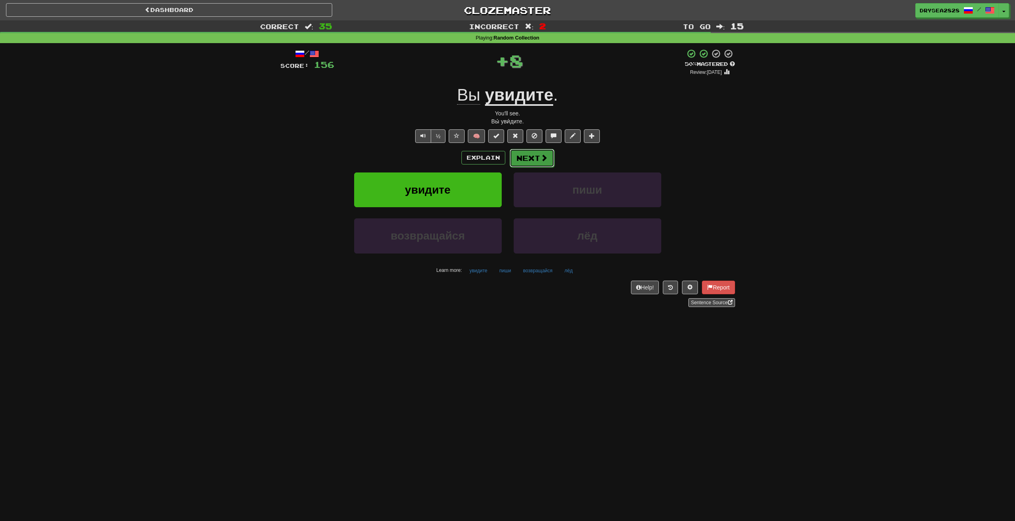
click at [536, 163] on button "Next" at bounding box center [532, 158] width 45 height 18
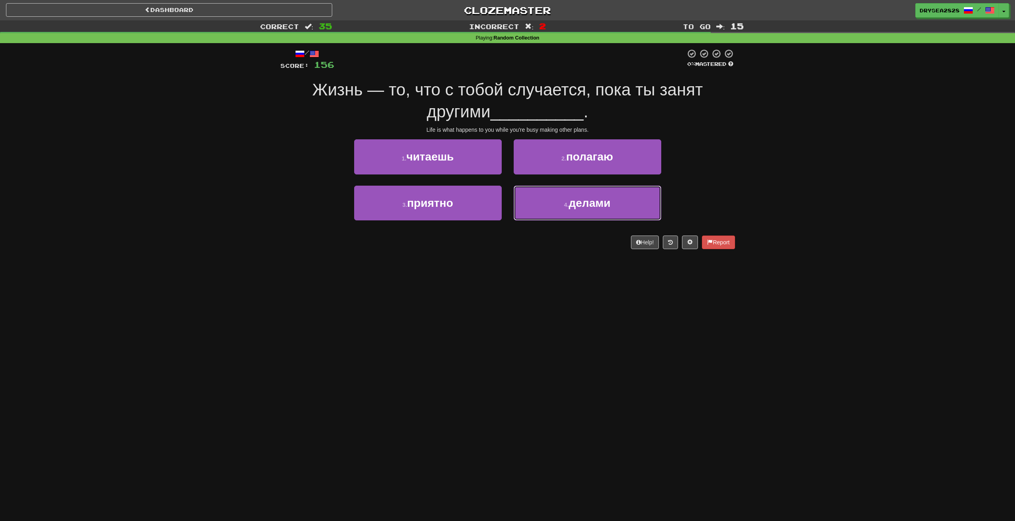
drag, startPoint x: 588, startPoint y: 208, endPoint x: 528, endPoint y: 189, distance: 62.5
click at [588, 207] on span "делами" at bounding box center [590, 203] width 42 height 12
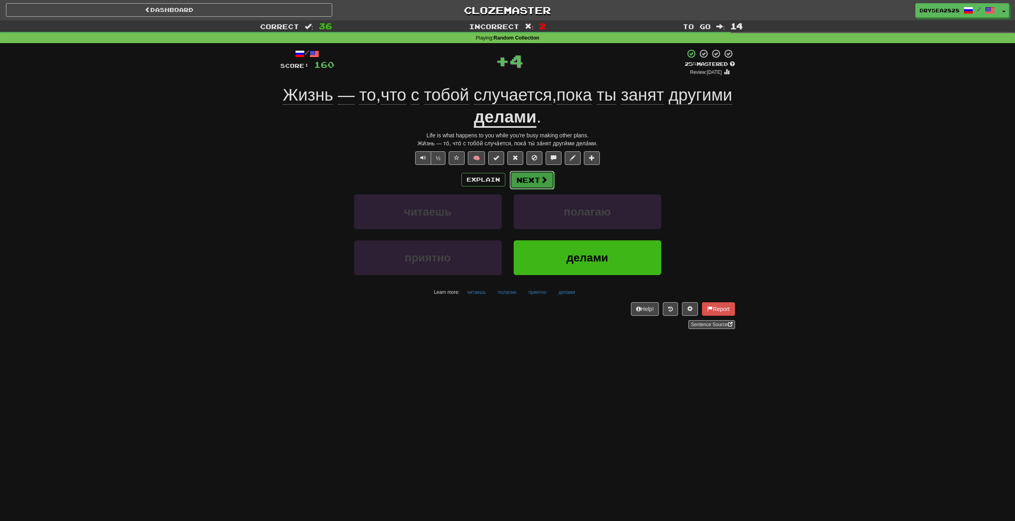
click at [522, 178] on button "Next" at bounding box center [532, 180] width 45 height 18
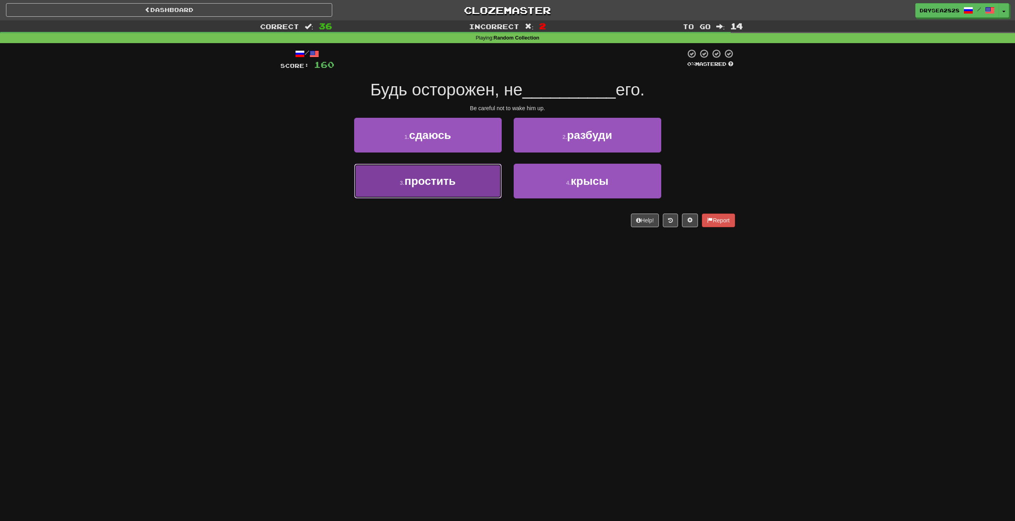
click at [483, 183] on button "3 . простить" at bounding box center [428, 181] width 148 height 35
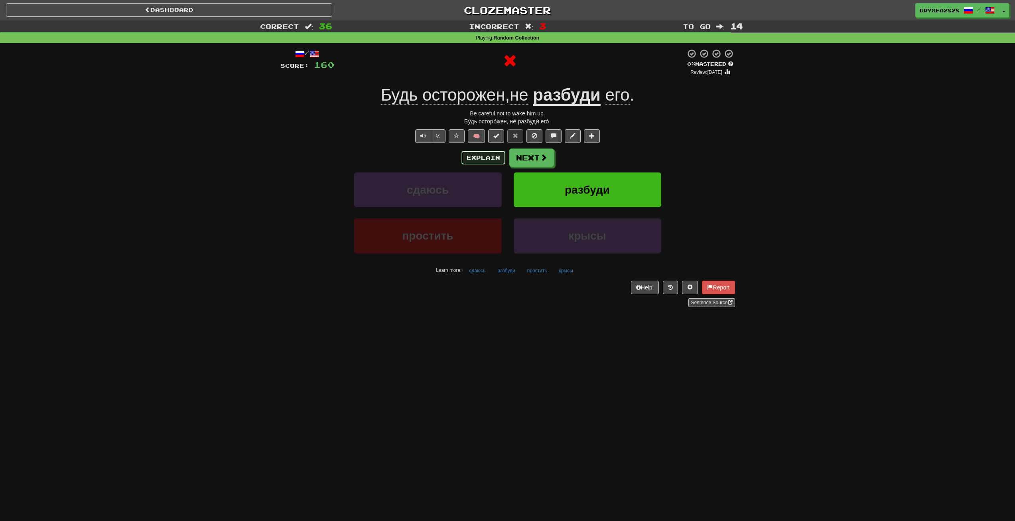
click at [476, 160] on button "Explain" at bounding box center [484, 158] width 44 height 14
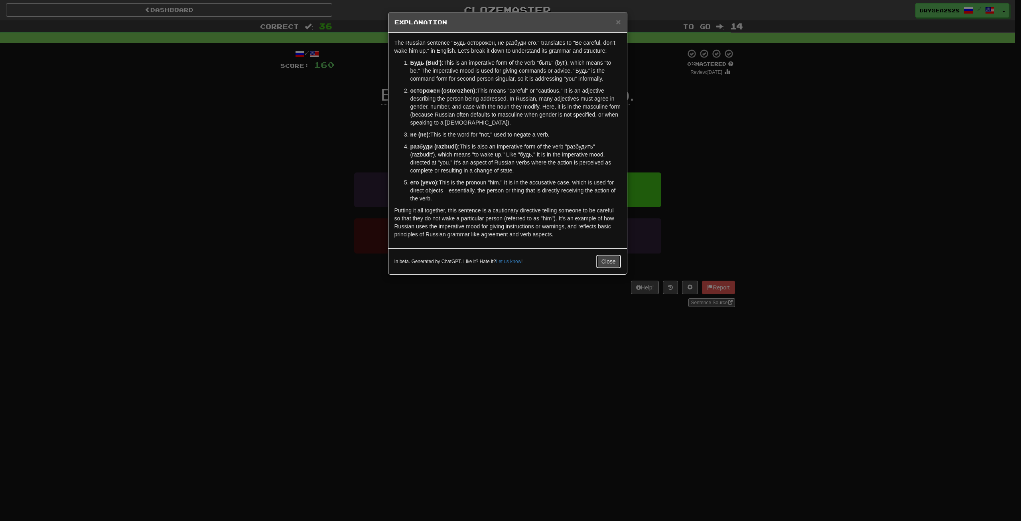
click at [606, 257] on button "Close" at bounding box center [609, 262] width 25 height 14
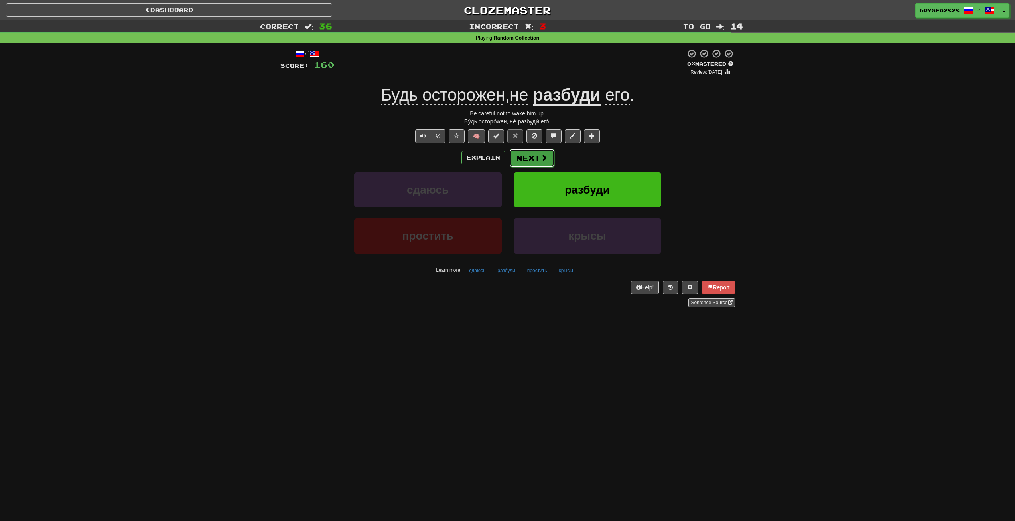
click at [531, 150] on button "Next" at bounding box center [532, 158] width 45 height 18
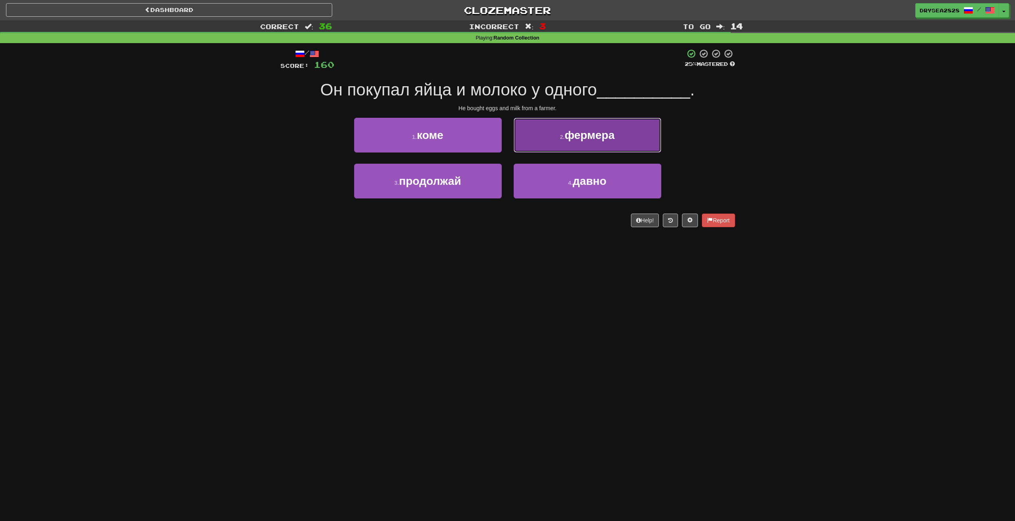
click at [561, 148] on button "2 . фермера" at bounding box center [588, 135] width 148 height 35
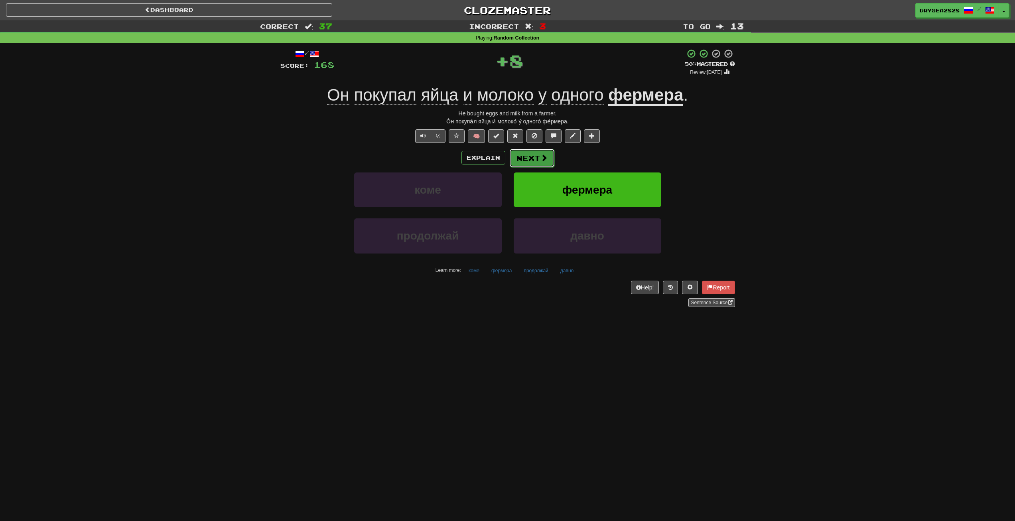
click at [549, 159] on button "Next" at bounding box center [532, 158] width 45 height 18
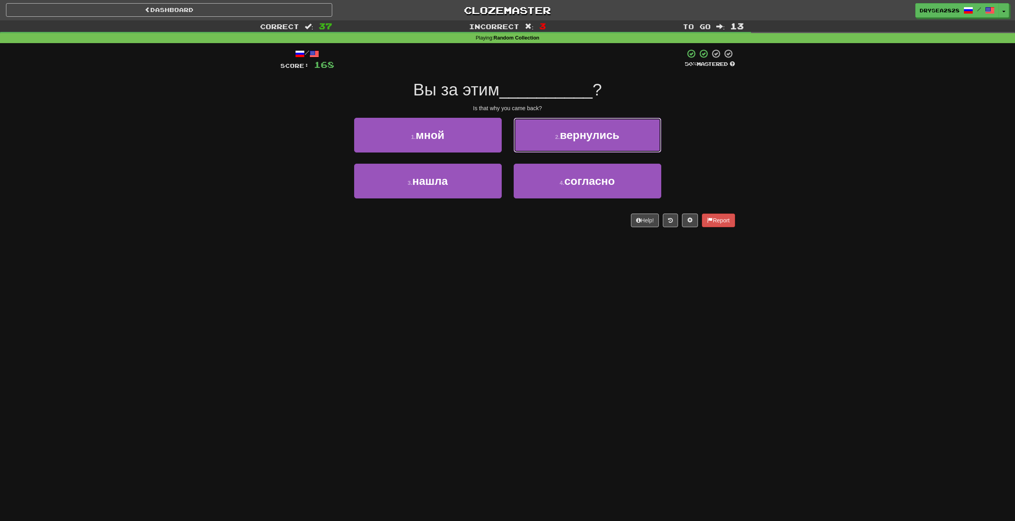
click at [590, 145] on button "2 . вернулись" at bounding box center [588, 135] width 148 height 35
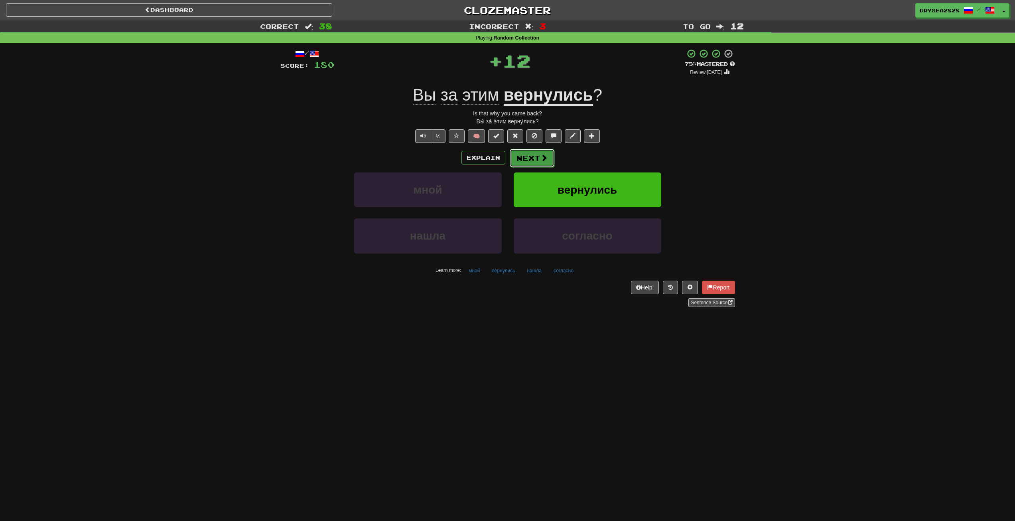
click at [543, 156] on span at bounding box center [544, 157] width 7 height 7
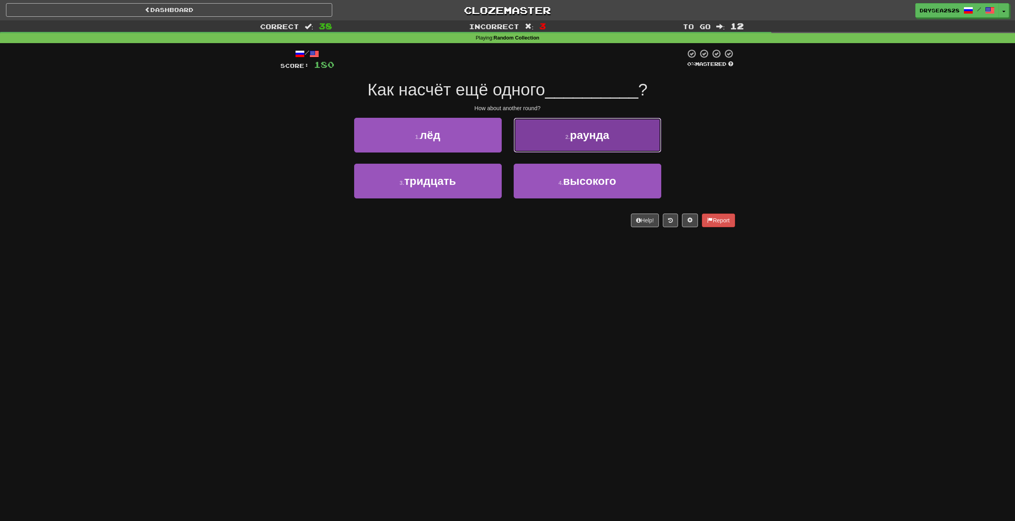
click at [566, 150] on button "2 . раунда" at bounding box center [588, 135] width 148 height 35
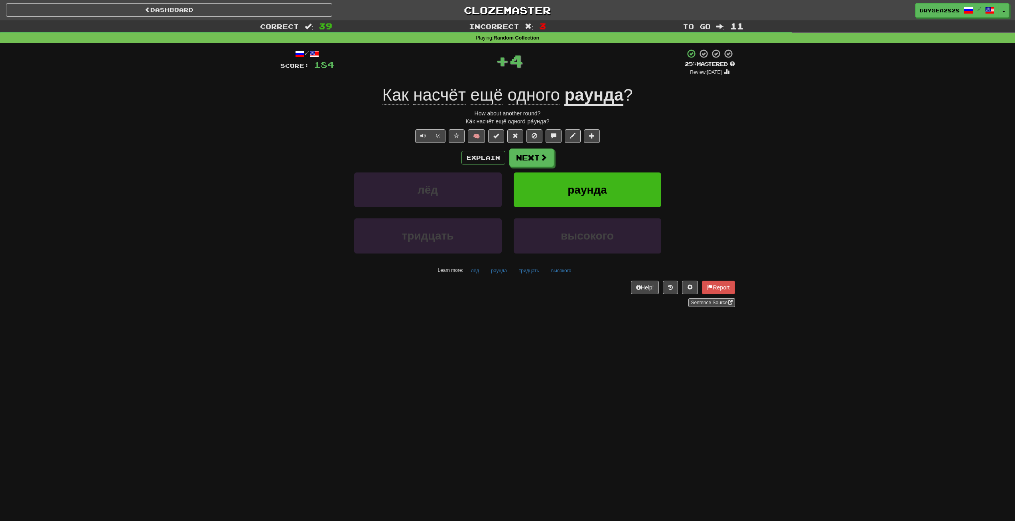
click at [559, 162] on div "Explain Next" at bounding box center [508, 157] width 455 height 18
click at [536, 164] on button "Next" at bounding box center [532, 158] width 45 height 18
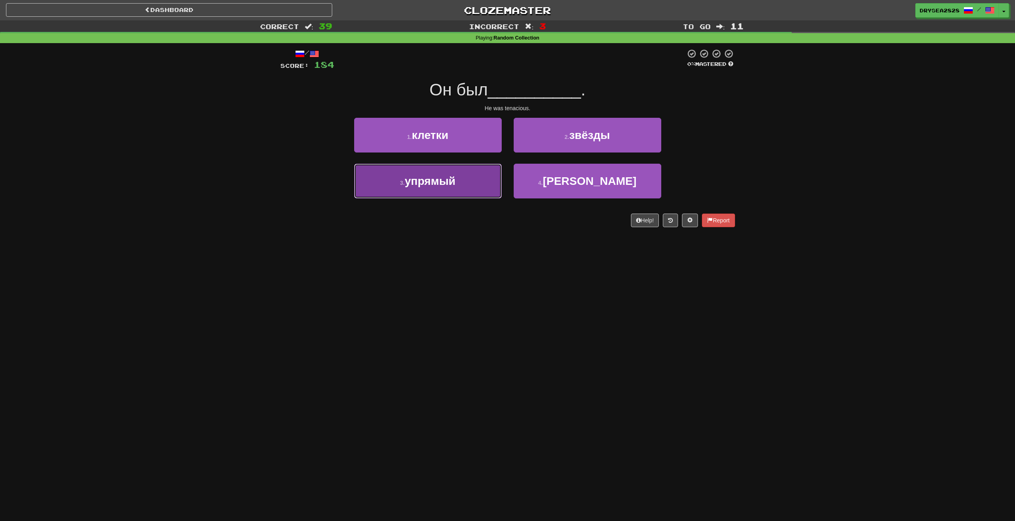
click at [481, 192] on button "3 . упрямый" at bounding box center [428, 181] width 148 height 35
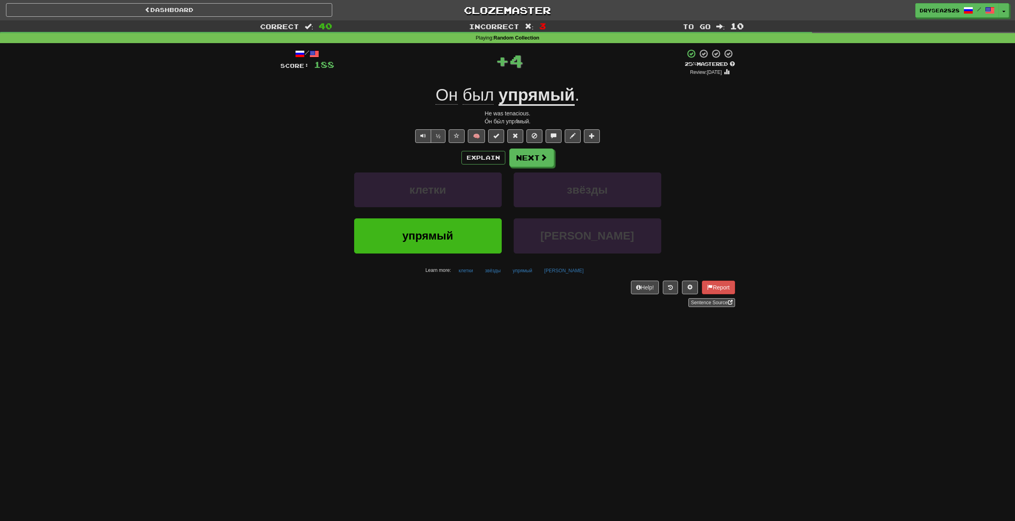
click at [479, 147] on div "/ Score: 188 + 4 25 % Mastered Review: 2025-08-18 Он был упрямый . He was tenac…" at bounding box center [508, 178] width 455 height 258
click at [480, 156] on button "Explain" at bounding box center [484, 158] width 44 height 14
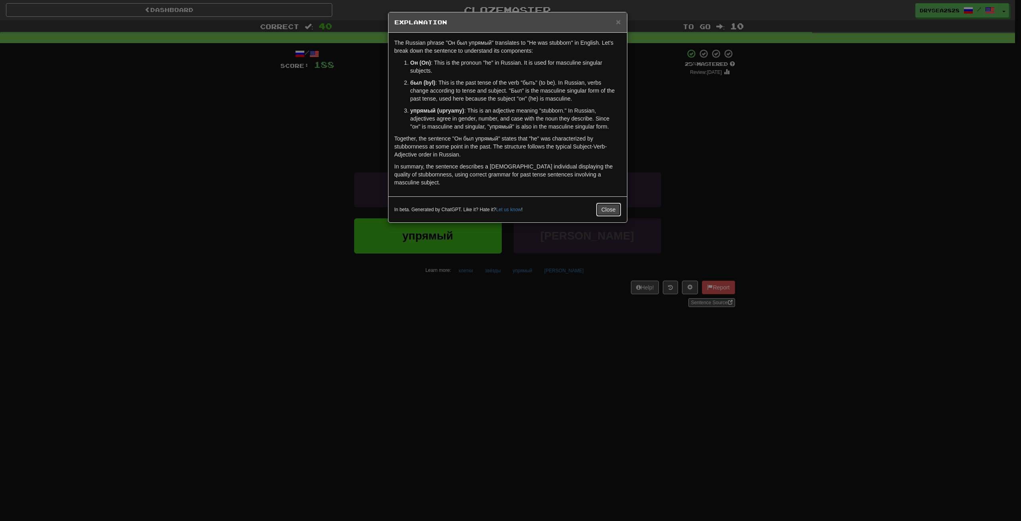
click at [605, 209] on button "Close" at bounding box center [609, 210] width 25 height 14
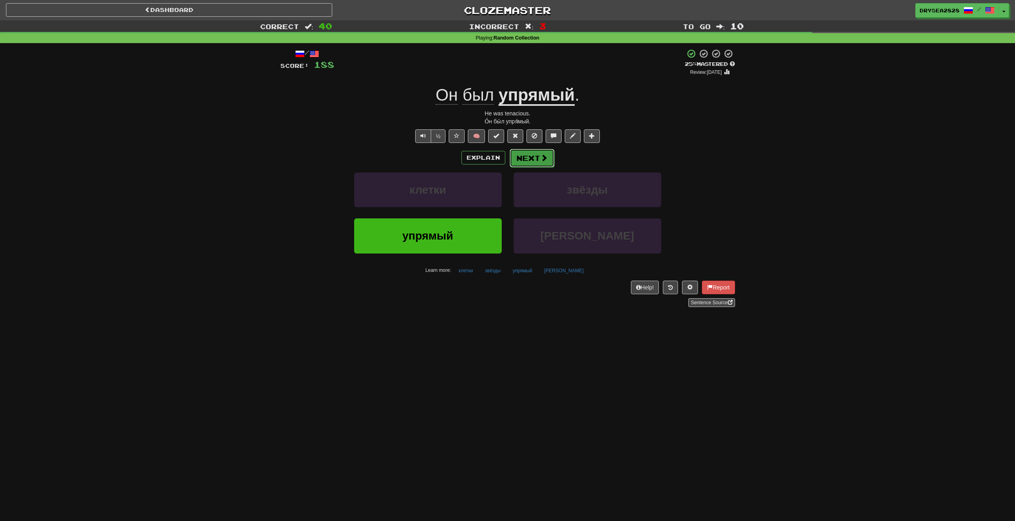
click at [523, 156] on button "Next" at bounding box center [532, 158] width 45 height 18
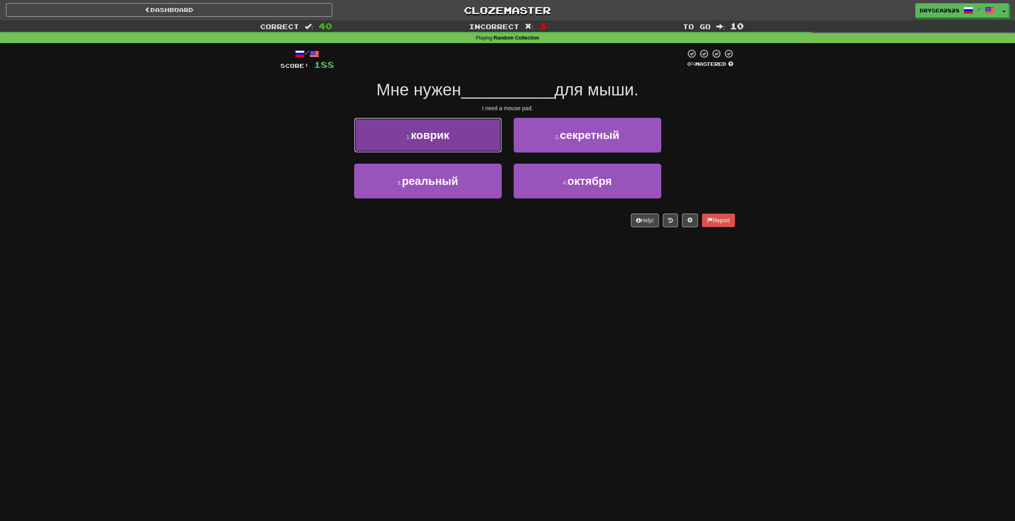
click at [469, 136] on button "1 . коврик" at bounding box center [428, 135] width 148 height 35
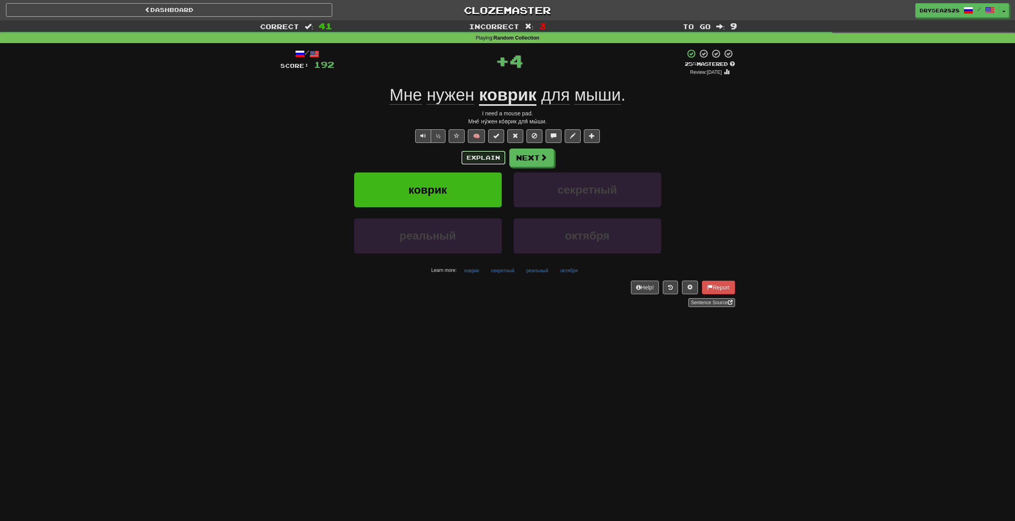
click at [488, 155] on button "Explain" at bounding box center [484, 158] width 44 height 14
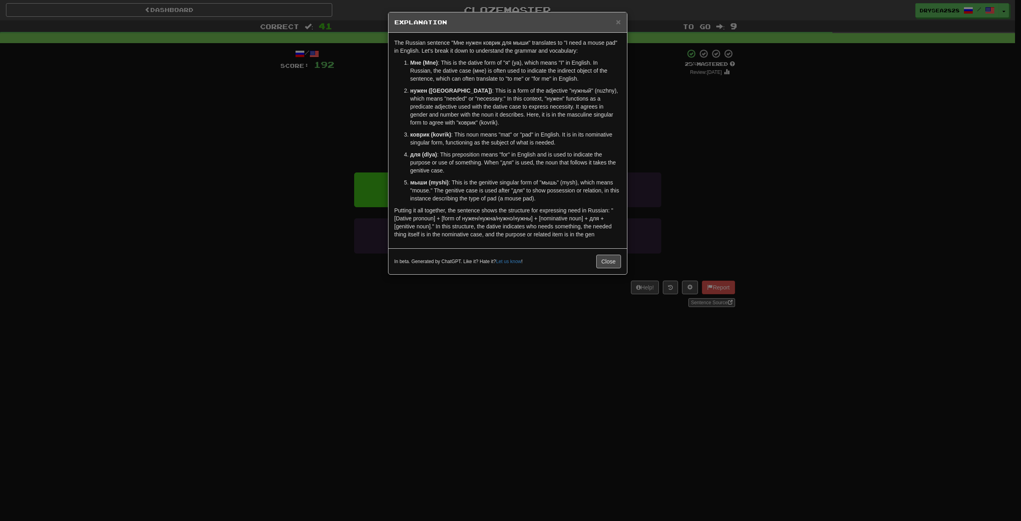
click at [612, 244] on div "The Russian sentence "Мне нужен коврик для мыши" translates to "I need a mouse …" at bounding box center [508, 140] width 239 height 215
click at [609, 250] on div "In beta. Generated by ChatGPT. Like it? Hate it? Let us know ! Close" at bounding box center [508, 261] width 239 height 26
click at [606, 259] on button "Close" at bounding box center [609, 262] width 25 height 14
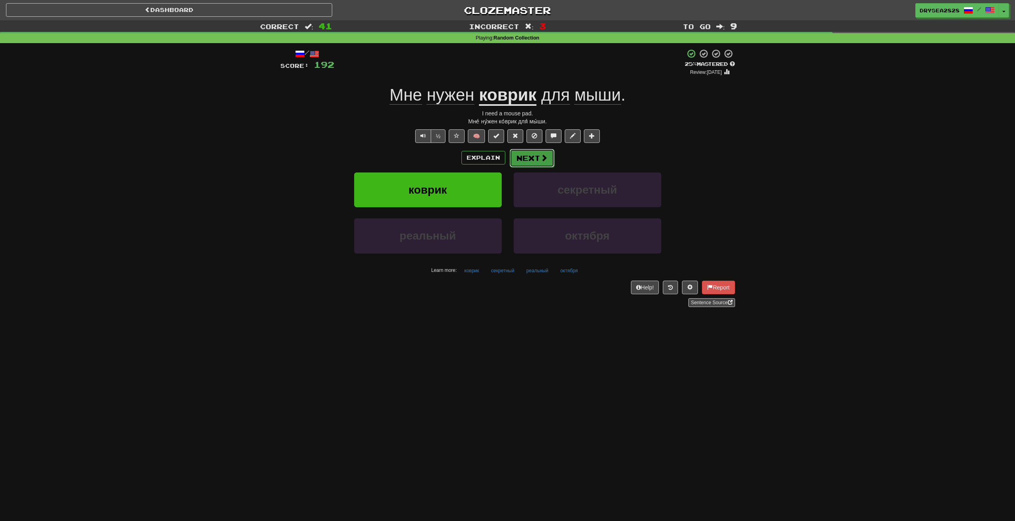
click at [541, 158] on span at bounding box center [544, 157] width 7 height 7
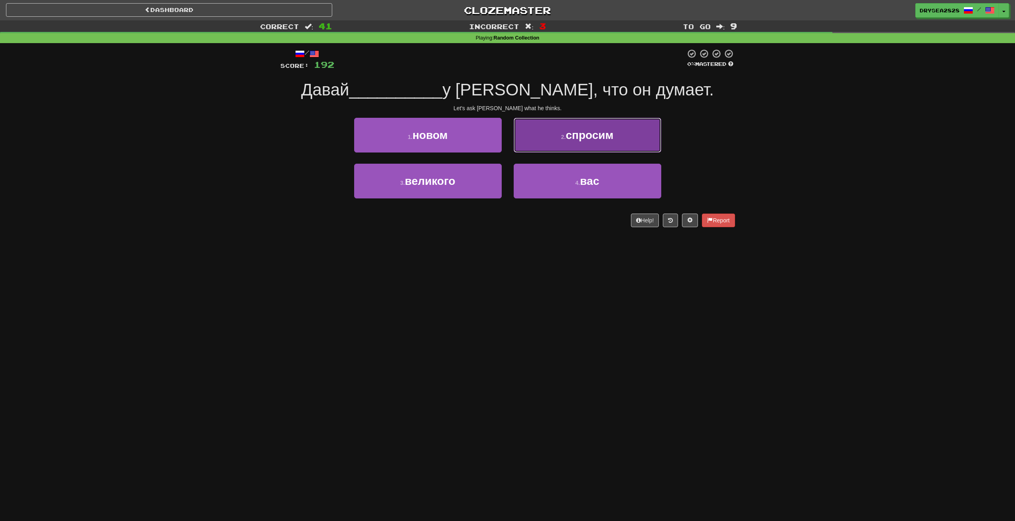
click at [560, 147] on button "2 . спросим" at bounding box center [588, 135] width 148 height 35
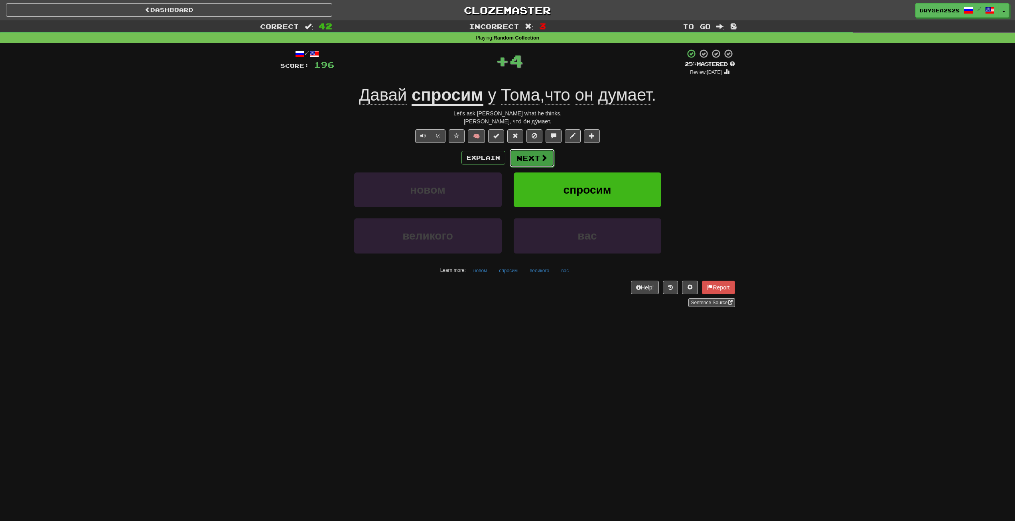
click at [539, 160] on button "Next" at bounding box center [532, 158] width 45 height 18
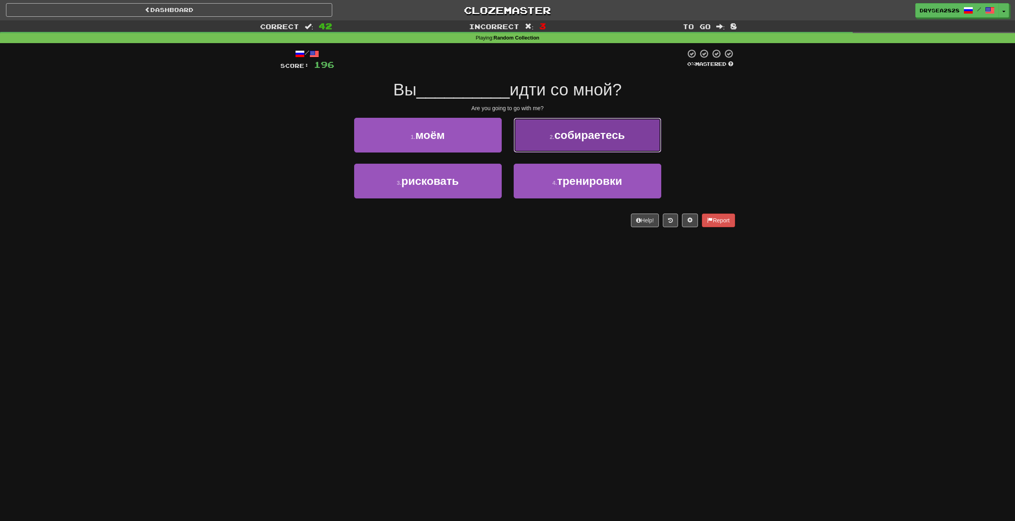
click at [567, 144] on button "2 . собираетесь" at bounding box center [588, 135] width 148 height 35
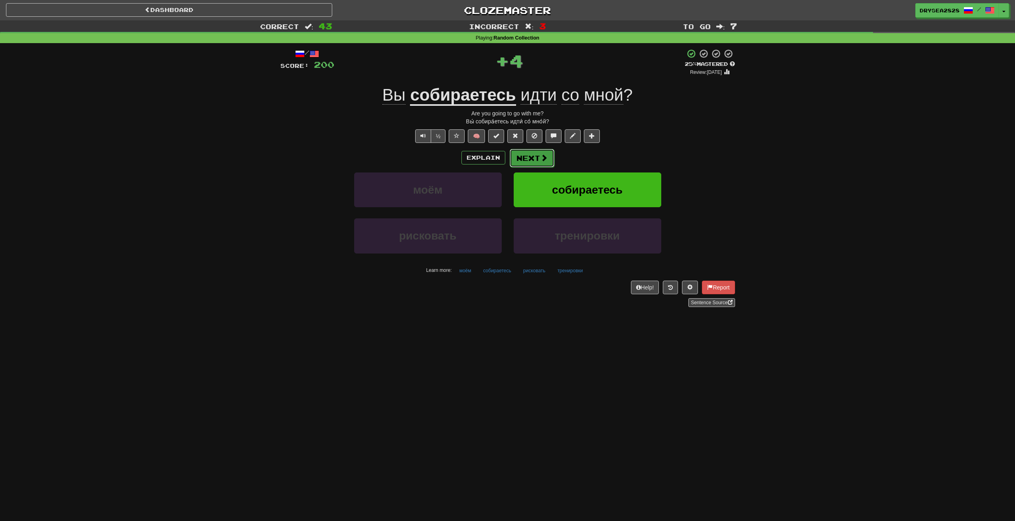
click at [552, 149] on button "Next" at bounding box center [532, 158] width 45 height 18
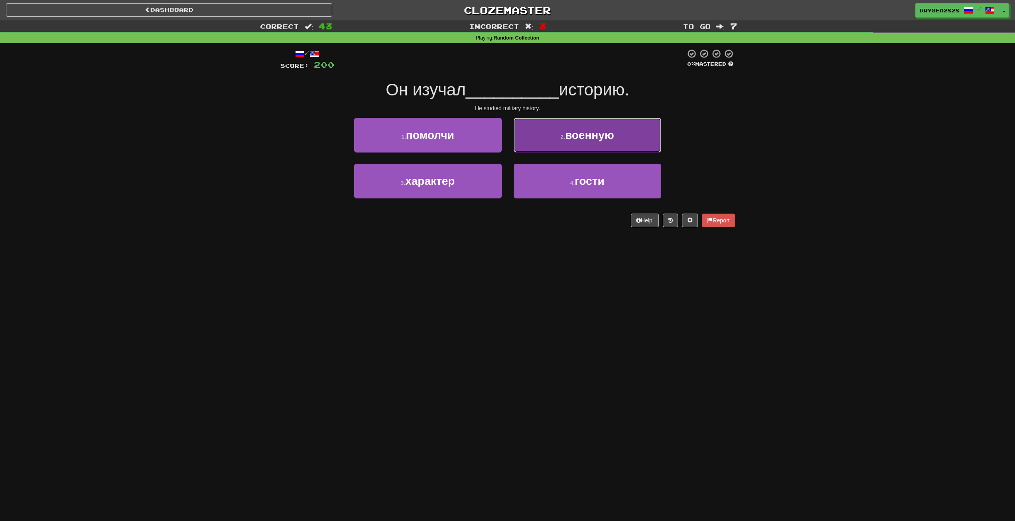
click at [599, 140] on span "военную" at bounding box center [589, 135] width 49 height 12
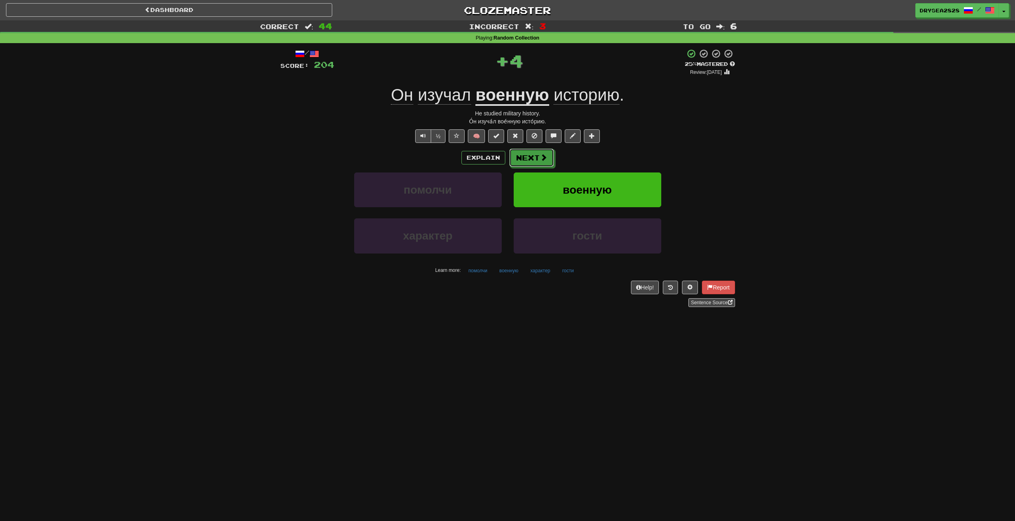
click at [551, 165] on button "Next" at bounding box center [532, 157] width 45 height 18
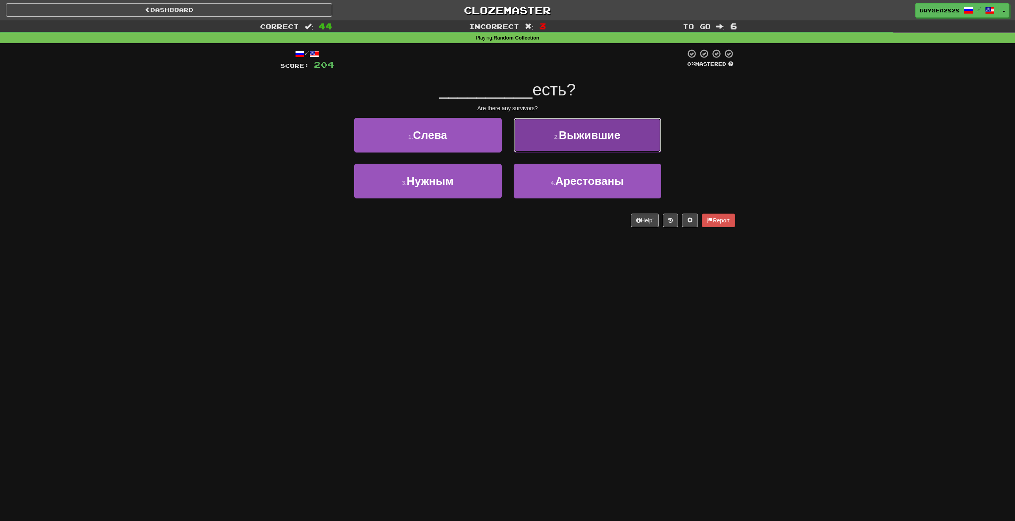
click at [559, 145] on button "2 . Выжившие" at bounding box center [588, 135] width 148 height 35
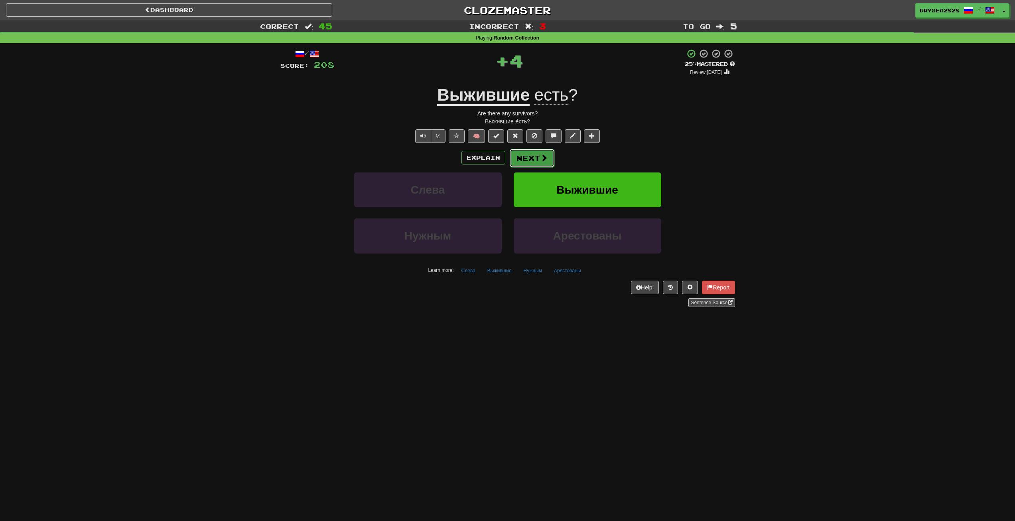
click at [539, 160] on button "Next" at bounding box center [532, 158] width 45 height 18
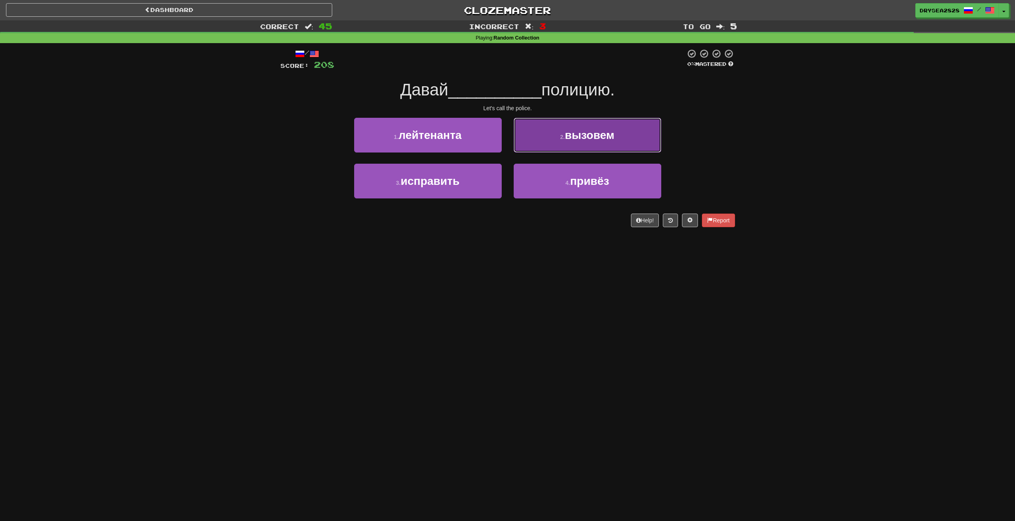
click at [555, 139] on button "2 . вызовем" at bounding box center [588, 135] width 148 height 35
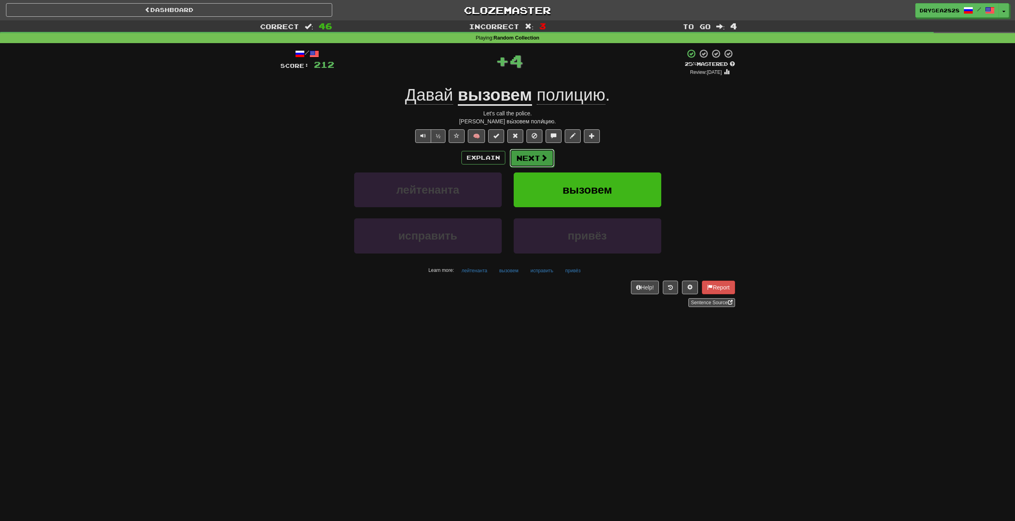
click at [539, 162] on button "Next" at bounding box center [532, 158] width 45 height 18
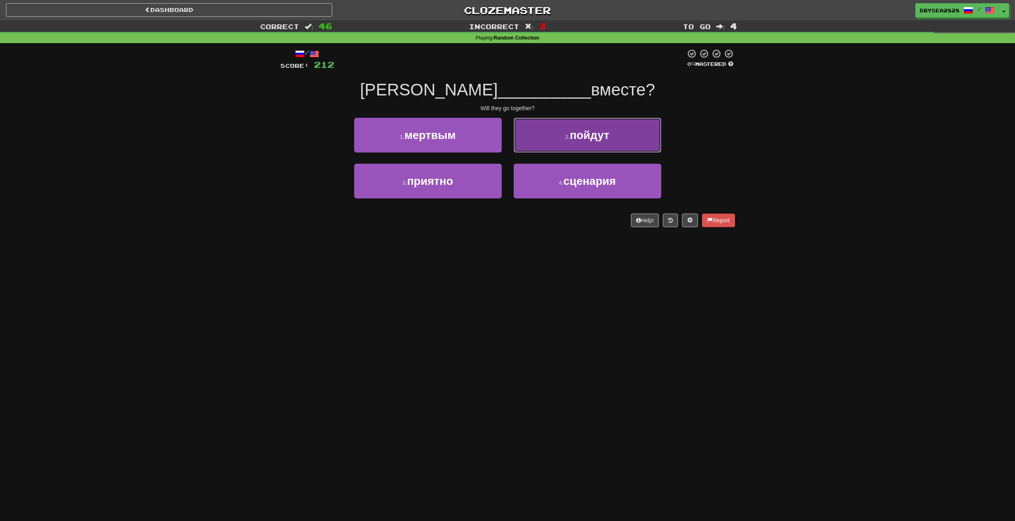
click at [561, 143] on button "2 . пойдут" at bounding box center [588, 135] width 148 height 35
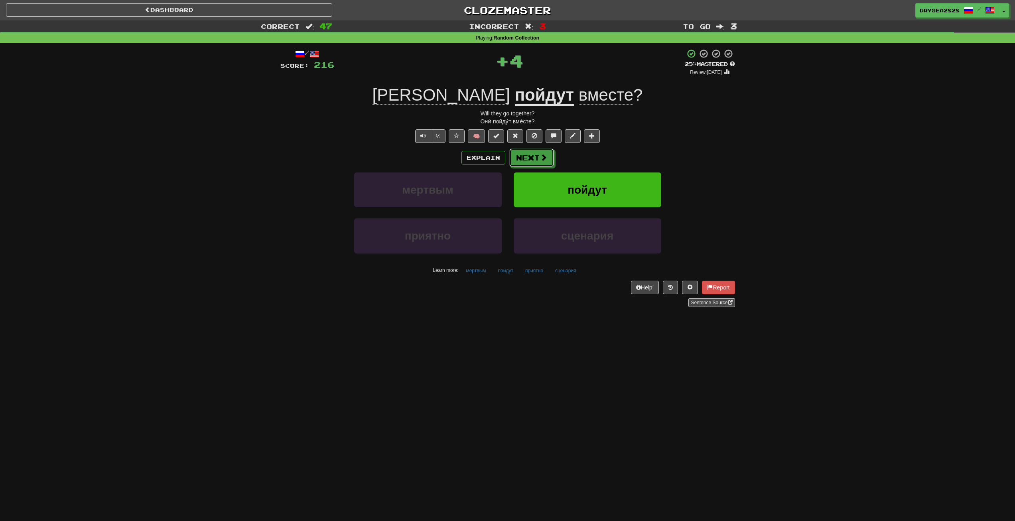
click at [538, 158] on button "Next" at bounding box center [532, 157] width 45 height 18
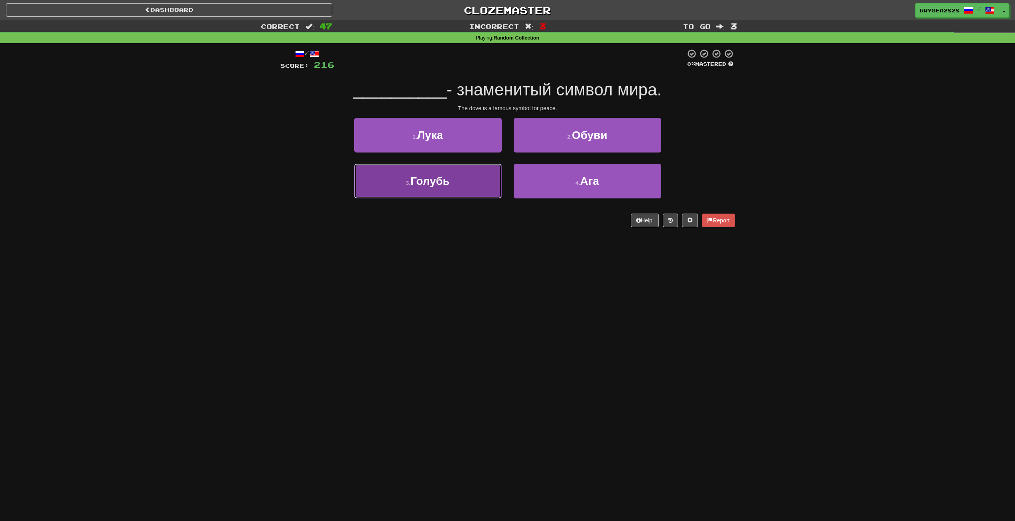
click at [486, 180] on button "3 . Голубь" at bounding box center [428, 181] width 148 height 35
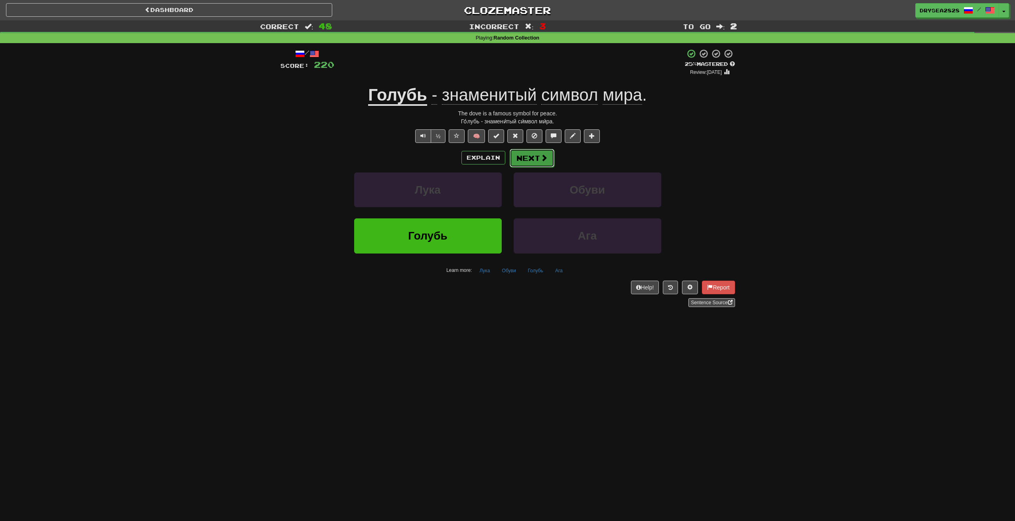
click at [530, 156] on button "Next" at bounding box center [532, 158] width 45 height 18
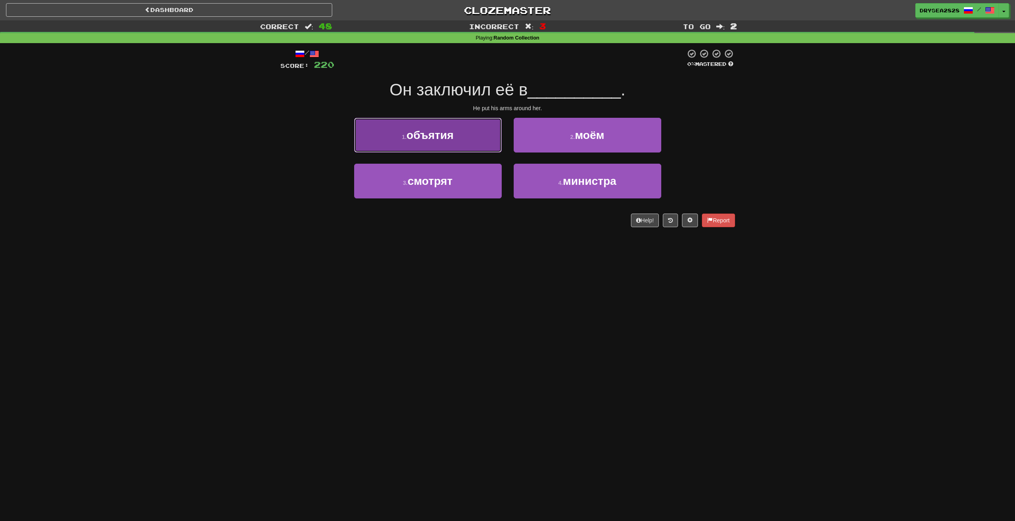
click at [467, 143] on button "1 . объятия" at bounding box center [428, 135] width 148 height 35
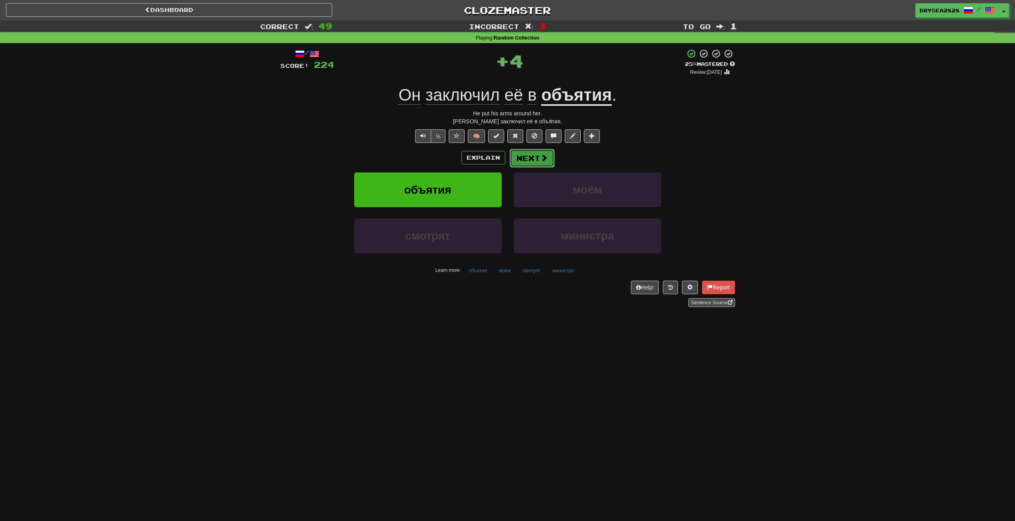
click at [532, 154] on button "Next" at bounding box center [532, 158] width 45 height 18
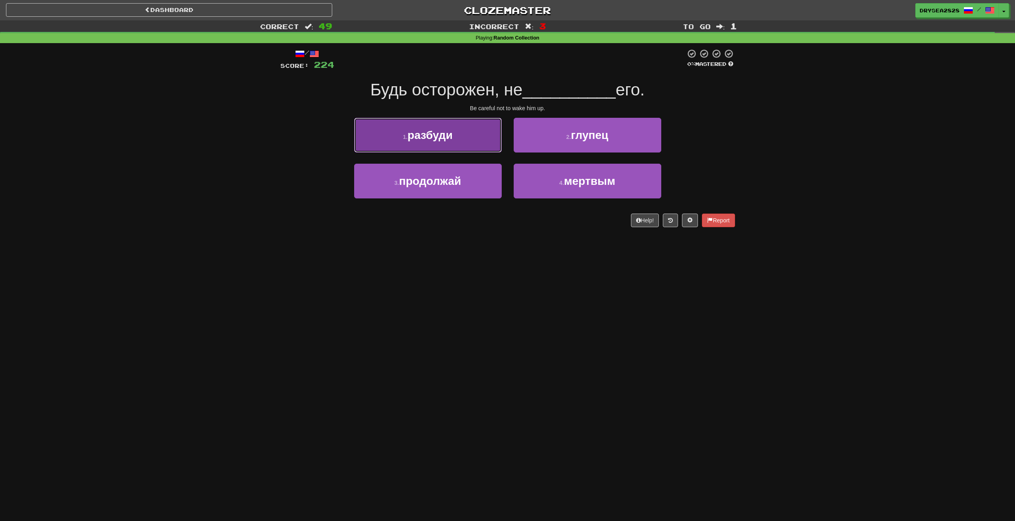
click at [441, 148] on button "1 . разбуди" at bounding box center [428, 135] width 148 height 35
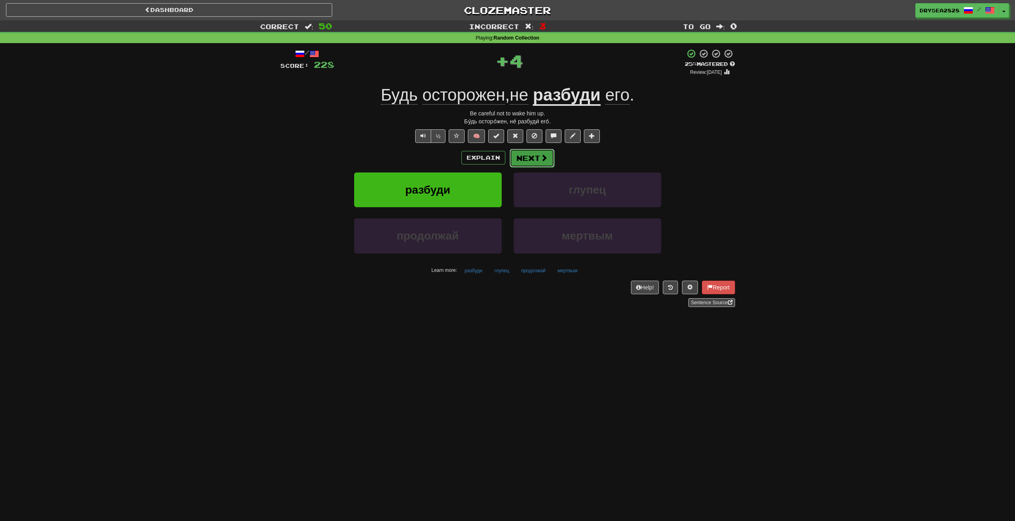
click at [534, 154] on button "Next" at bounding box center [532, 158] width 45 height 18
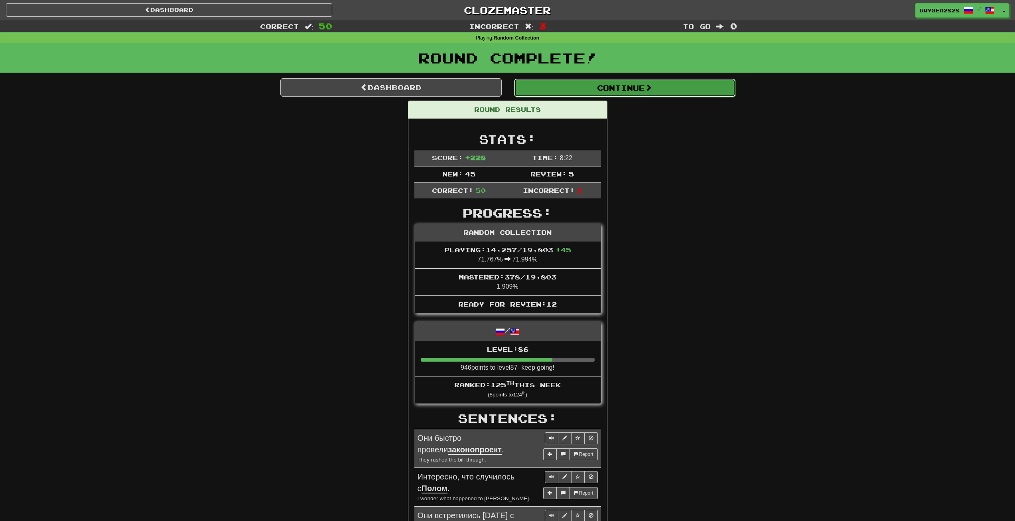
click at [628, 96] on button "Continue" at bounding box center [624, 88] width 221 height 18
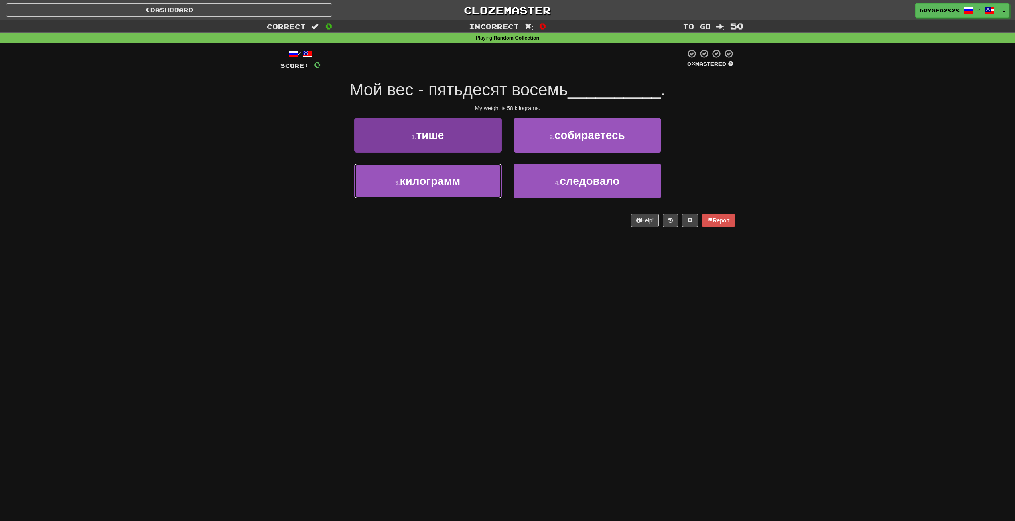
click at [499, 196] on button "3 . килограмм" at bounding box center [428, 181] width 148 height 35
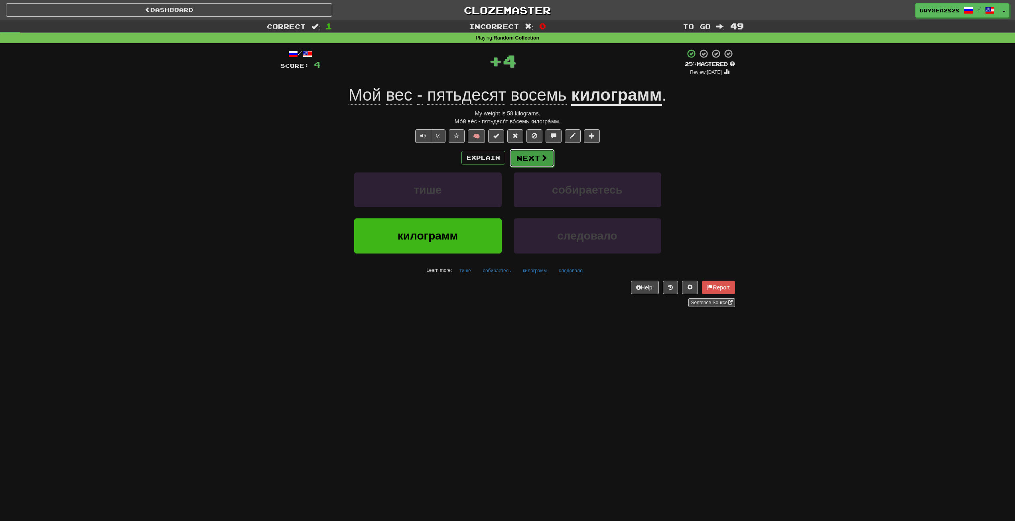
click at [549, 159] on button "Next" at bounding box center [532, 158] width 45 height 18
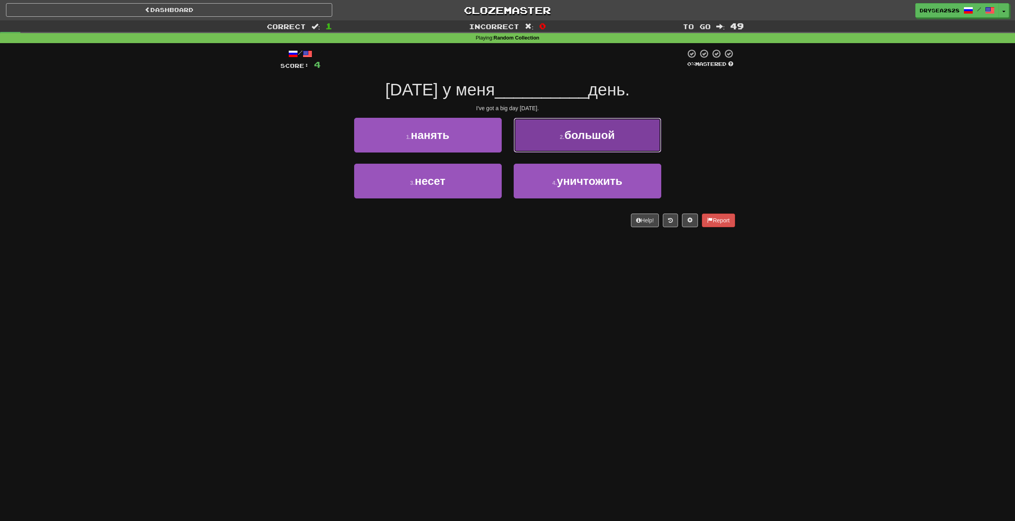
click at [580, 130] on span "большой" at bounding box center [590, 135] width 50 height 12
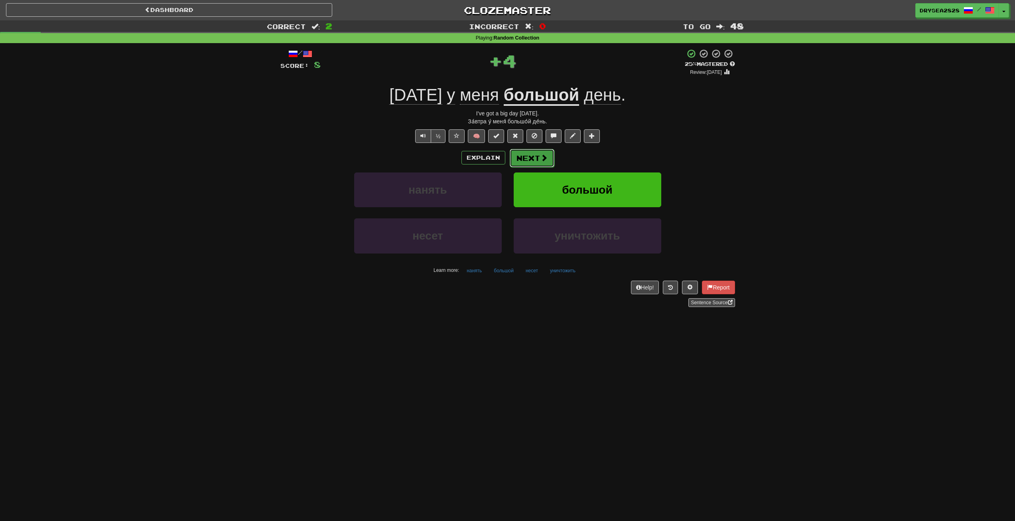
click at [534, 155] on button "Next" at bounding box center [532, 158] width 45 height 18
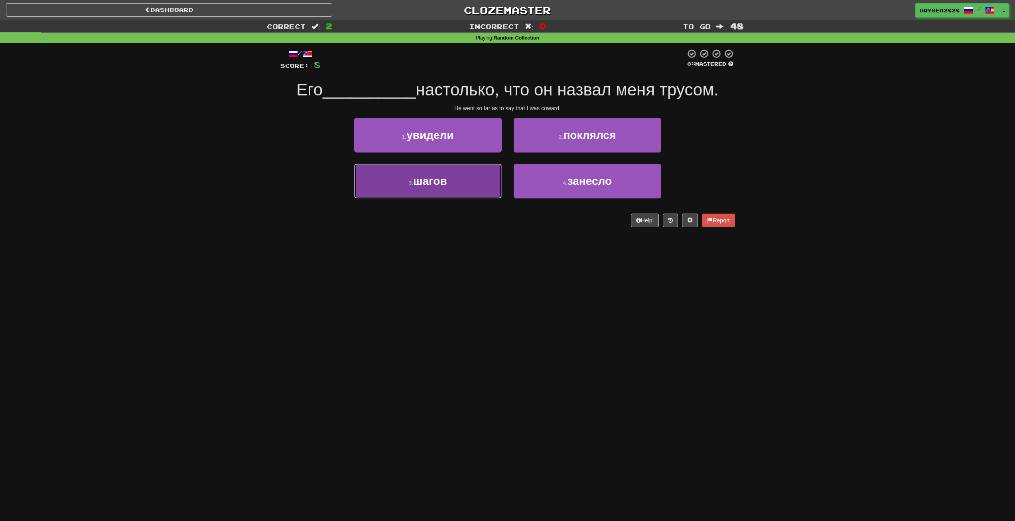
click at [457, 179] on button "3 . шагов" at bounding box center [428, 181] width 148 height 35
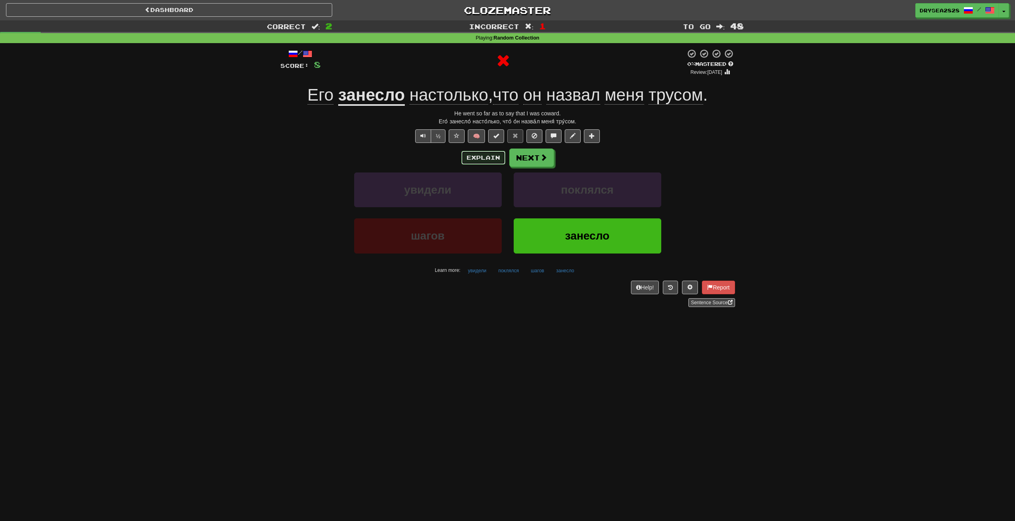
click at [480, 160] on button "Explain" at bounding box center [484, 158] width 44 height 14
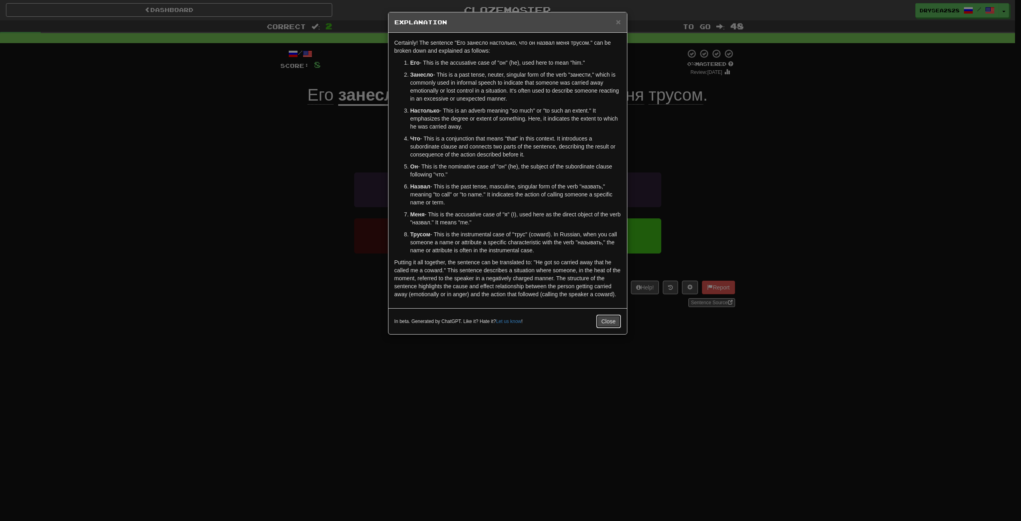
click at [610, 324] on button "Close" at bounding box center [609, 321] width 25 height 14
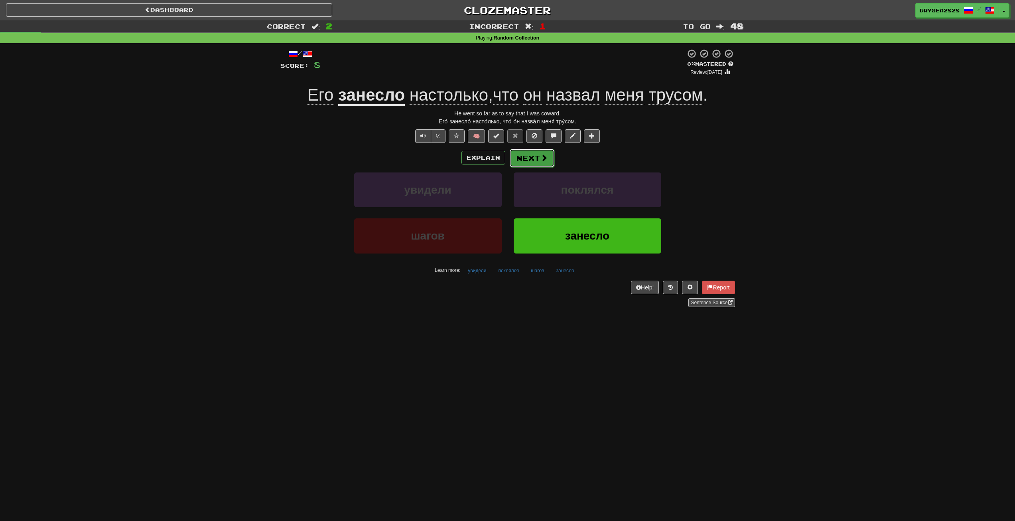
click at [530, 155] on button "Next" at bounding box center [532, 158] width 45 height 18
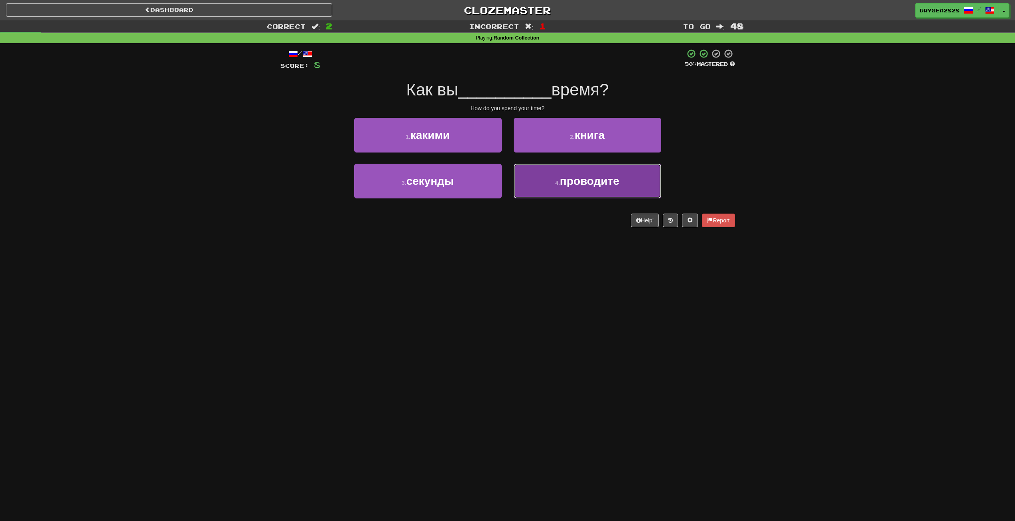
click at [589, 191] on button "4 . проводите" at bounding box center [588, 181] width 148 height 35
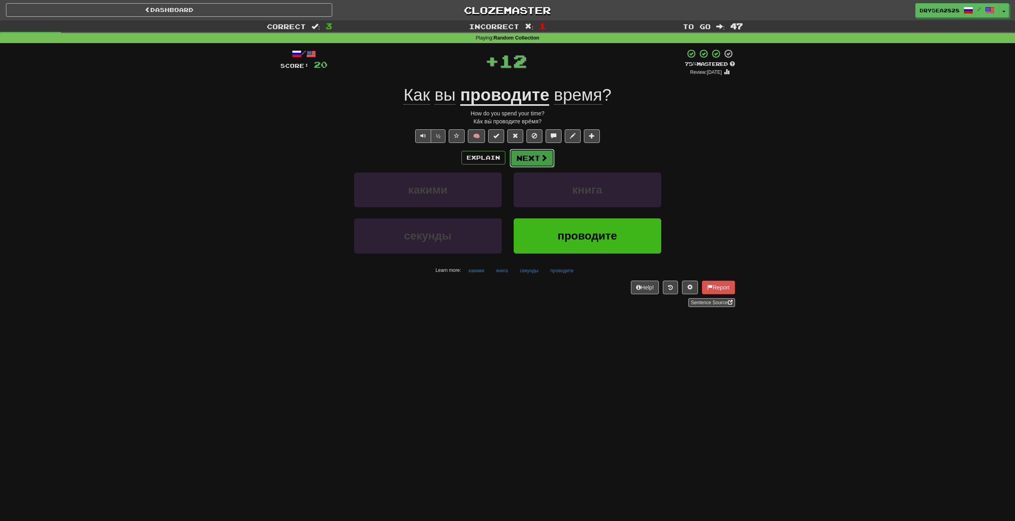
click at [540, 165] on button "Next" at bounding box center [532, 158] width 45 height 18
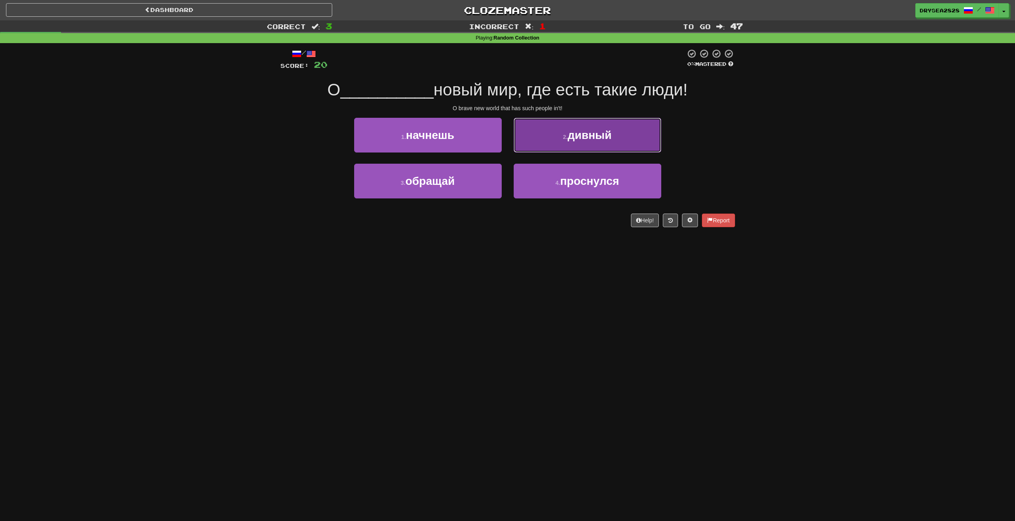
click at [606, 146] on button "2 . дивный" at bounding box center [588, 135] width 148 height 35
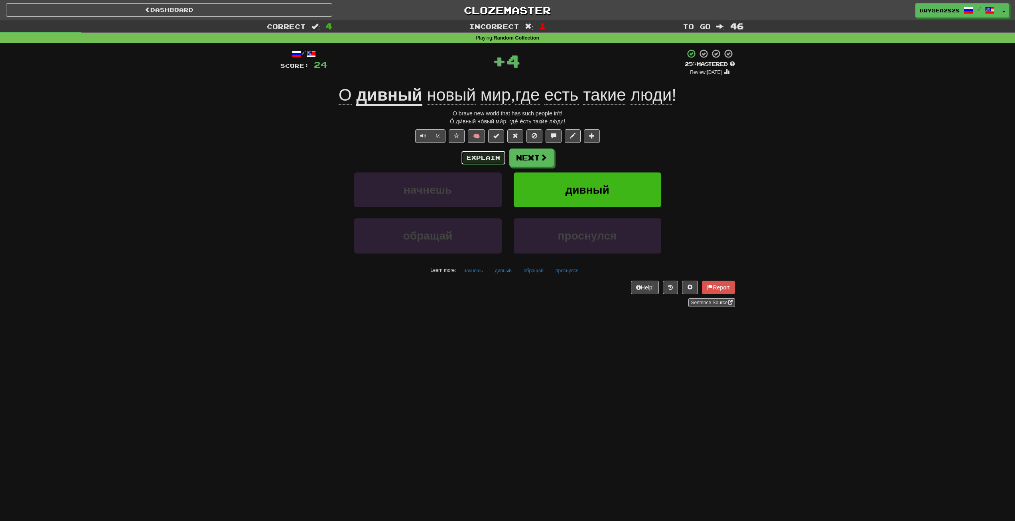
click at [486, 156] on button "Explain" at bounding box center [484, 158] width 44 height 14
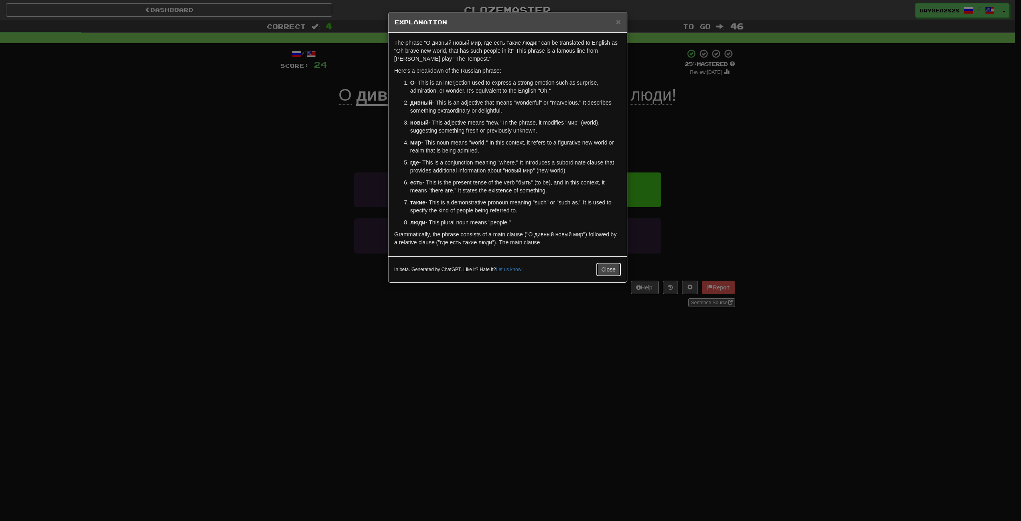
click at [603, 269] on button "Close" at bounding box center [609, 270] width 25 height 14
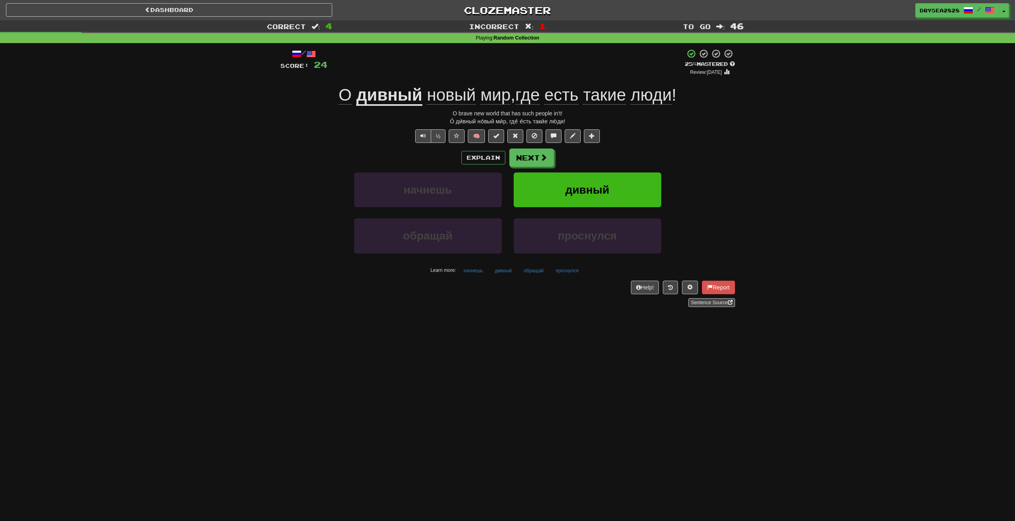
click at [534, 167] on div "Explain Next начнешь дивный обращай проснулся Learn more: начнешь дивный обраща…" at bounding box center [508, 212] width 455 height 128
click at [534, 163] on button "Next" at bounding box center [532, 158] width 45 height 18
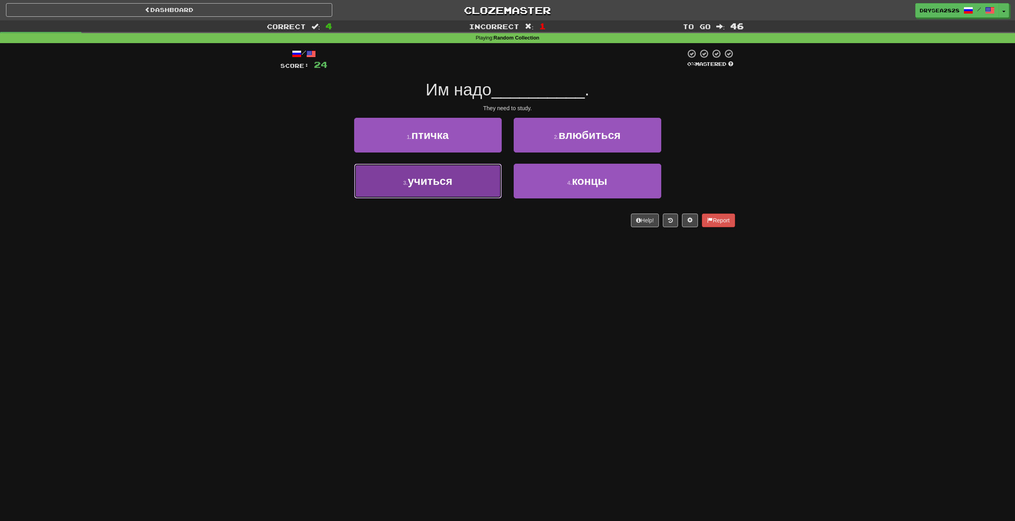
click at [461, 181] on button "3 . учиться" at bounding box center [428, 181] width 148 height 35
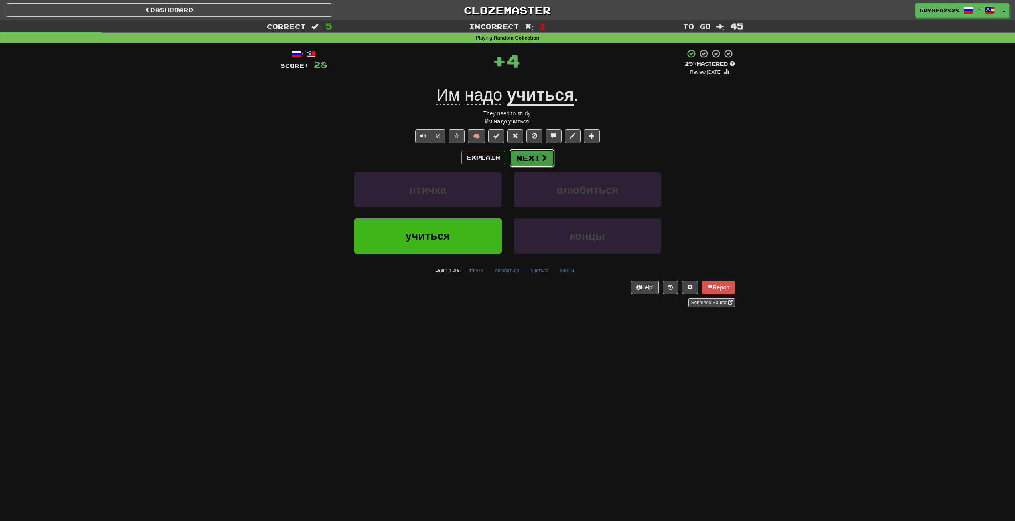
click at [522, 156] on button "Next" at bounding box center [532, 158] width 45 height 18
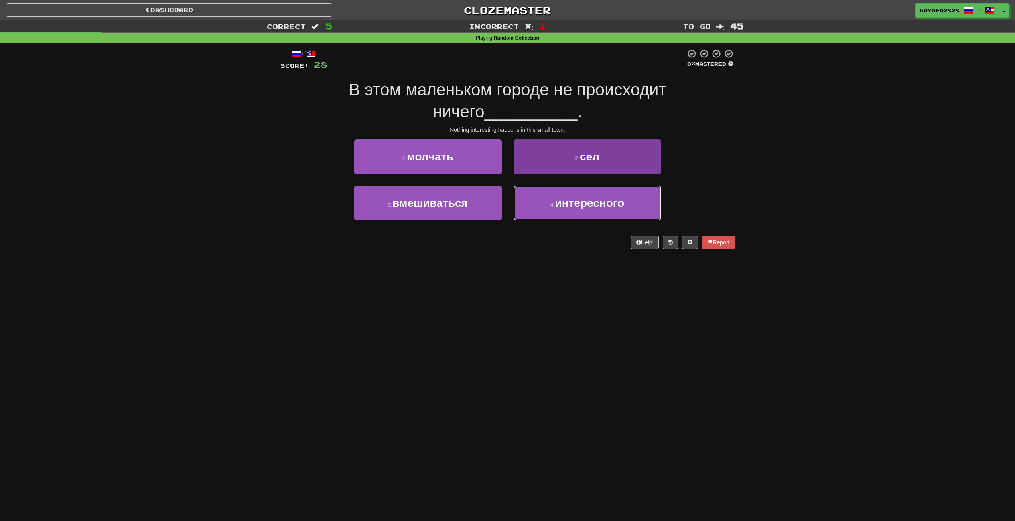
click at [565, 195] on button "4 . интересного" at bounding box center [588, 203] width 148 height 35
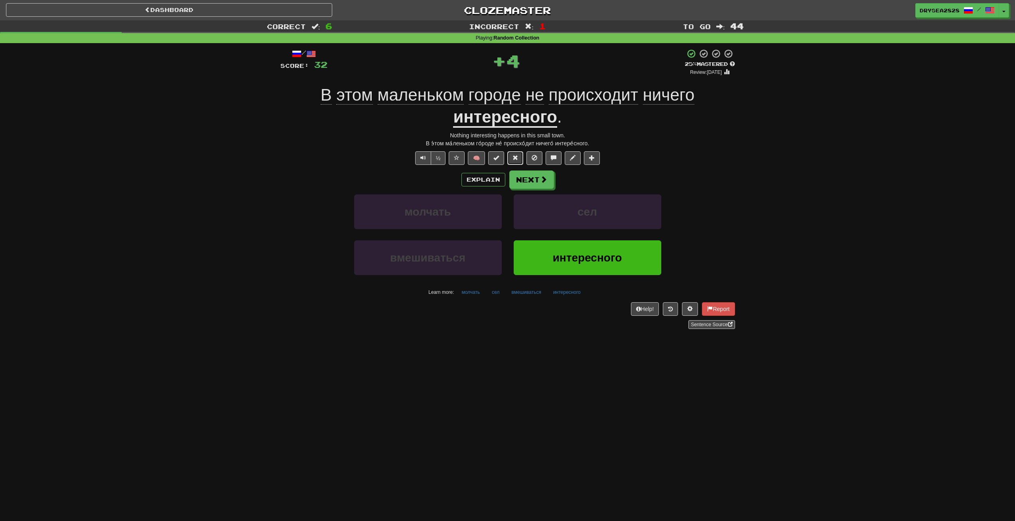
click at [518, 163] on button at bounding box center [516, 158] width 16 height 14
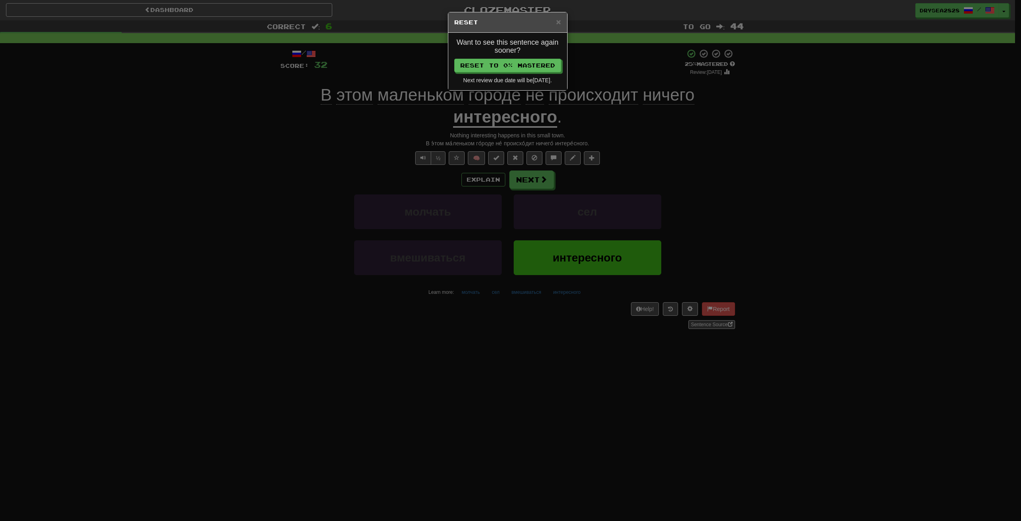
click at [561, 23] on div "× Reset" at bounding box center [507, 22] width 119 height 20
click at [554, 26] on div "× Reset" at bounding box center [507, 22] width 119 height 20
click at [555, 25] on h5 "Reset" at bounding box center [507, 22] width 107 height 8
click at [557, 24] on span "×" at bounding box center [558, 21] width 5 height 9
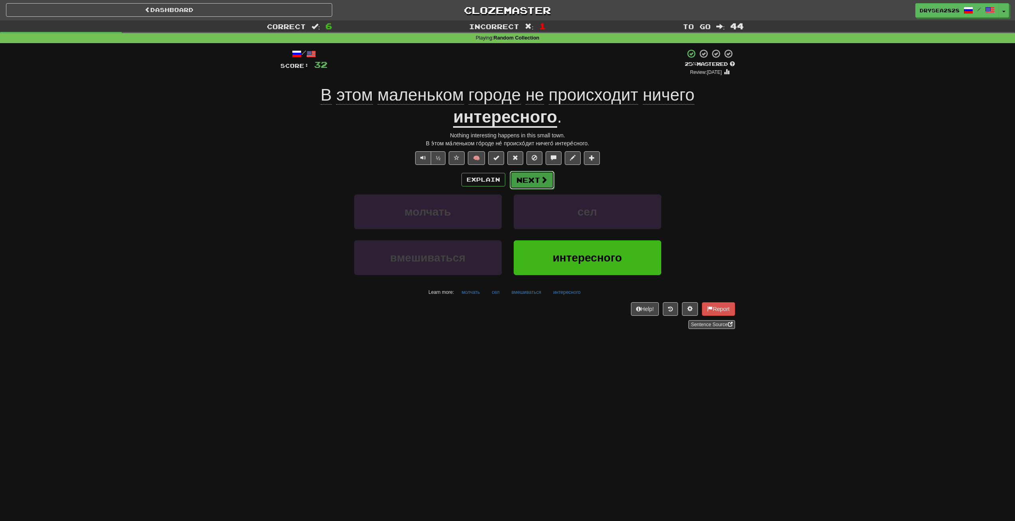
click at [537, 179] on button "Next" at bounding box center [532, 180] width 45 height 18
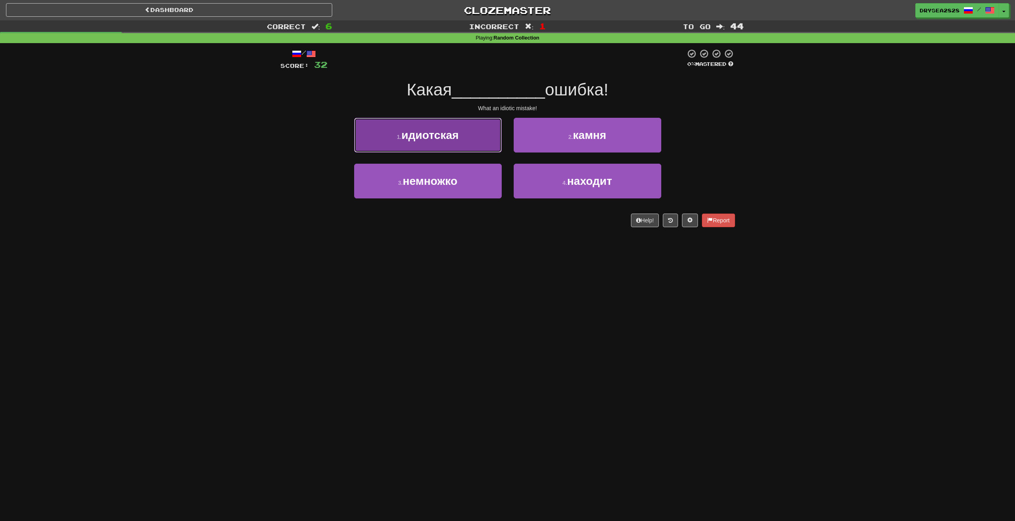
click at [450, 139] on span "идиотская" at bounding box center [430, 135] width 57 height 12
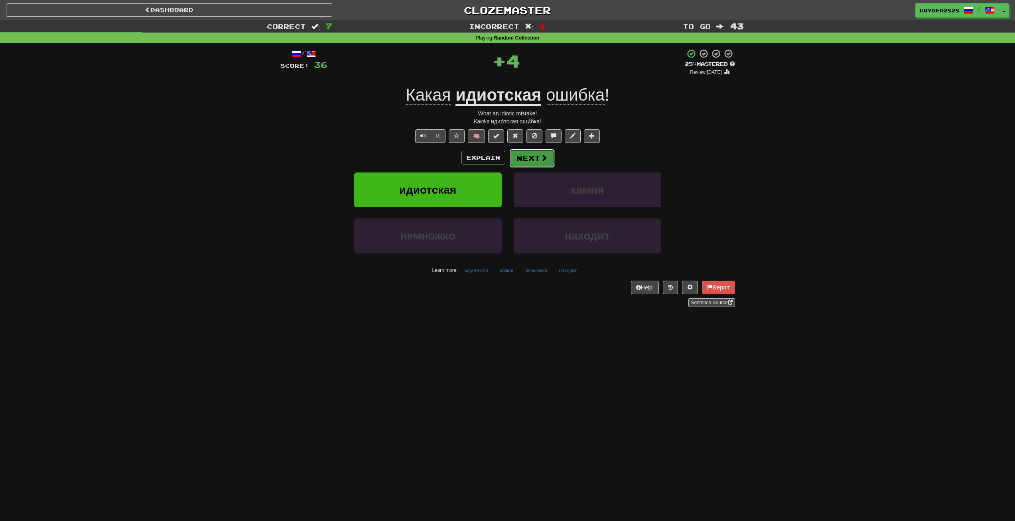
click at [529, 156] on button "Next" at bounding box center [532, 158] width 45 height 18
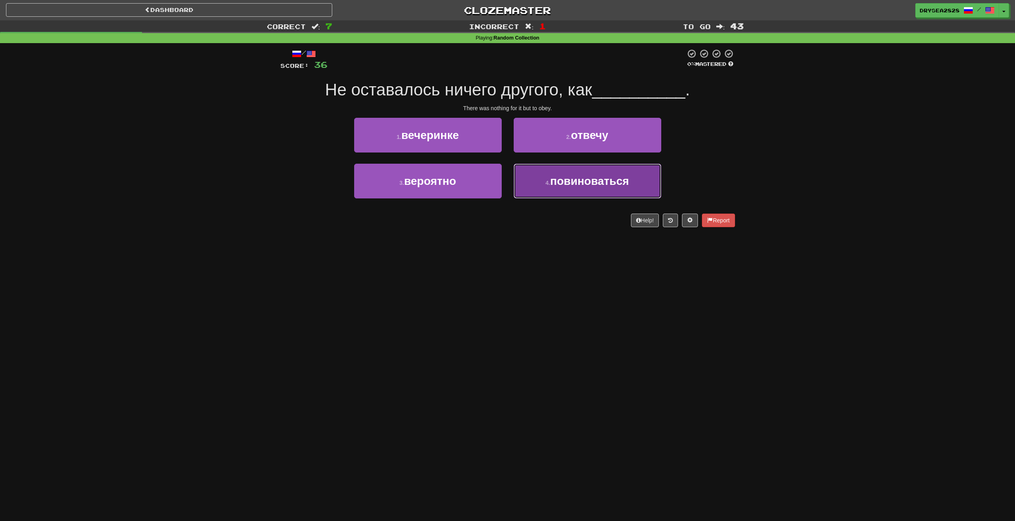
click at [570, 190] on button "4 . повиноваться" at bounding box center [588, 181] width 148 height 35
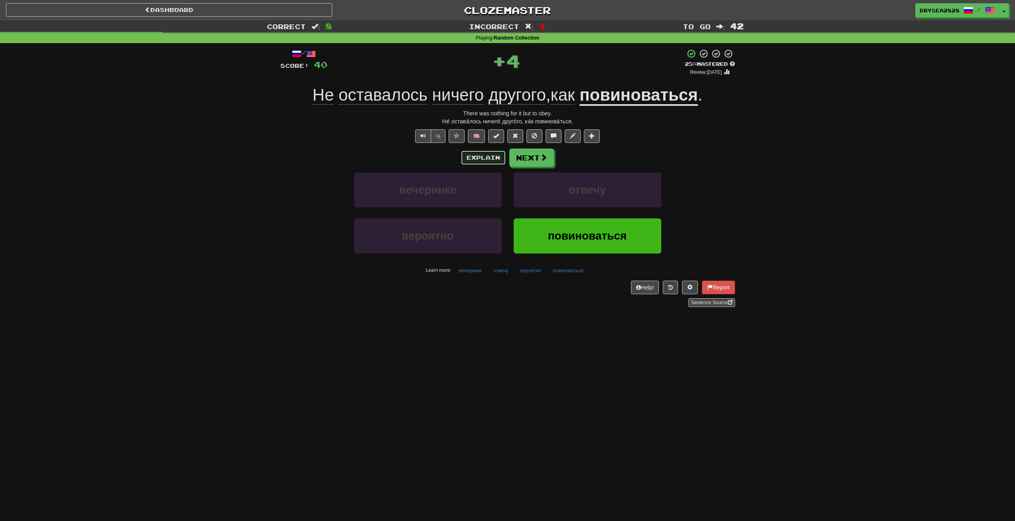
click at [486, 159] on button "Explain" at bounding box center [484, 158] width 44 height 14
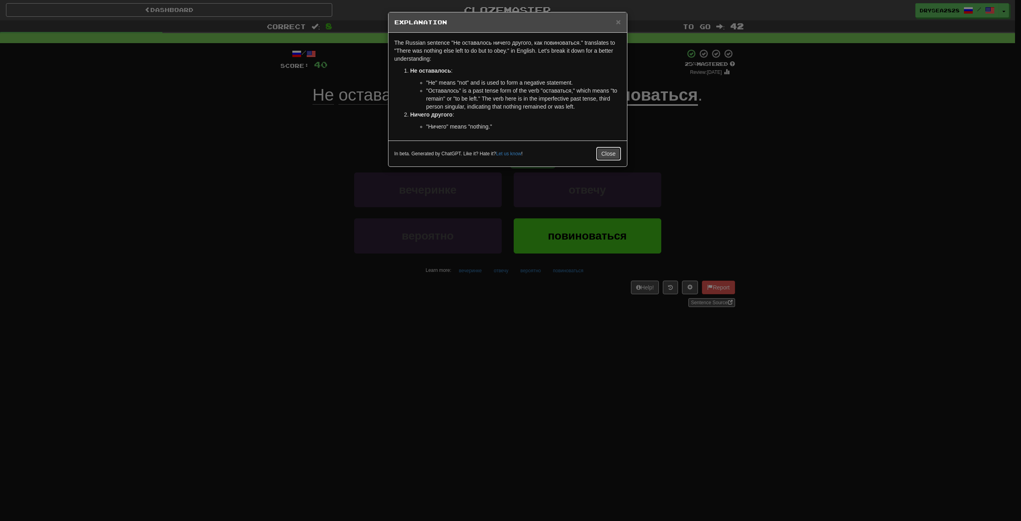
click at [606, 150] on button "Close" at bounding box center [609, 154] width 25 height 14
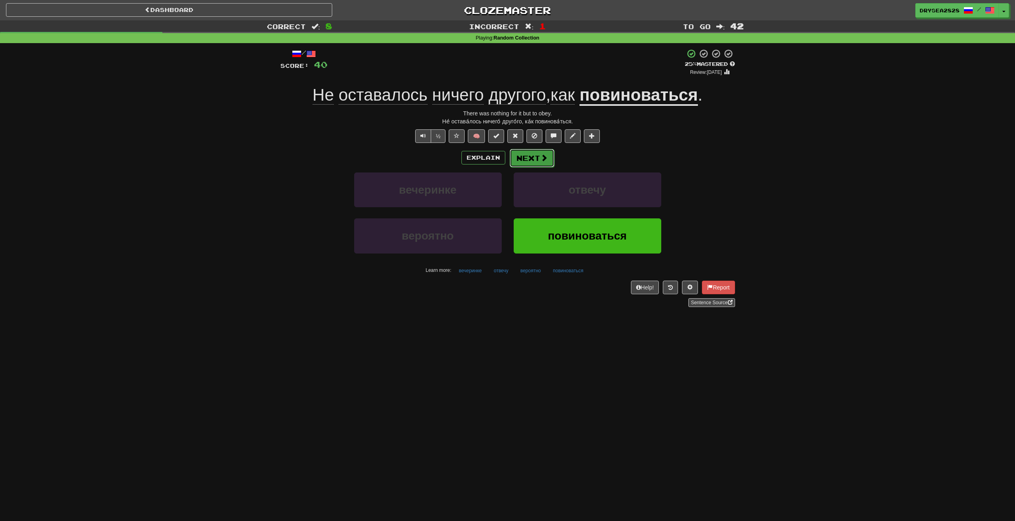
click at [528, 161] on button "Next" at bounding box center [532, 158] width 45 height 18
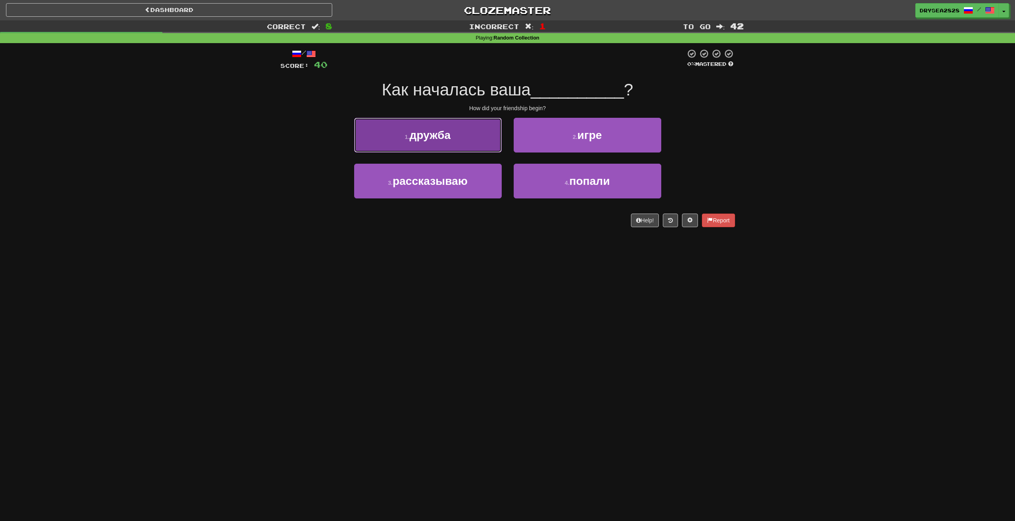
click at [478, 137] on button "1 . дружба" at bounding box center [428, 135] width 148 height 35
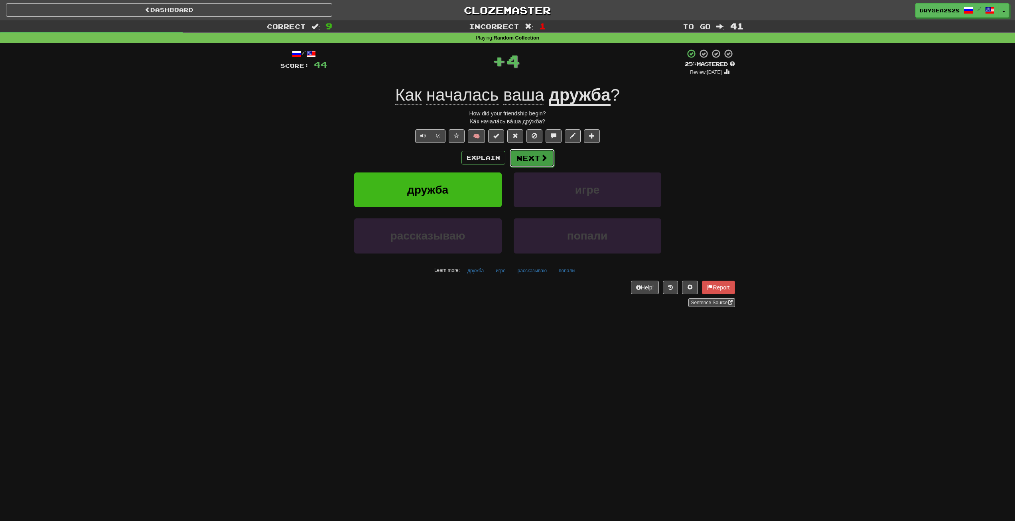
click at [518, 161] on button "Next" at bounding box center [532, 158] width 45 height 18
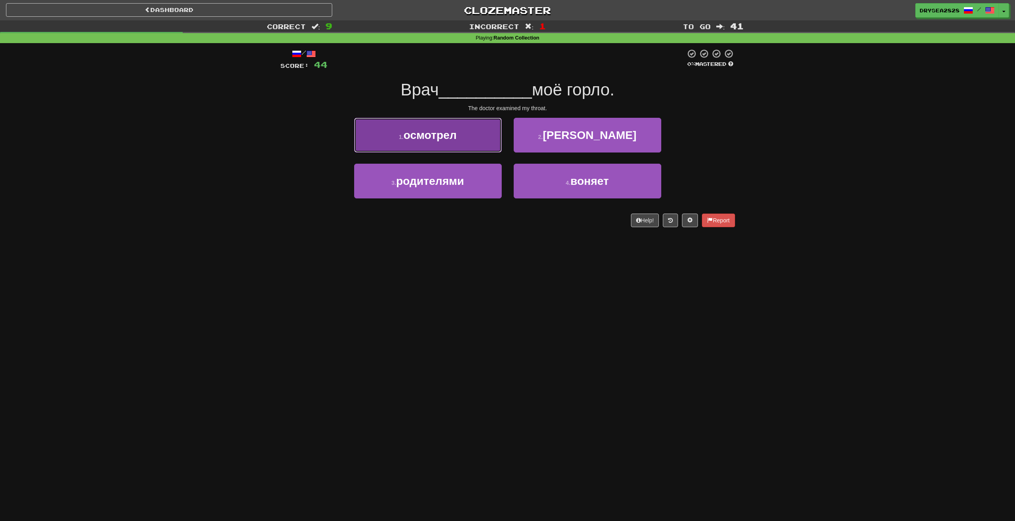
click at [498, 140] on button "1 . осмотрел" at bounding box center [428, 135] width 148 height 35
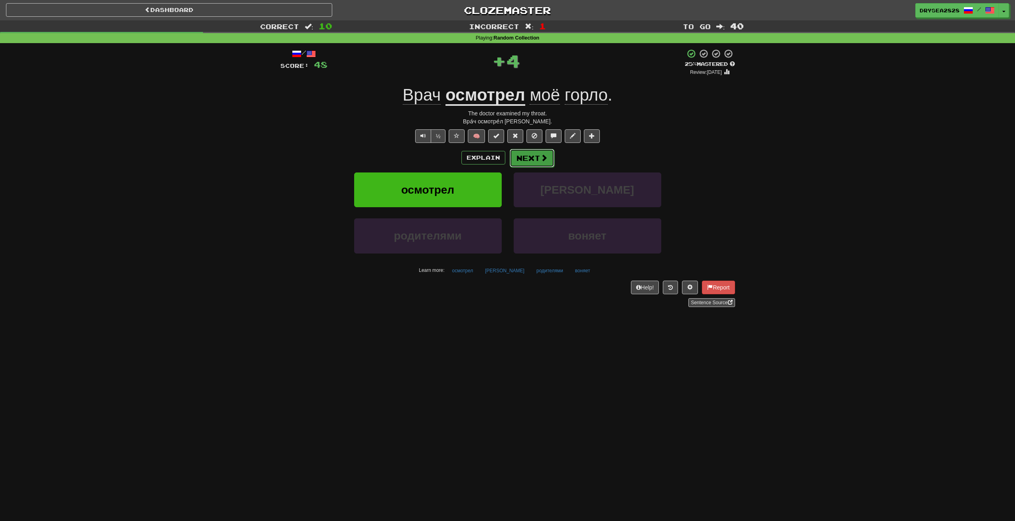
click at [523, 156] on button "Next" at bounding box center [532, 158] width 45 height 18
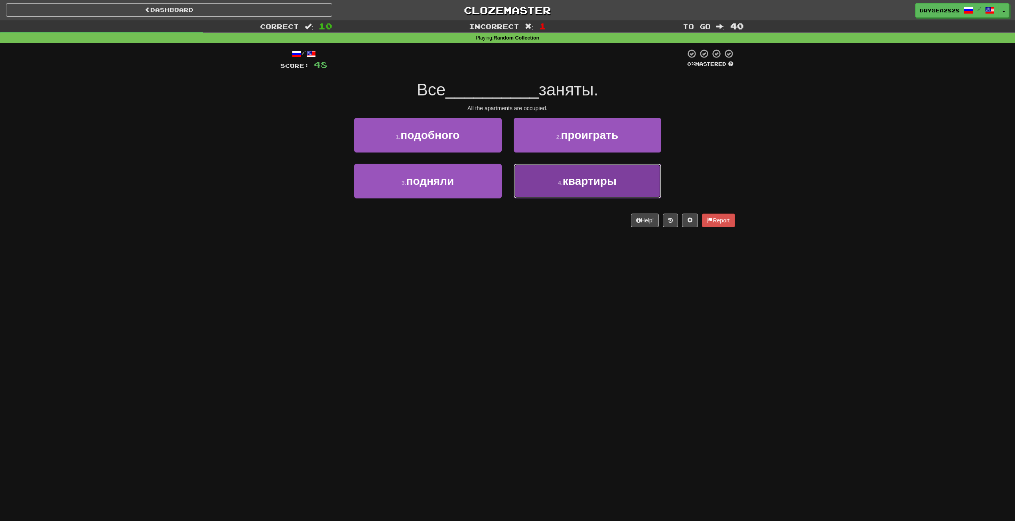
click at [567, 181] on span "квартиры" at bounding box center [590, 181] width 54 height 12
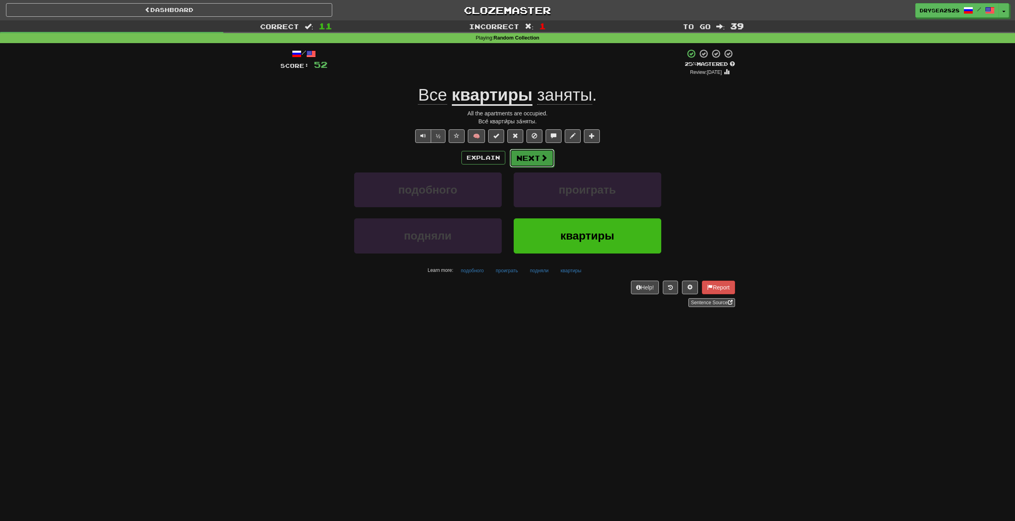
click at [539, 154] on button "Next" at bounding box center [532, 158] width 45 height 18
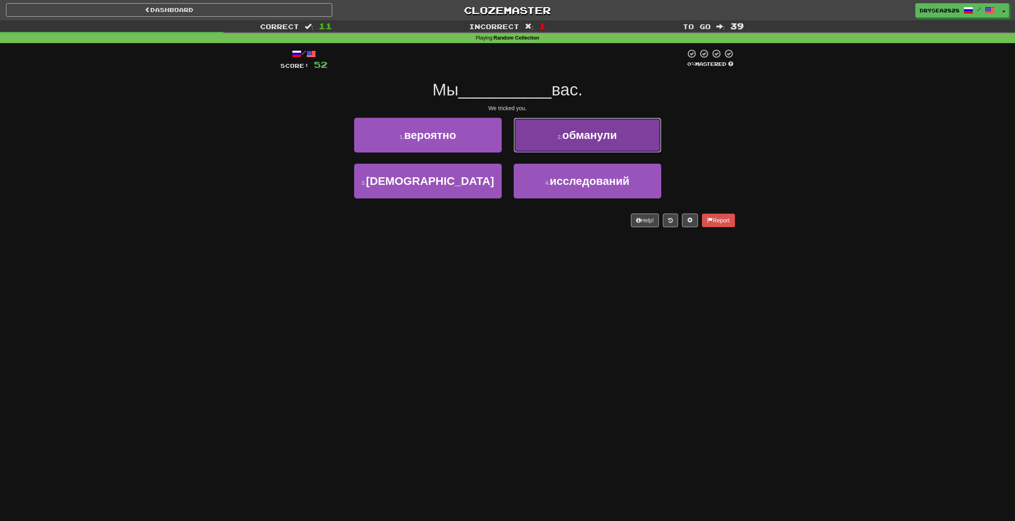
click at [524, 143] on button "2 . обманули" at bounding box center [588, 135] width 148 height 35
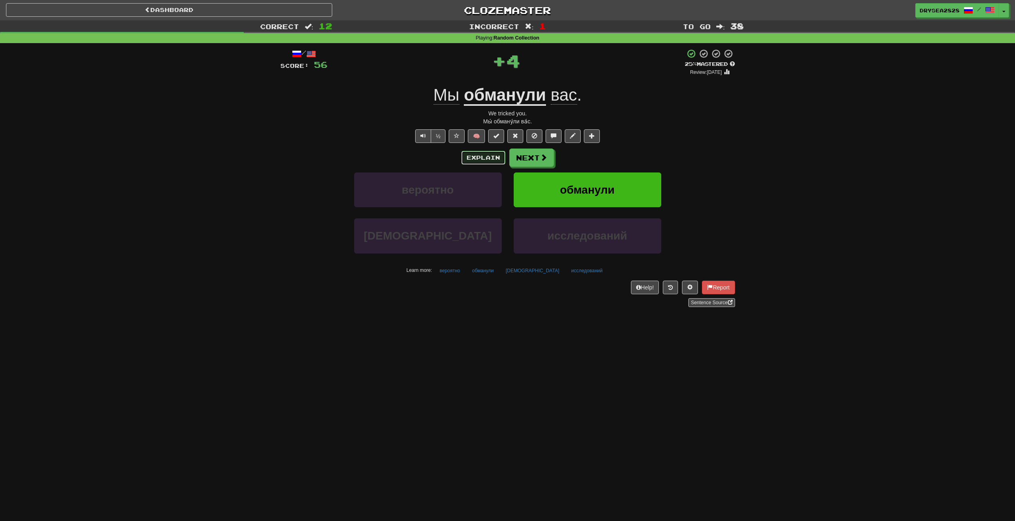
click at [494, 160] on button "Explain" at bounding box center [484, 158] width 44 height 14
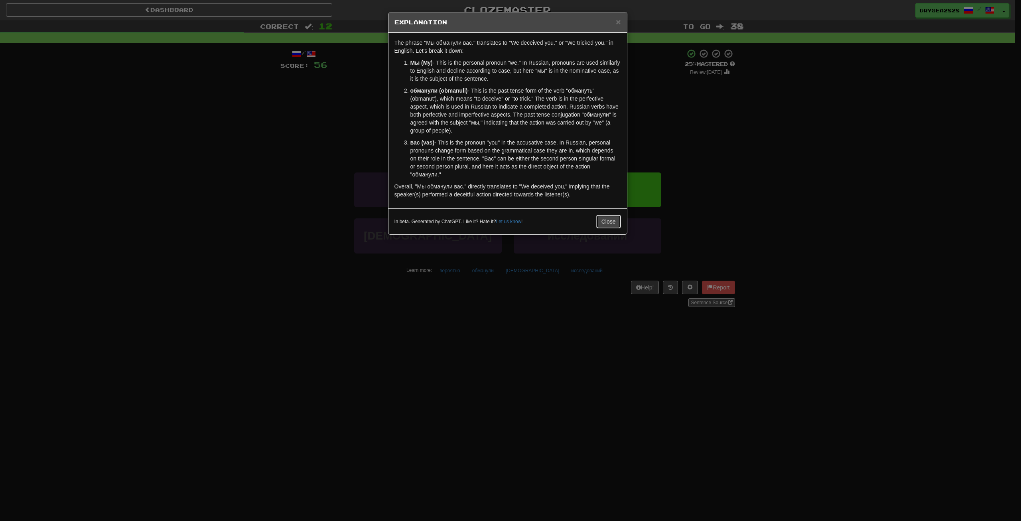
click at [608, 229] on div "In beta. Generated by ChatGPT. Like it? Hate it? Let us know ! Close" at bounding box center [508, 221] width 239 height 26
click at [612, 219] on button "Close" at bounding box center [609, 222] width 25 height 14
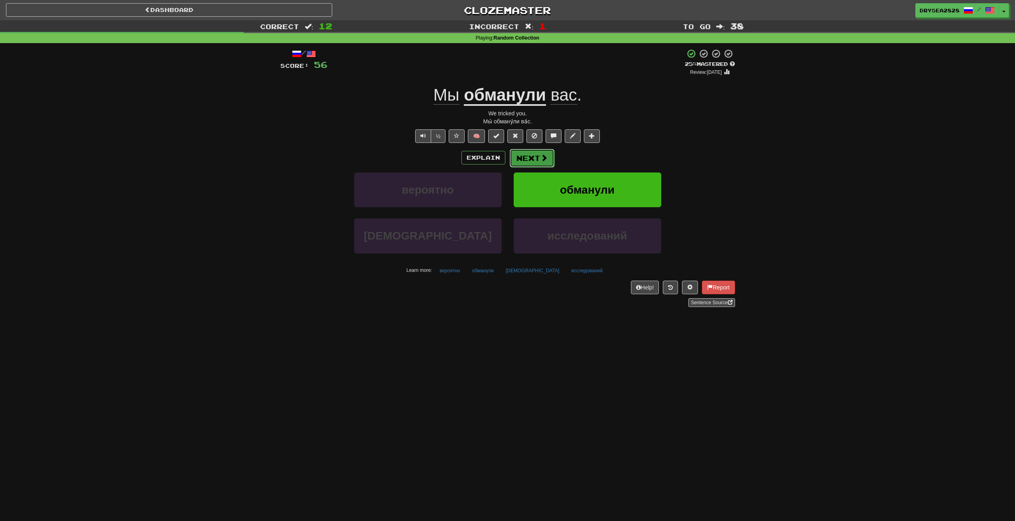
click at [534, 162] on button "Next" at bounding box center [532, 158] width 45 height 18
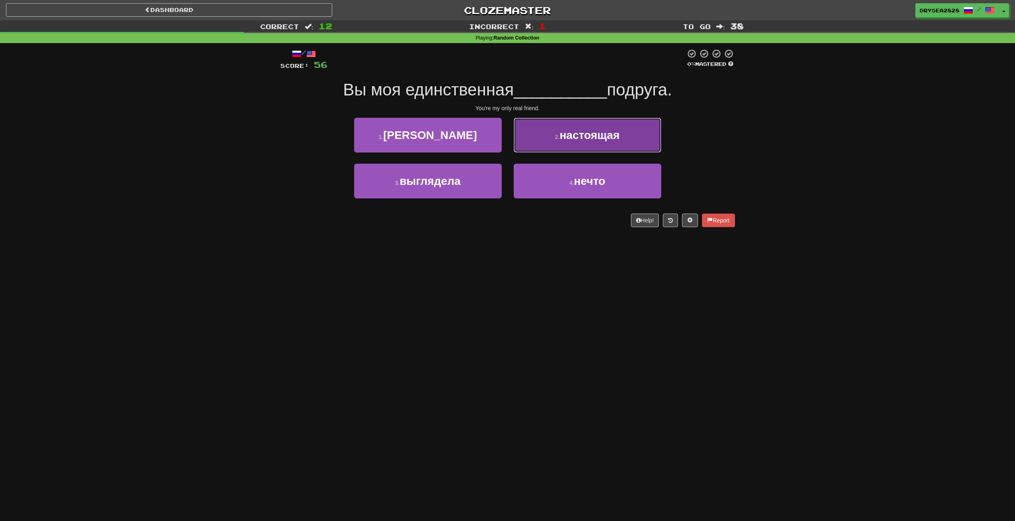
click at [541, 143] on button "2 . настоящая" at bounding box center [588, 135] width 148 height 35
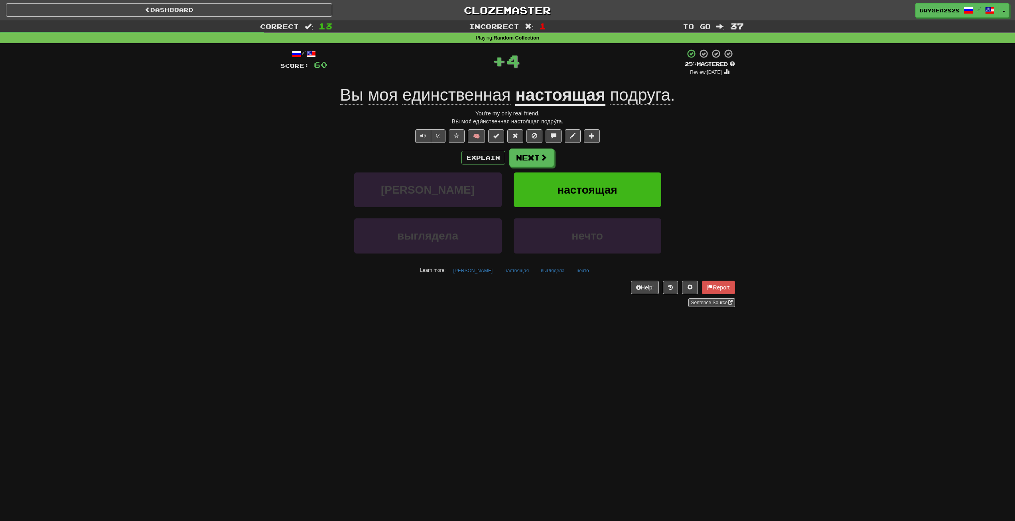
click at [553, 162] on div "Explain Next" at bounding box center [508, 157] width 455 height 18
click at [539, 162] on button "Next" at bounding box center [532, 158] width 45 height 18
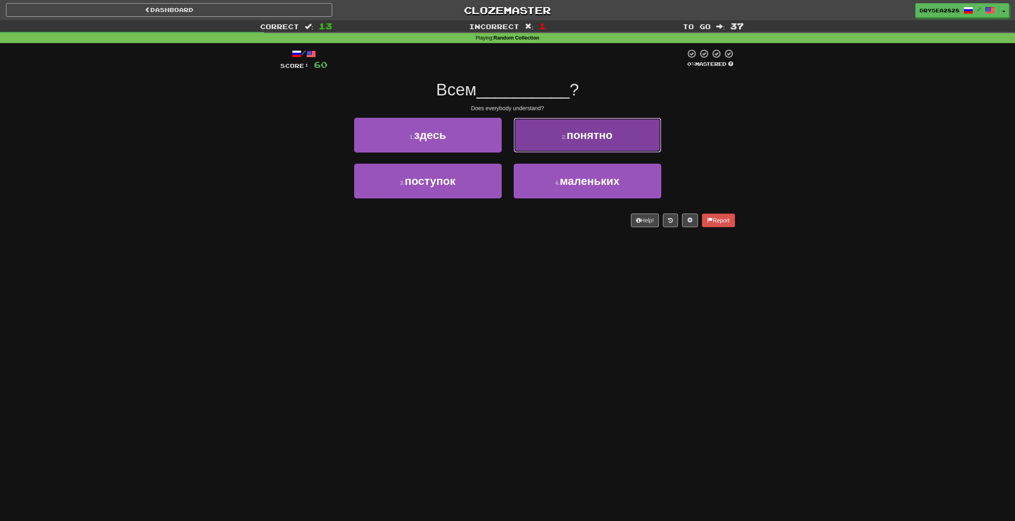
click at [544, 144] on button "2 . понятно" at bounding box center [588, 135] width 148 height 35
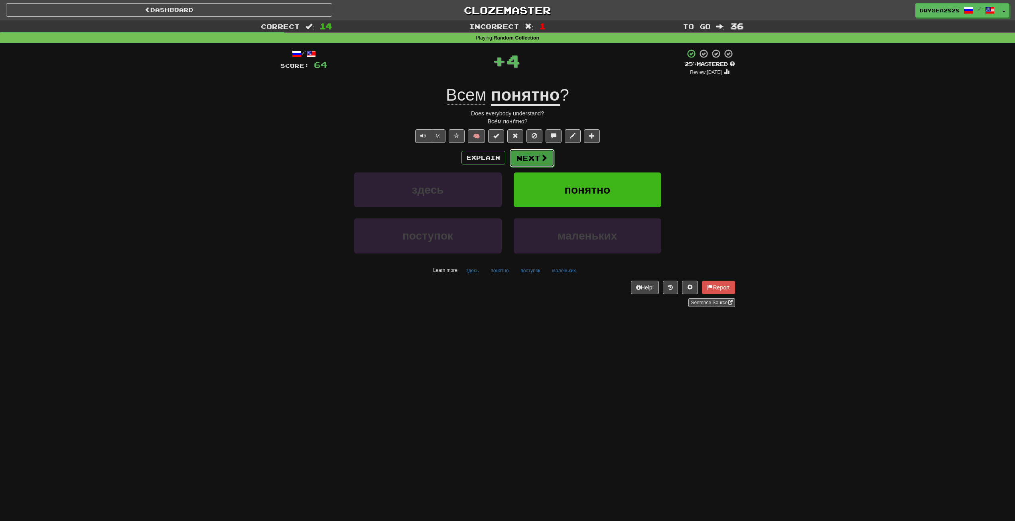
click at [530, 159] on button "Next" at bounding box center [532, 158] width 45 height 18
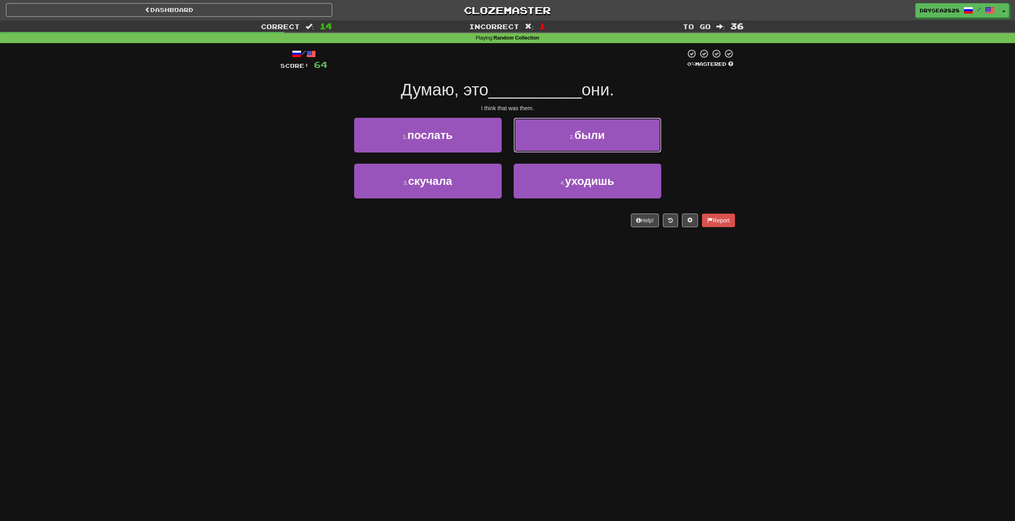
click at [549, 141] on button "2 . были" at bounding box center [588, 135] width 148 height 35
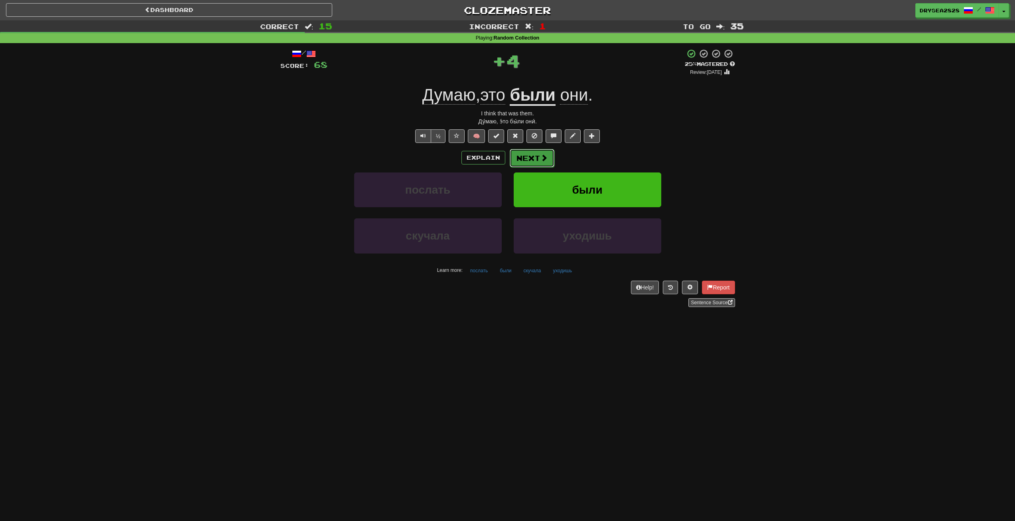
click at [533, 156] on button "Next" at bounding box center [532, 158] width 45 height 18
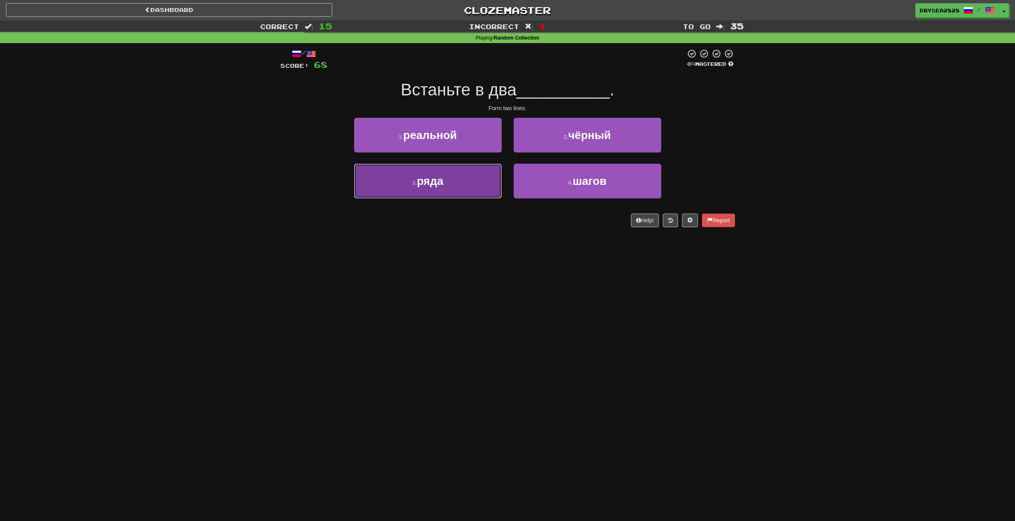
click at [476, 186] on button "3 . ряда" at bounding box center [428, 181] width 148 height 35
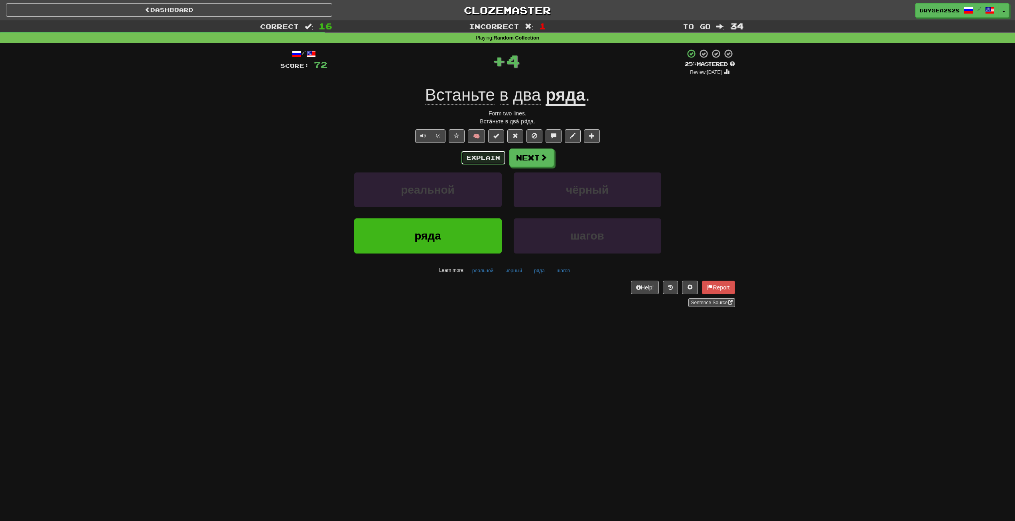
click at [488, 158] on button "Explain" at bounding box center [484, 158] width 44 height 14
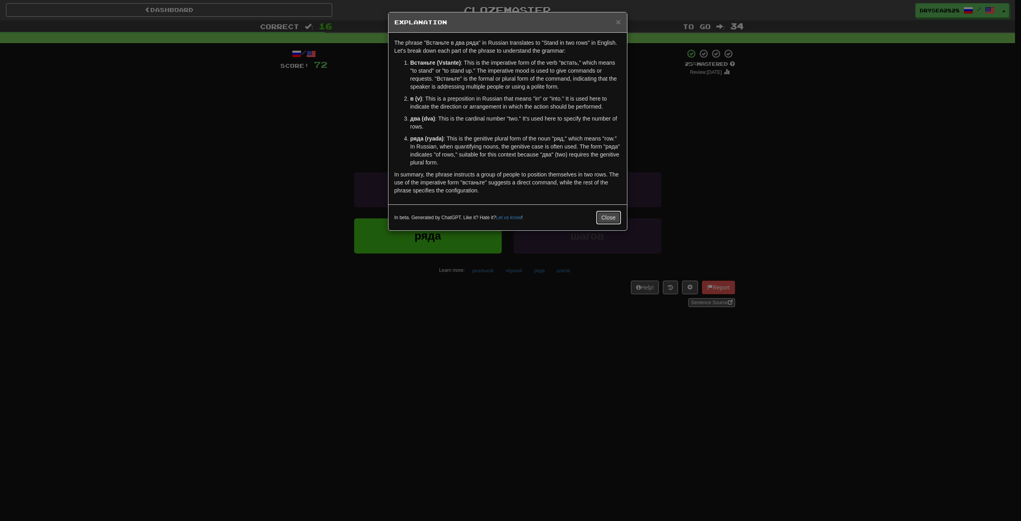
click at [605, 219] on button "Close" at bounding box center [609, 218] width 25 height 14
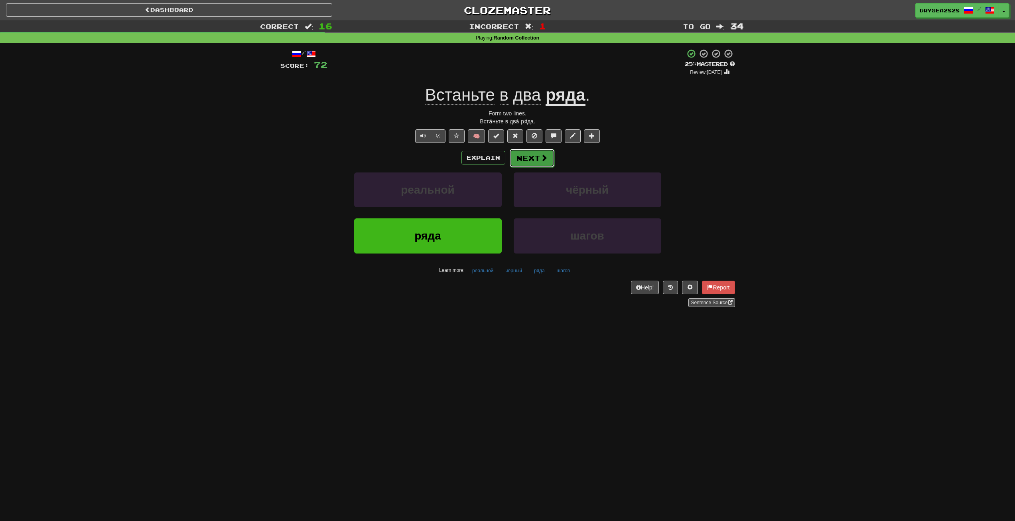
click at [537, 157] on button "Next" at bounding box center [532, 158] width 45 height 18
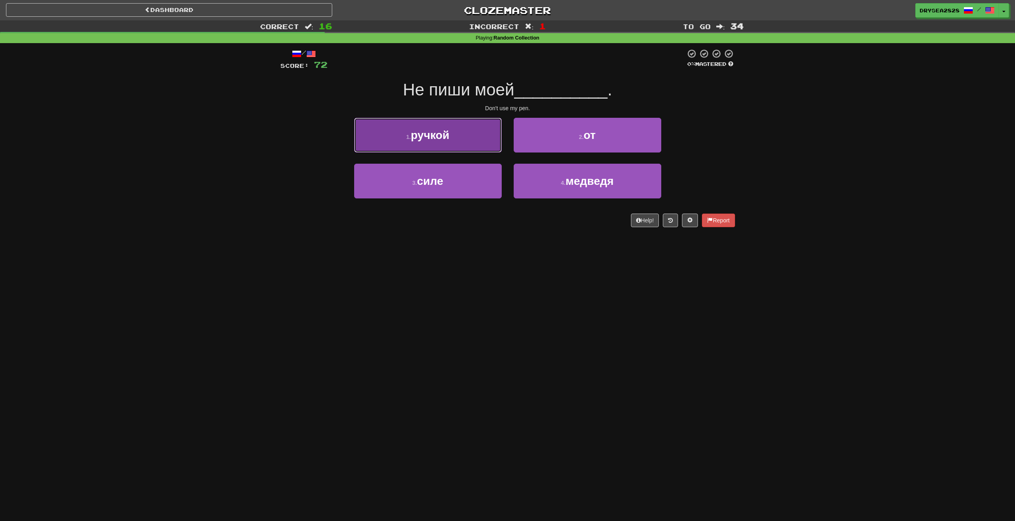
click at [465, 140] on button "1 . ручкой" at bounding box center [428, 135] width 148 height 35
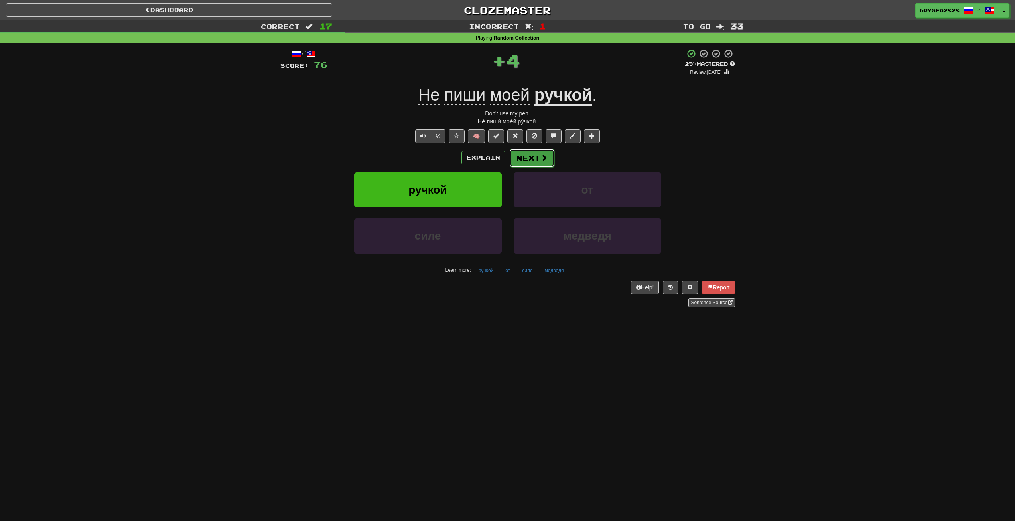
click at [517, 159] on button "Next" at bounding box center [532, 158] width 45 height 18
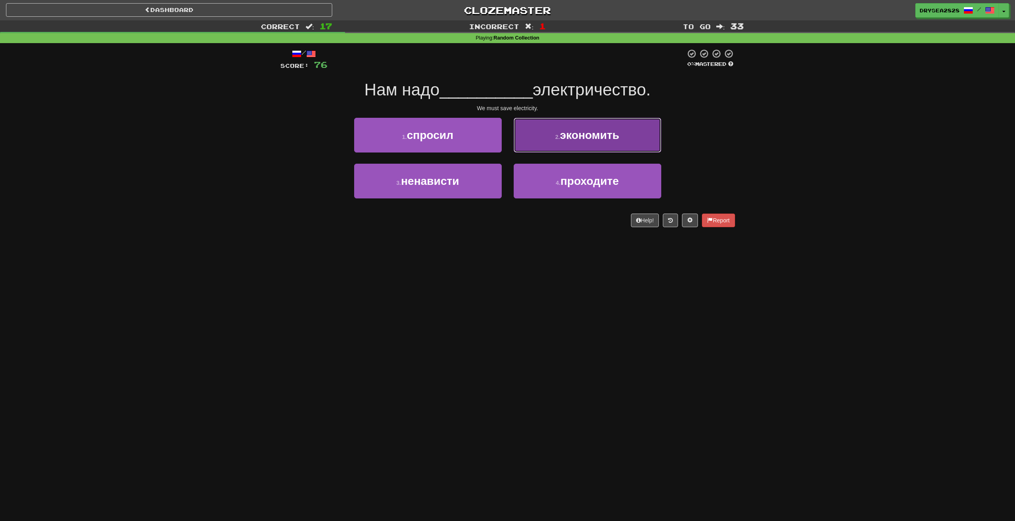
click at [577, 144] on button "2 . экономить" at bounding box center [588, 135] width 148 height 35
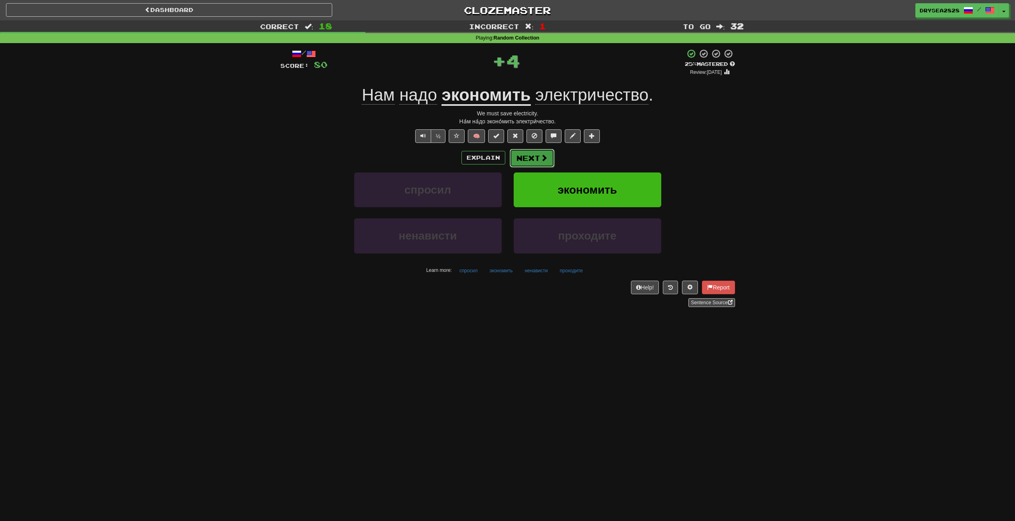
click at [538, 154] on button "Next" at bounding box center [532, 158] width 45 height 18
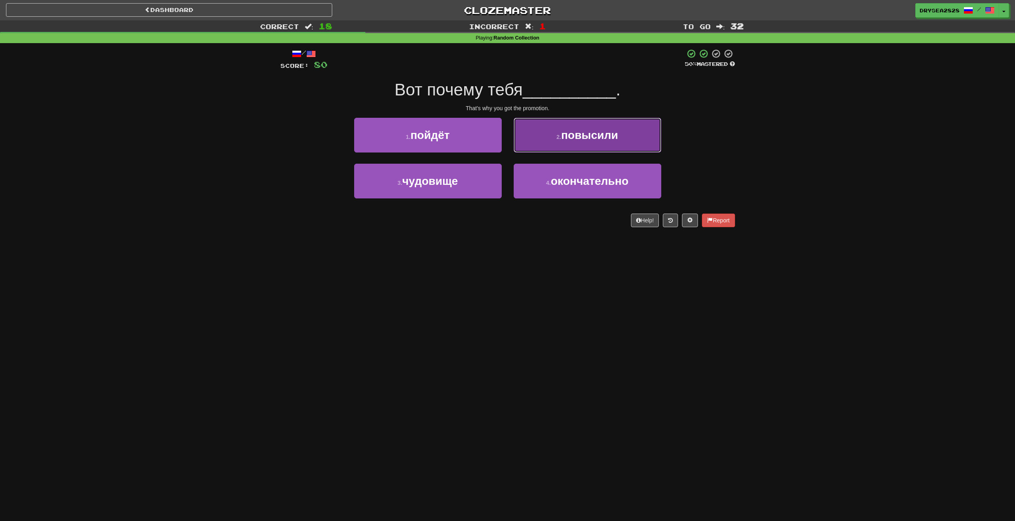
click at [561, 146] on button "2 . повысили" at bounding box center [588, 135] width 148 height 35
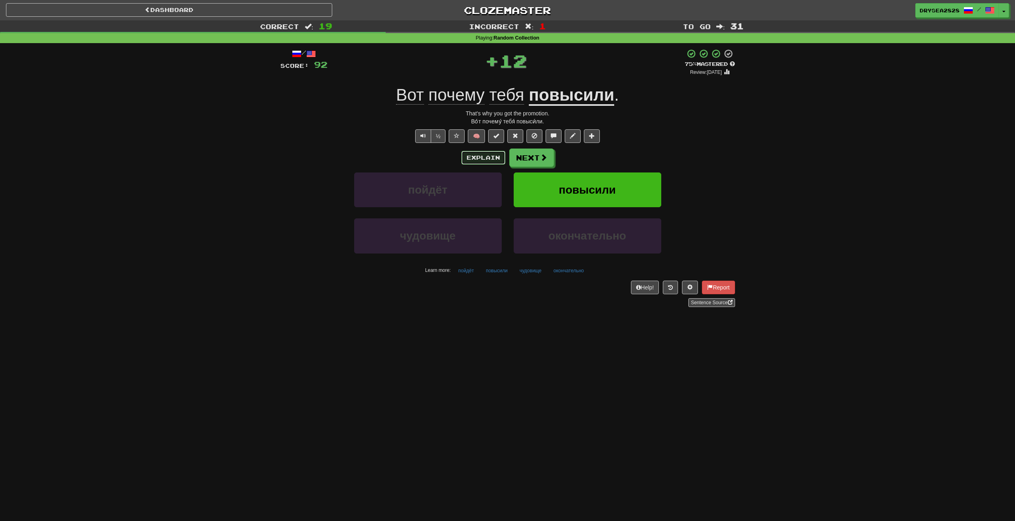
click at [490, 160] on button "Explain" at bounding box center [484, 158] width 44 height 14
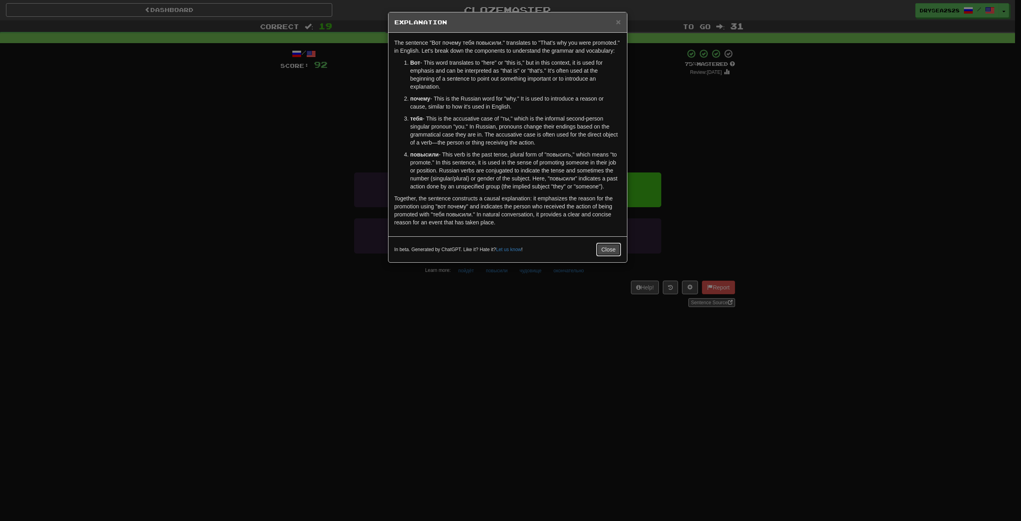
click at [613, 245] on button "Close" at bounding box center [609, 250] width 25 height 14
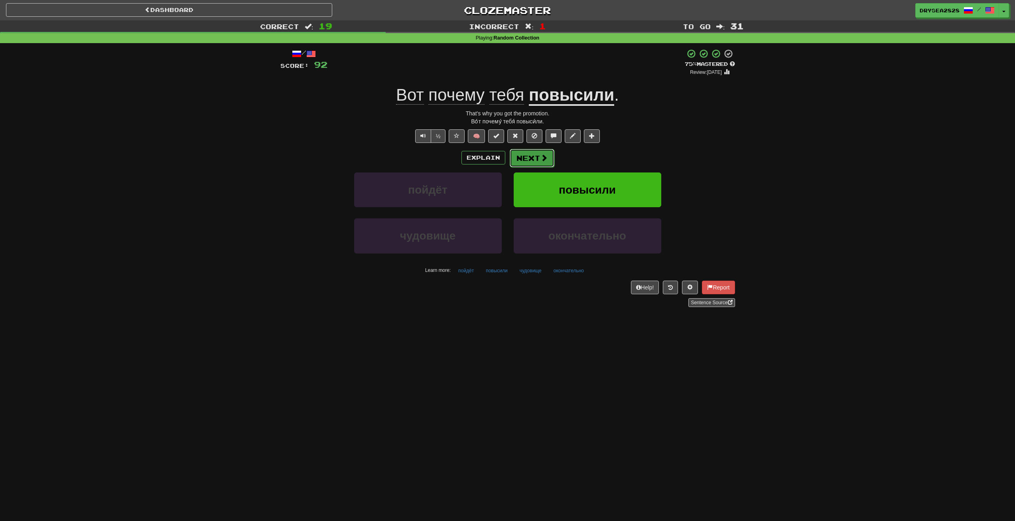
click at [535, 159] on button "Next" at bounding box center [532, 158] width 45 height 18
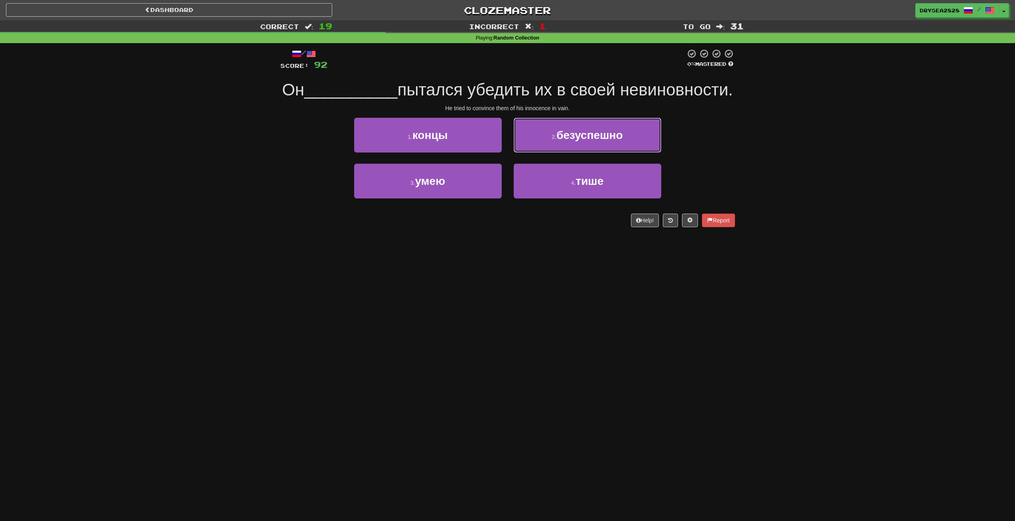
click at [567, 152] on button "2 . безуспешно" at bounding box center [588, 135] width 148 height 35
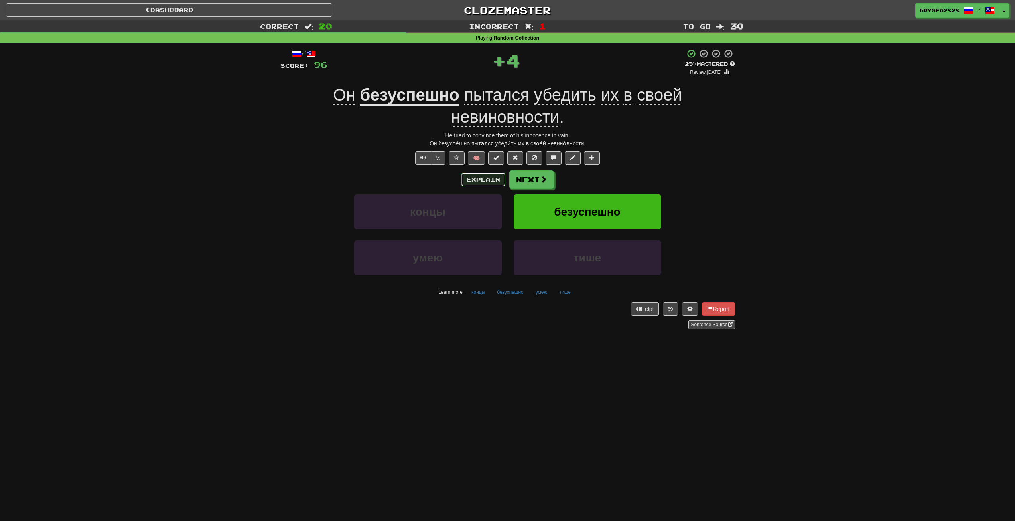
click at [487, 180] on button "Explain" at bounding box center [484, 180] width 44 height 14
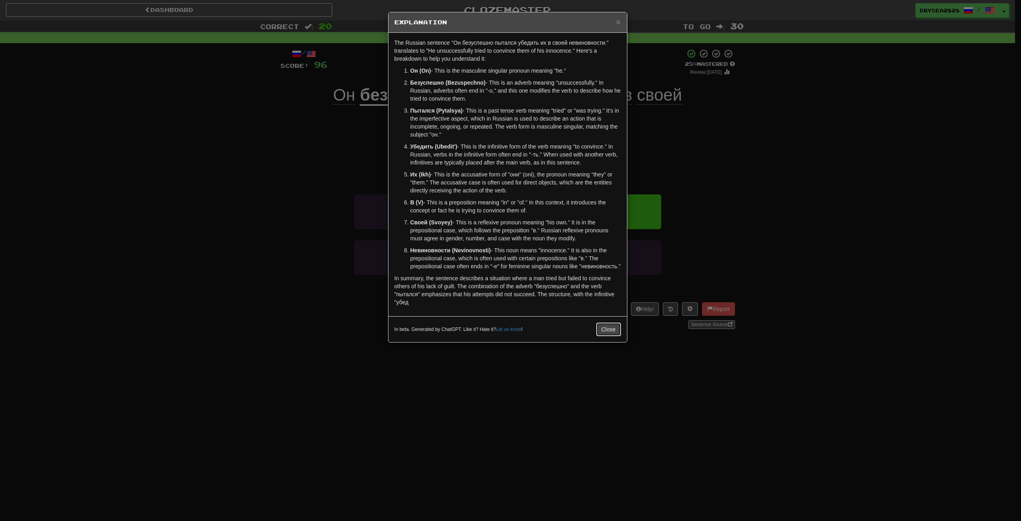
click at [597, 333] on button "Close" at bounding box center [609, 329] width 25 height 14
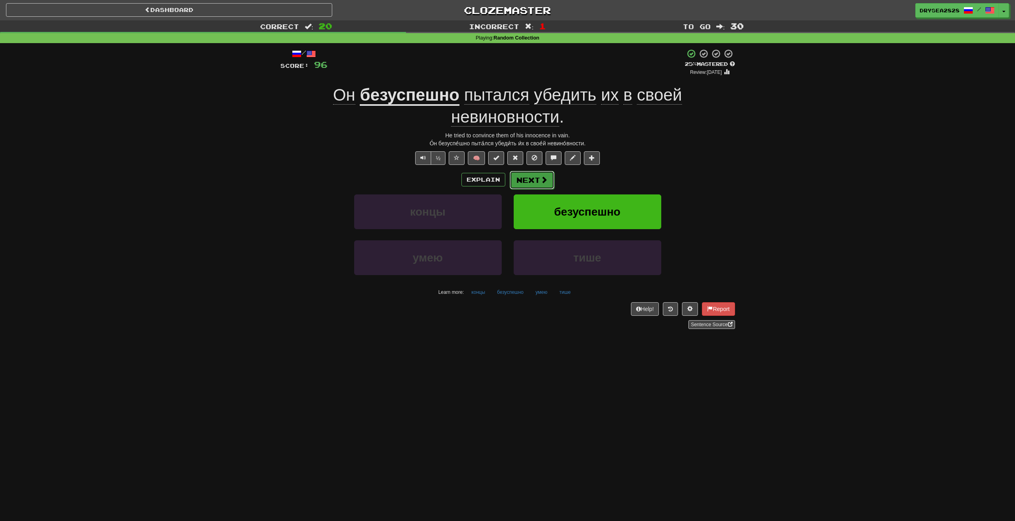
click at [524, 178] on button "Next" at bounding box center [532, 180] width 45 height 18
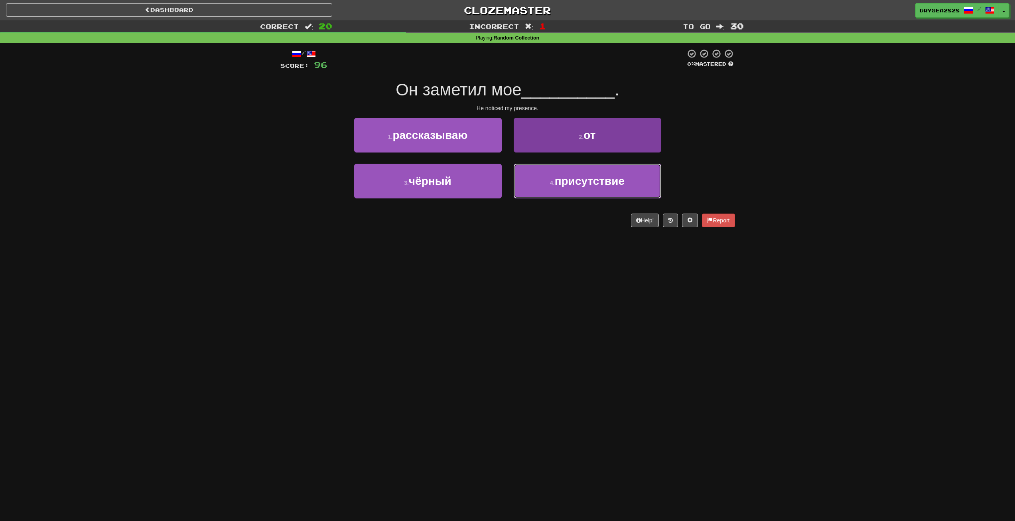
drag, startPoint x: 572, startPoint y: 186, endPoint x: 567, endPoint y: 188, distance: 4.7
click at [572, 186] on span "присутствие" at bounding box center [590, 181] width 70 height 12
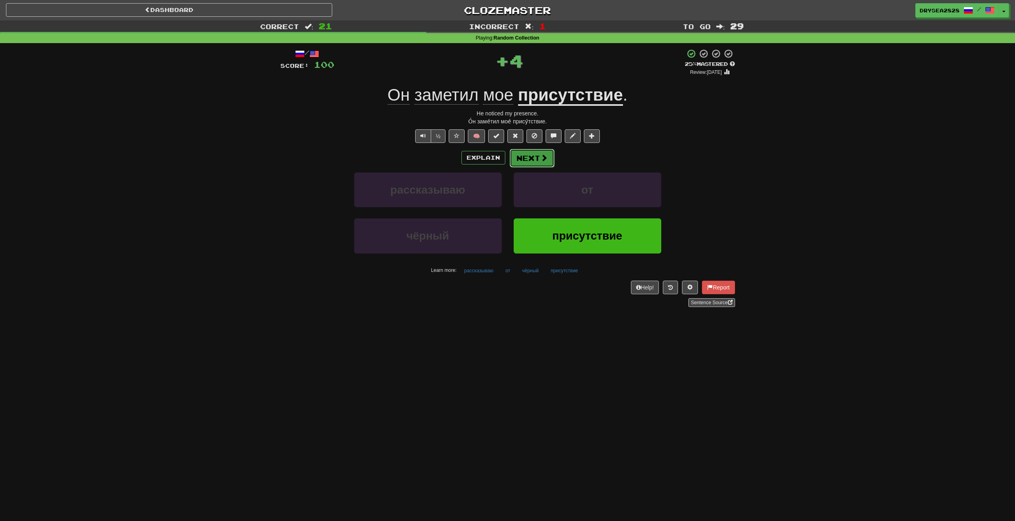
click at [522, 158] on button "Next" at bounding box center [532, 158] width 45 height 18
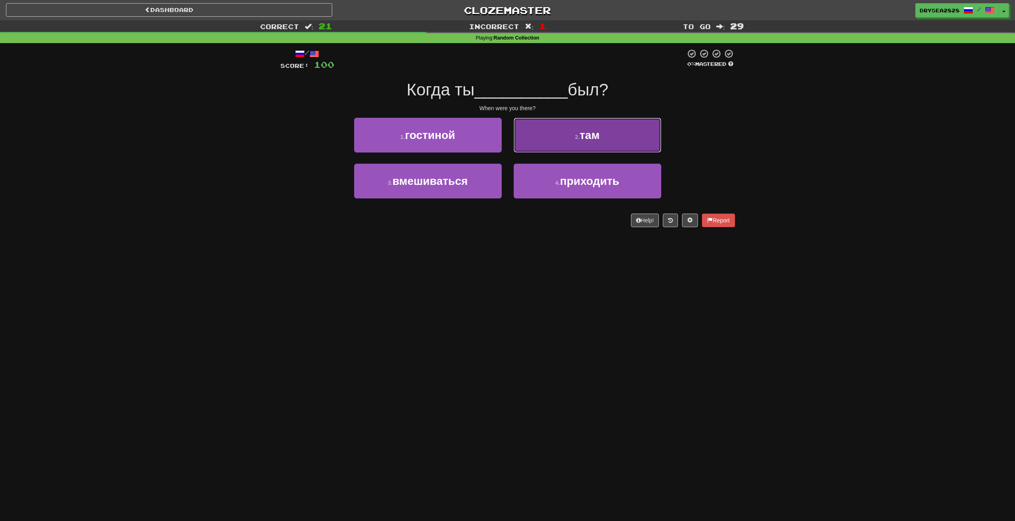
click at [541, 139] on button "2 . там" at bounding box center [588, 135] width 148 height 35
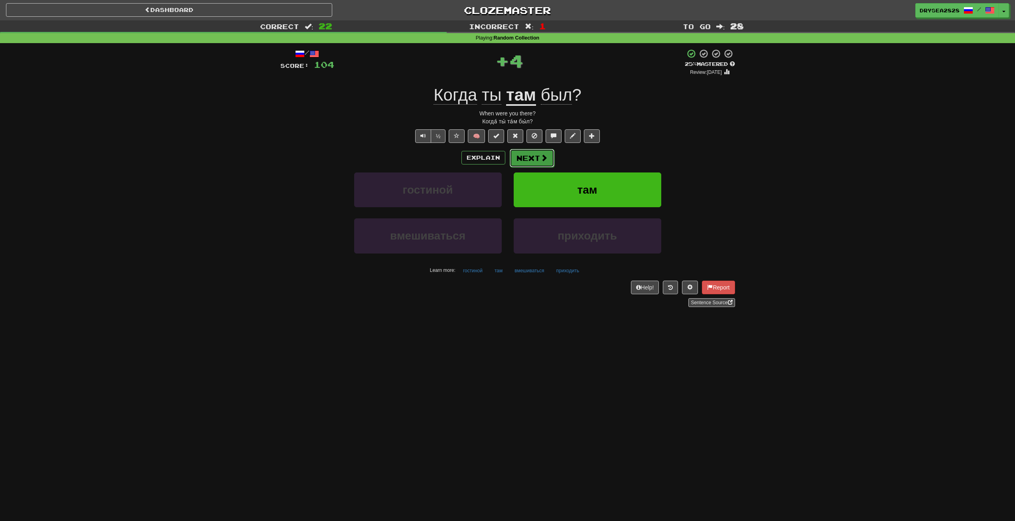
click at [547, 157] on span at bounding box center [544, 157] width 7 height 7
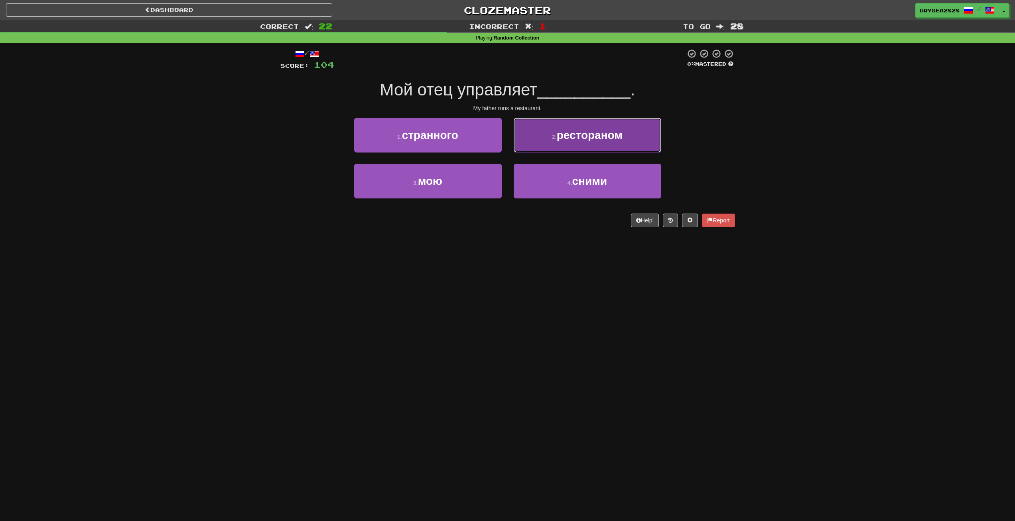
click at [553, 147] on button "2 . рестораном" at bounding box center [588, 135] width 148 height 35
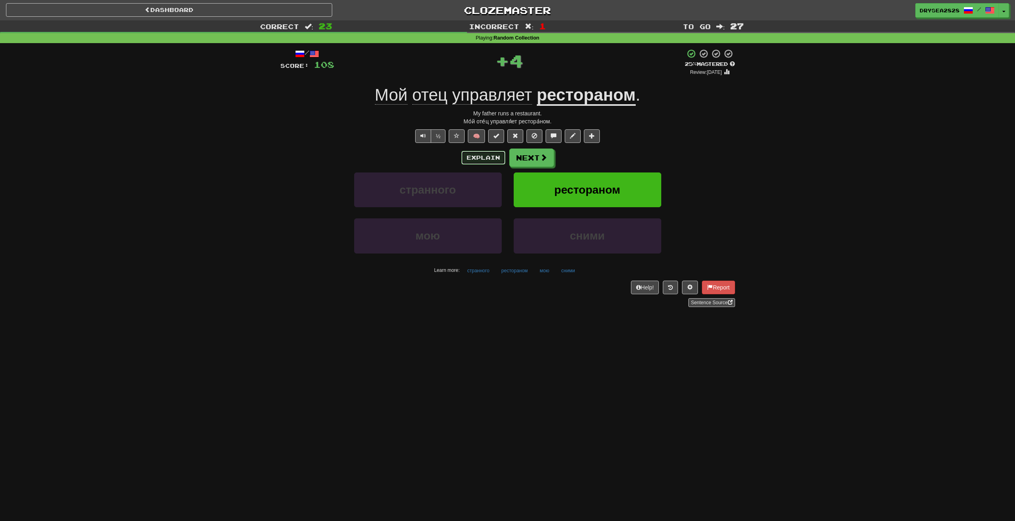
click at [474, 160] on button "Explain" at bounding box center [484, 158] width 44 height 14
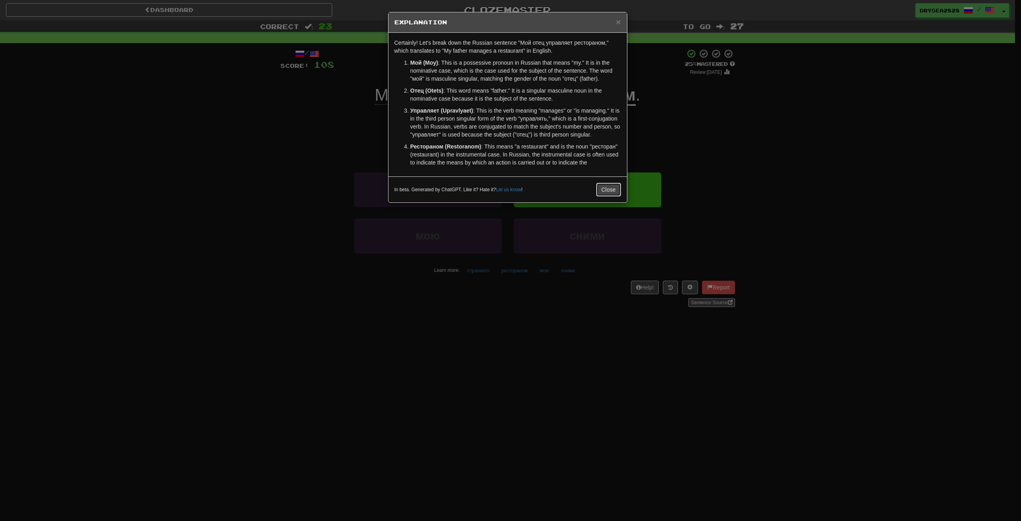
click at [606, 189] on button "Close" at bounding box center [609, 190] width 25 height 14
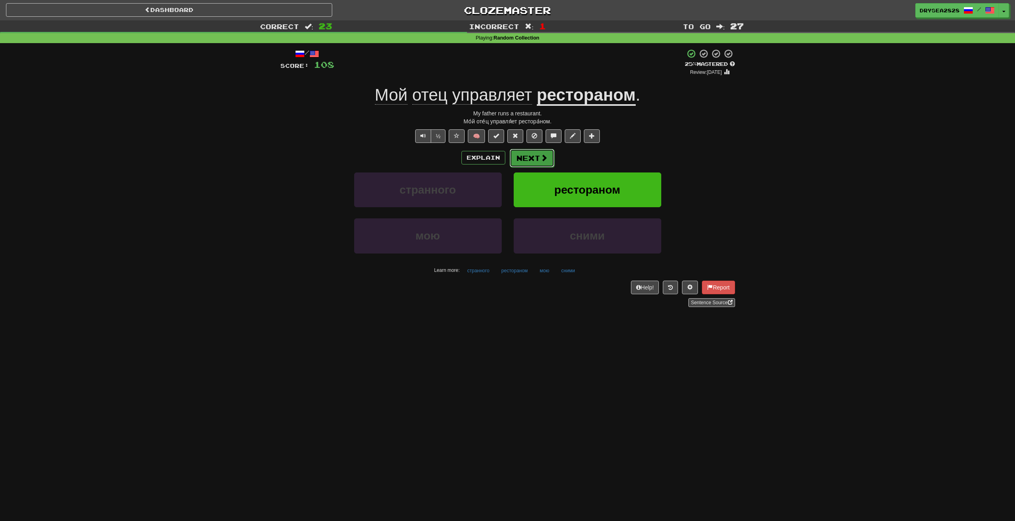
click at [539, 150] on button "Next" at bounding box center [532, 158] width 45 height 18
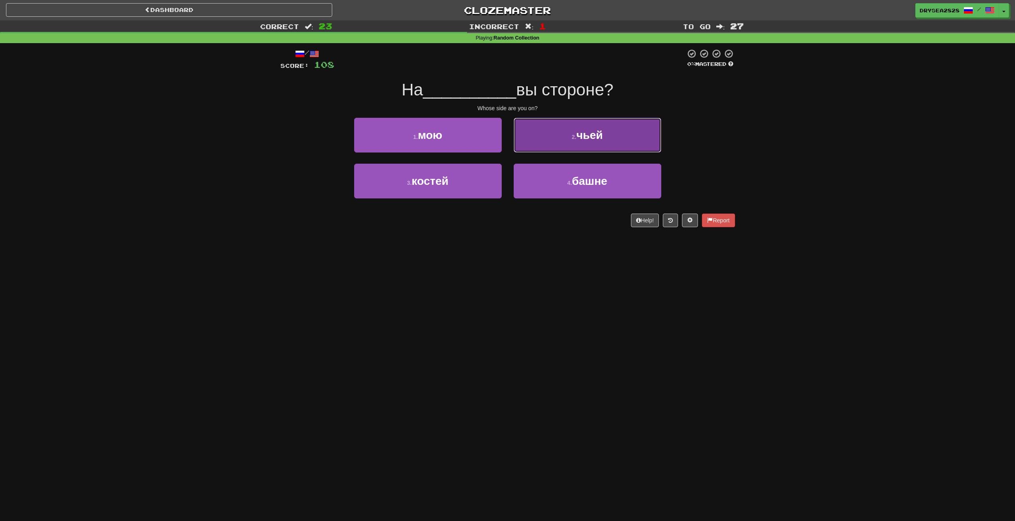
click at [557, 146] on button "2 . чьей" at bounding box center [588, 135] width 148 height 35
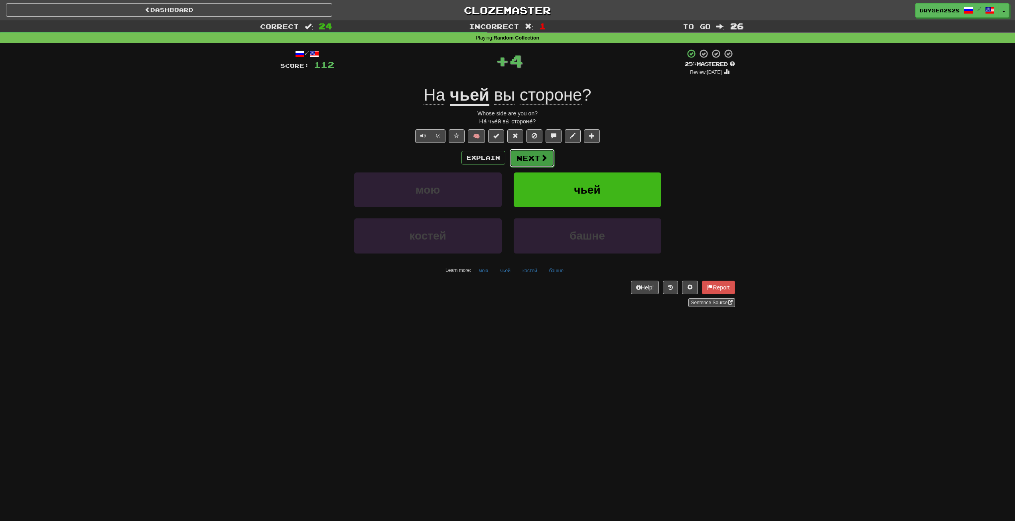
click at [537, 156] on button "Next" at bounding box center [532, 158] width 45 height 18
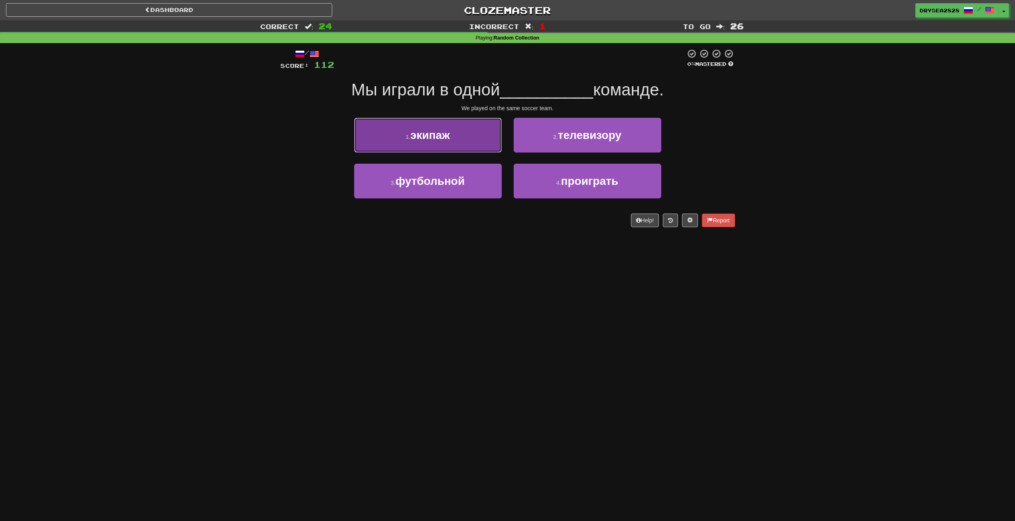
click at [480, 139] on button "1 . экипаж" at bounding box center [428, 135] width 148 height 35
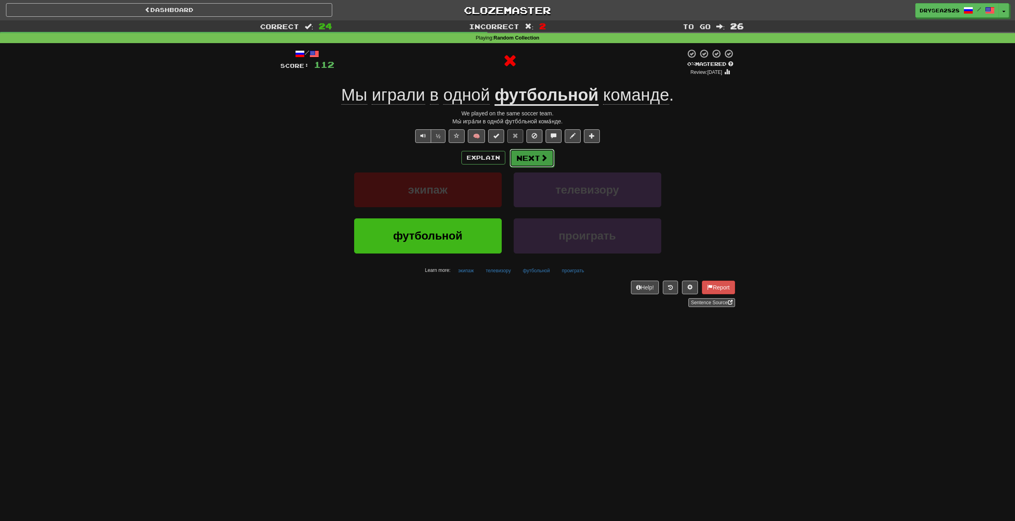
click at [520, 158] on button "Next" at bounding box center [532, 158] width 45 height 18
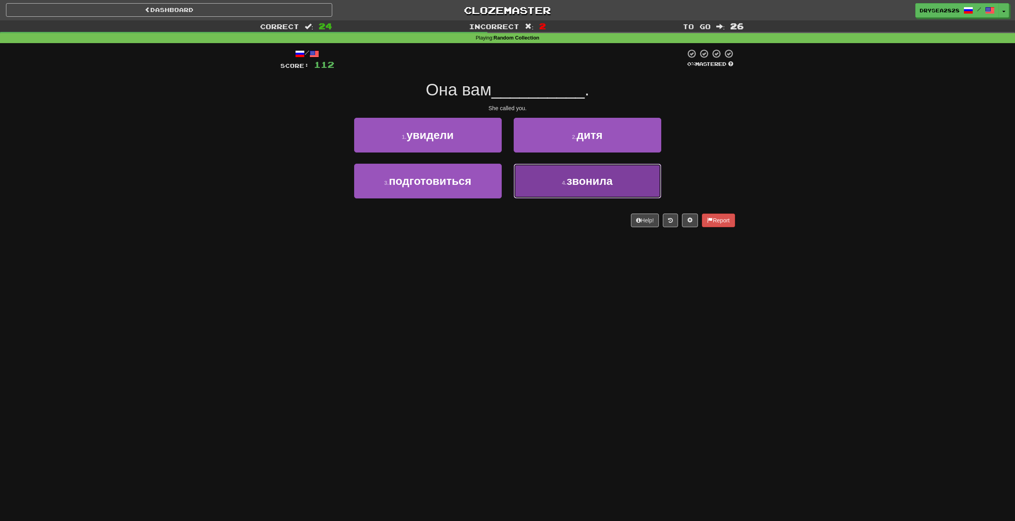
click at [558, 176] on button "4 . звонила" at bounding box center [588, 181] width 148 height 35
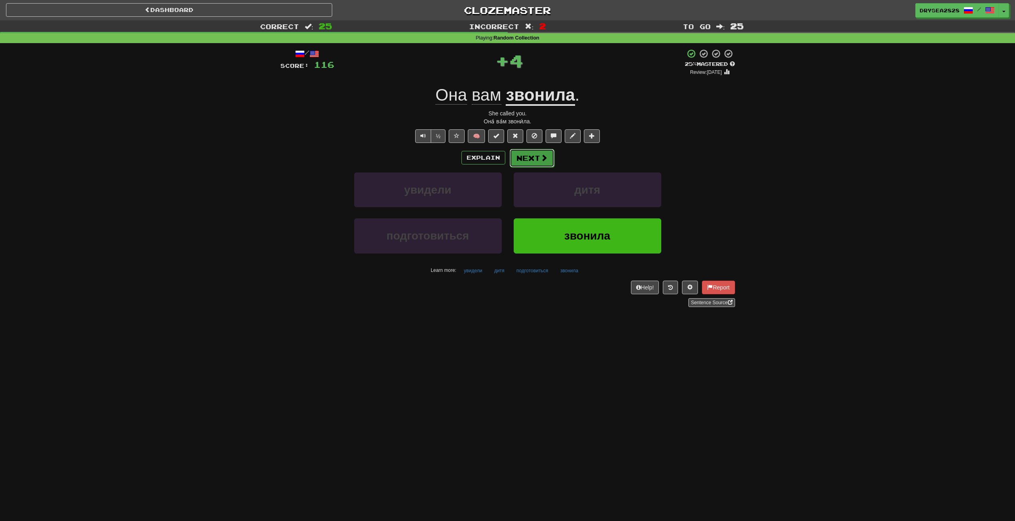
click at [538, 166] on button "Next" at bounding box center [532, 158] width 45 height 18
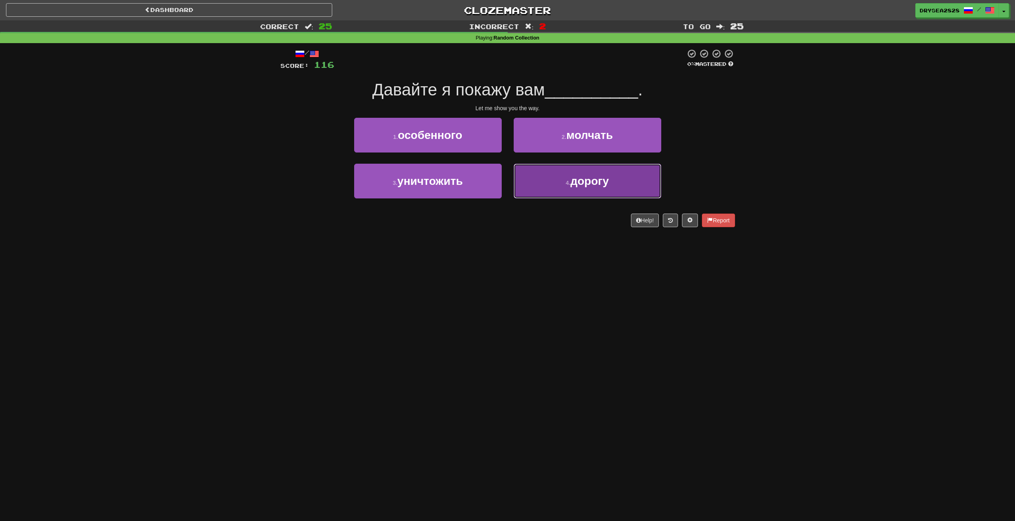
click at [560, 178] on button "4 . дорогу" at bounding box center [588, 181] width 148 height 35
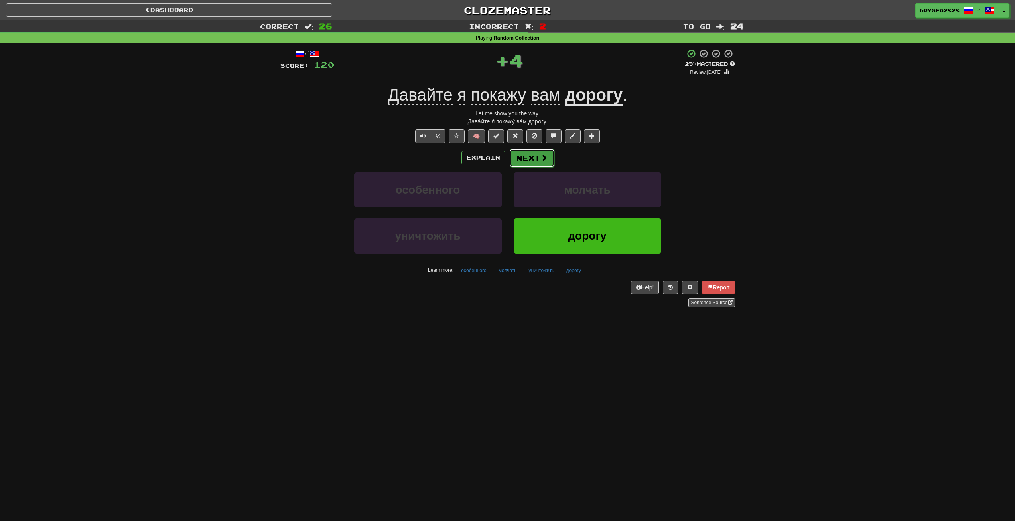
click at [530, 157] on button "Next" at bounding box center [532, 158] width 45 height 18
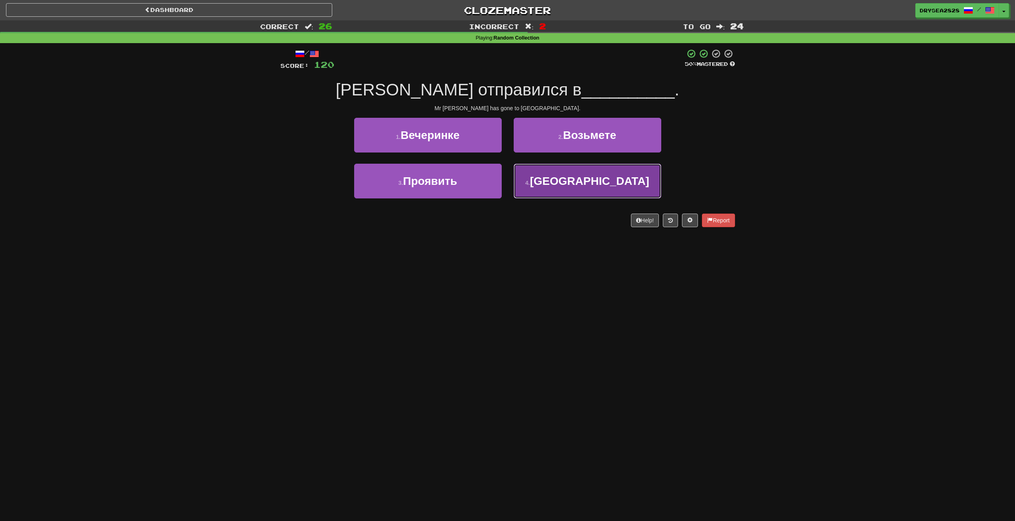
click at [586, 178] on span "Индию" at bounding box center [589, 181] width 119 height 12
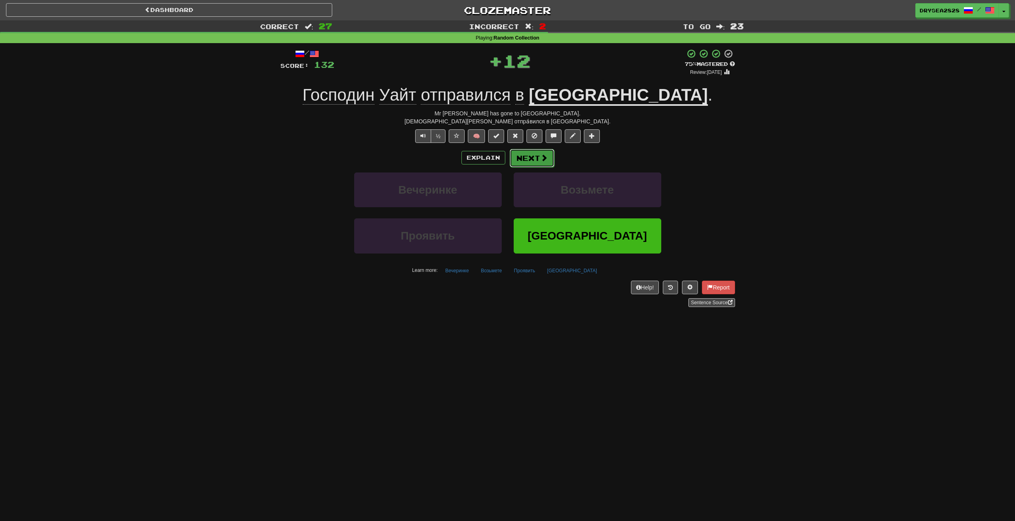
click at [543, 164] on button "Next" at bounding box center [532, 158] width 45 height 18
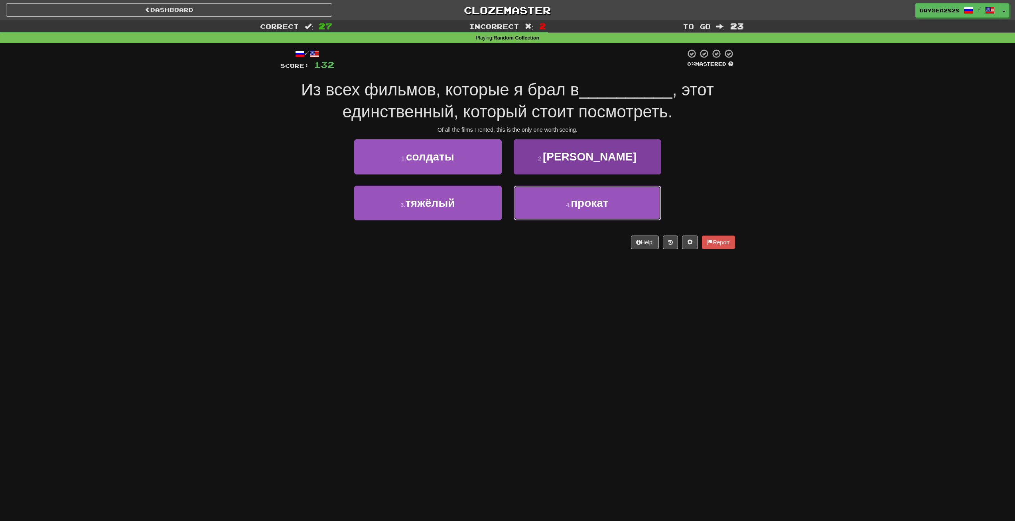
drag, startPoint x: 555, startPoint y: 205, endPoint x: 540, endPoint y: 219, distance: 19.8
click at [557, 207] on button "4 . прокат" at bounding box center [588, 203] width 148 height 35
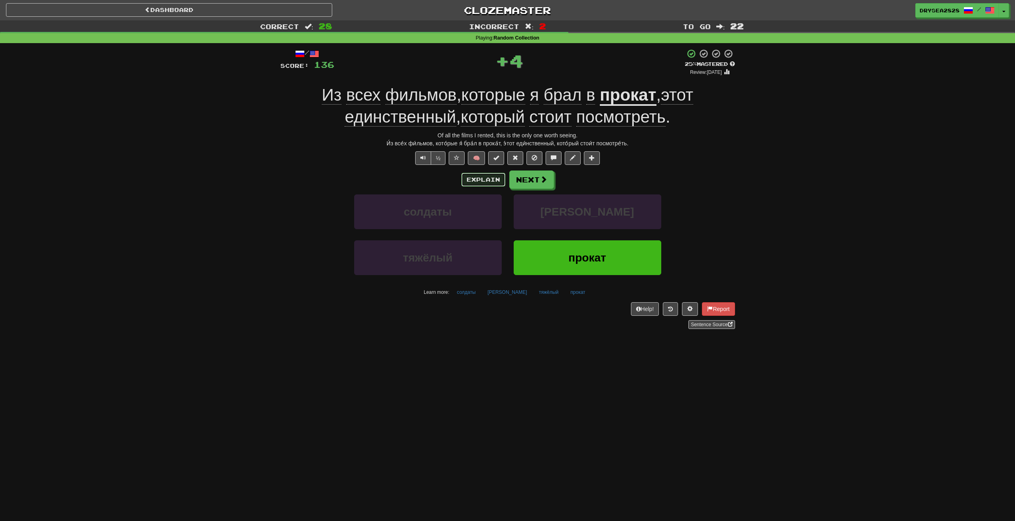
click at [474, 174] on button "Explain" at bounding box center [484, 180] width 44 height 14
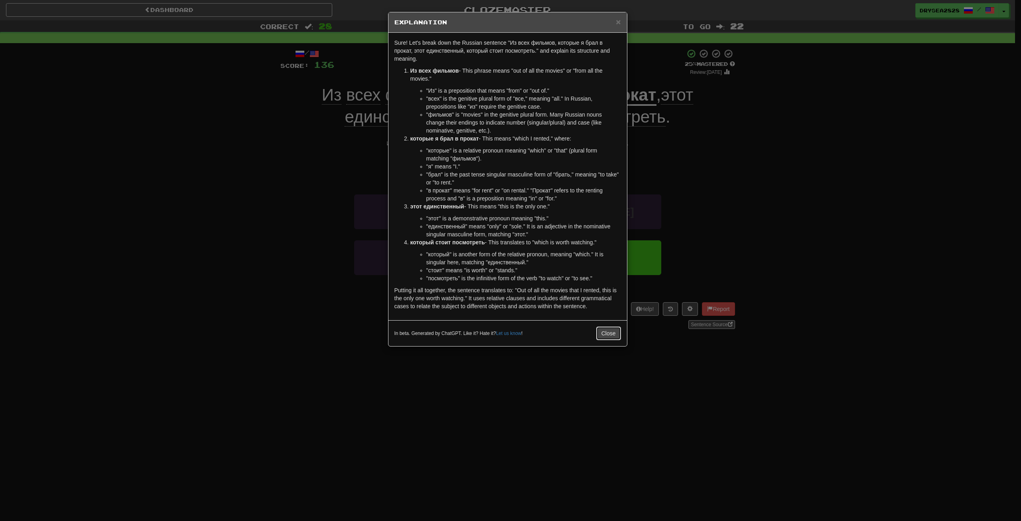
click at [604, 336] on button "Close" at bounding box center [609, 333] width 25 height 14
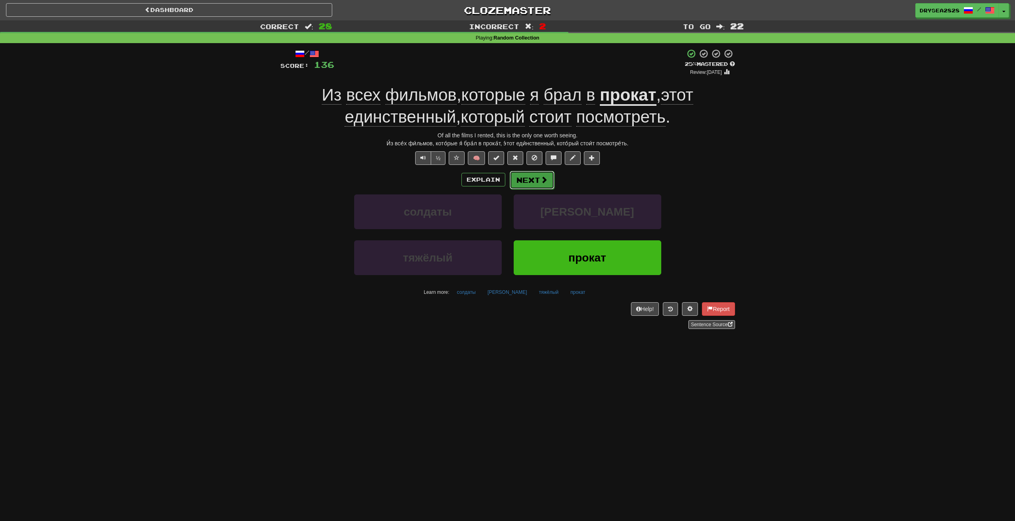
click at [523, 182] on button "Next" at bounding box center [532, 180] width 45 height 18
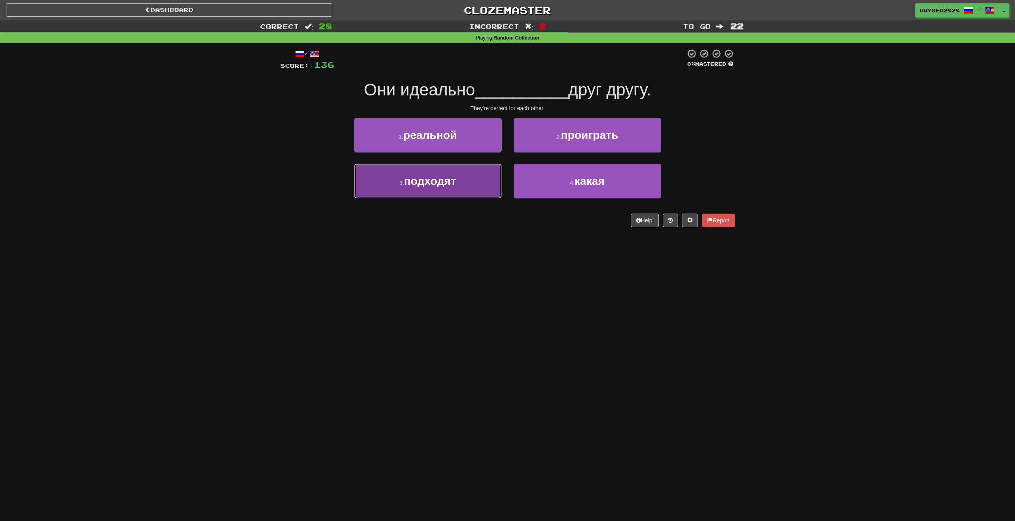
click at [476, 178] on button "3 . подходят" at bounding box center [428, 181] width 148 height 35
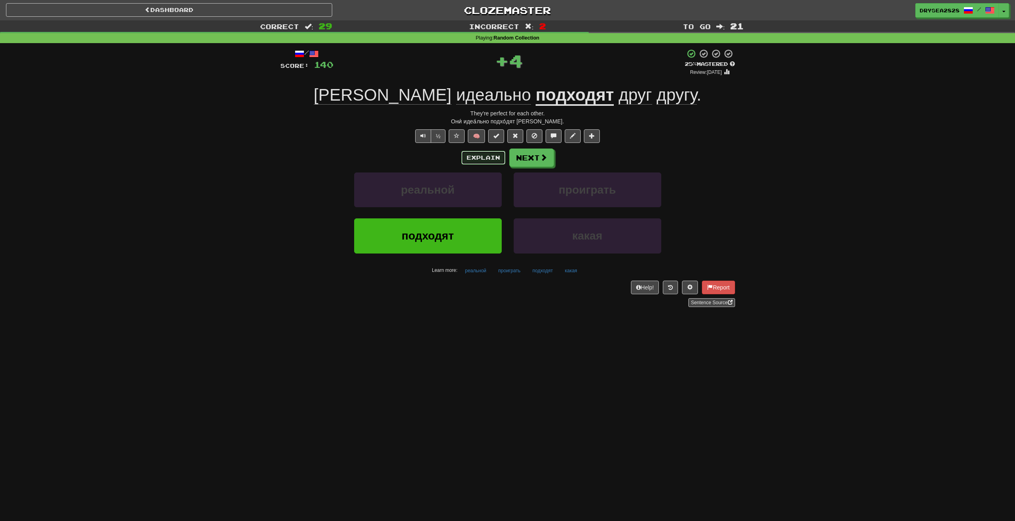
click at [481, 152] on button "Explain" at bounding box center [484, 158] width 44 height 14
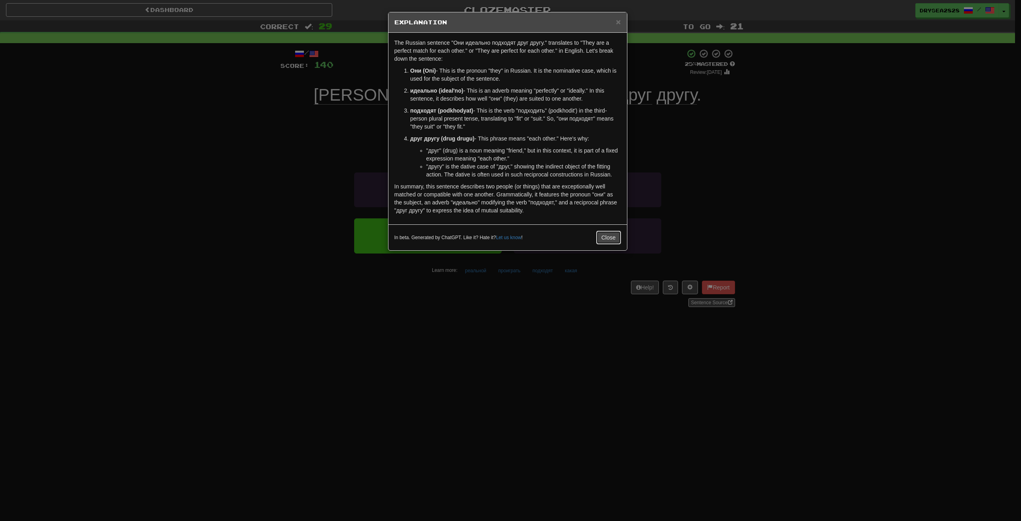
click at [606, 237] on button "Close" at bounding box center [609, 238] width 25 height 14
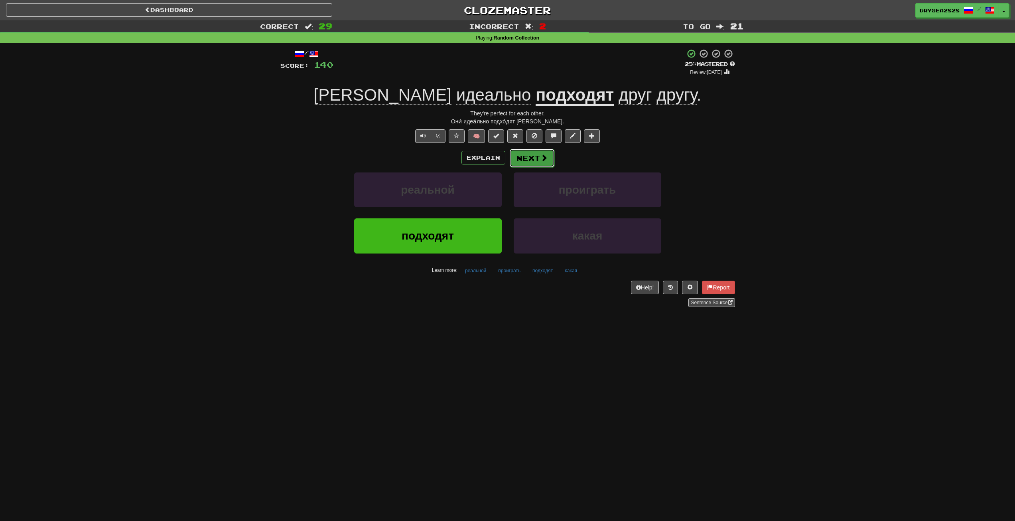
click at [529, 164] on button "Next" at bounding box center [532, 158] width 45 height 18
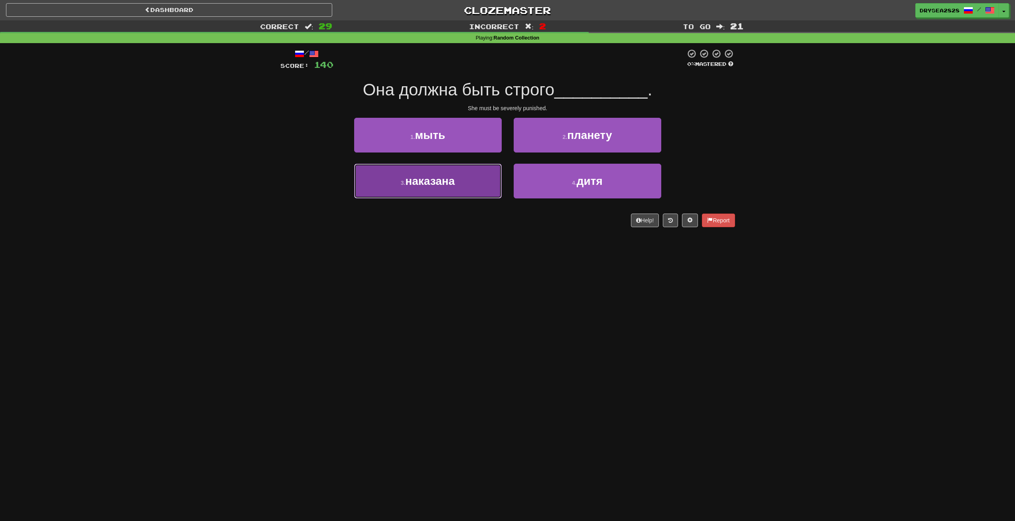
click at [463, 179] on button "3 . наказана" at bounding box center [428, 181] width 148 height 35
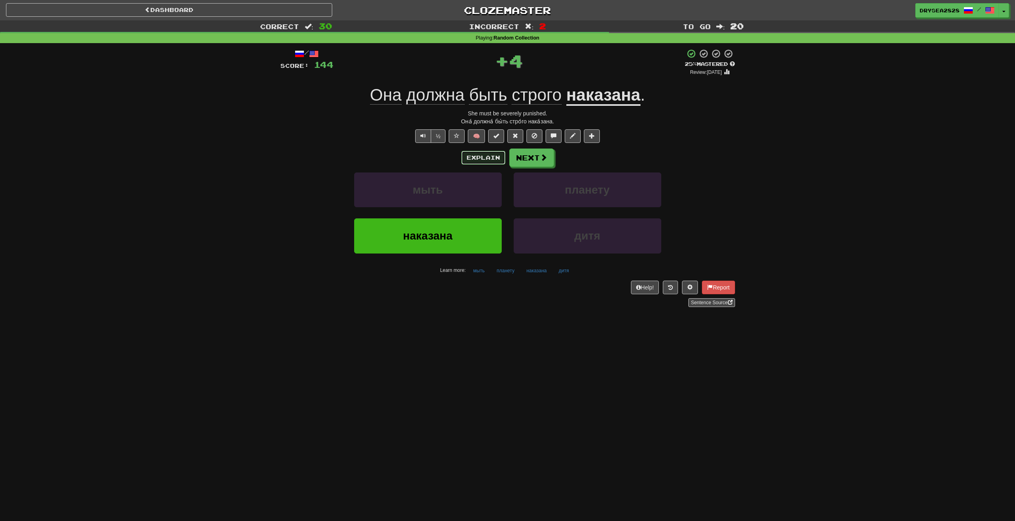
click at [488, 154] on button "Explain" at bounding box center [484, 158] width 44 height 14
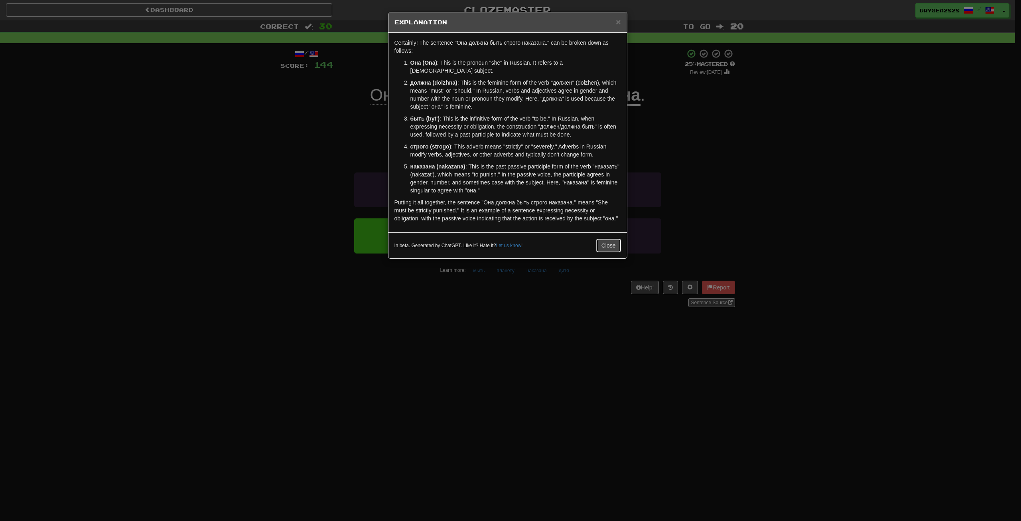
click at [613, 239] on button "Close" at bounding box center [609, 246] width 25 height 14
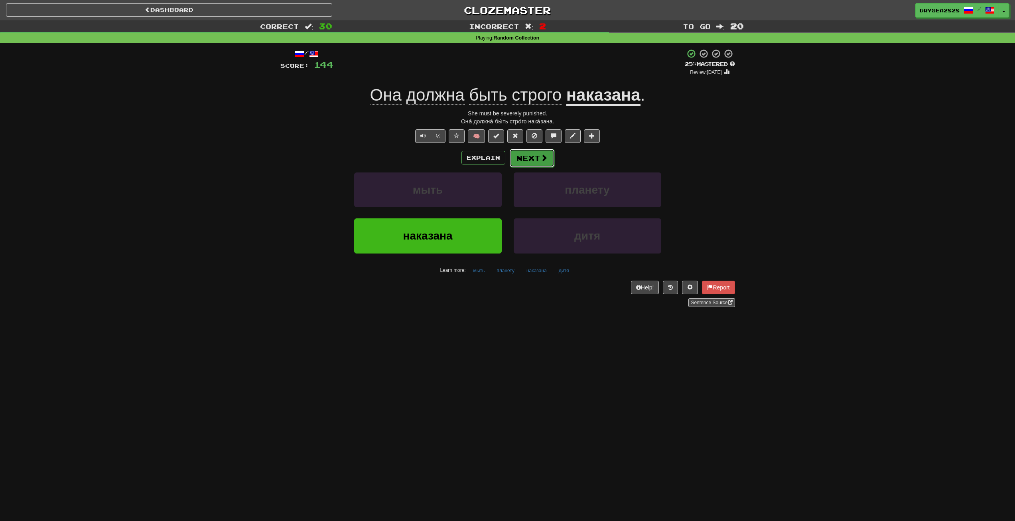
click at [535, 156] on button "Next" at bounding box center [532, 158] width 45 height 18
